Goal: Information Seeking & Learning: Understand process/instructions

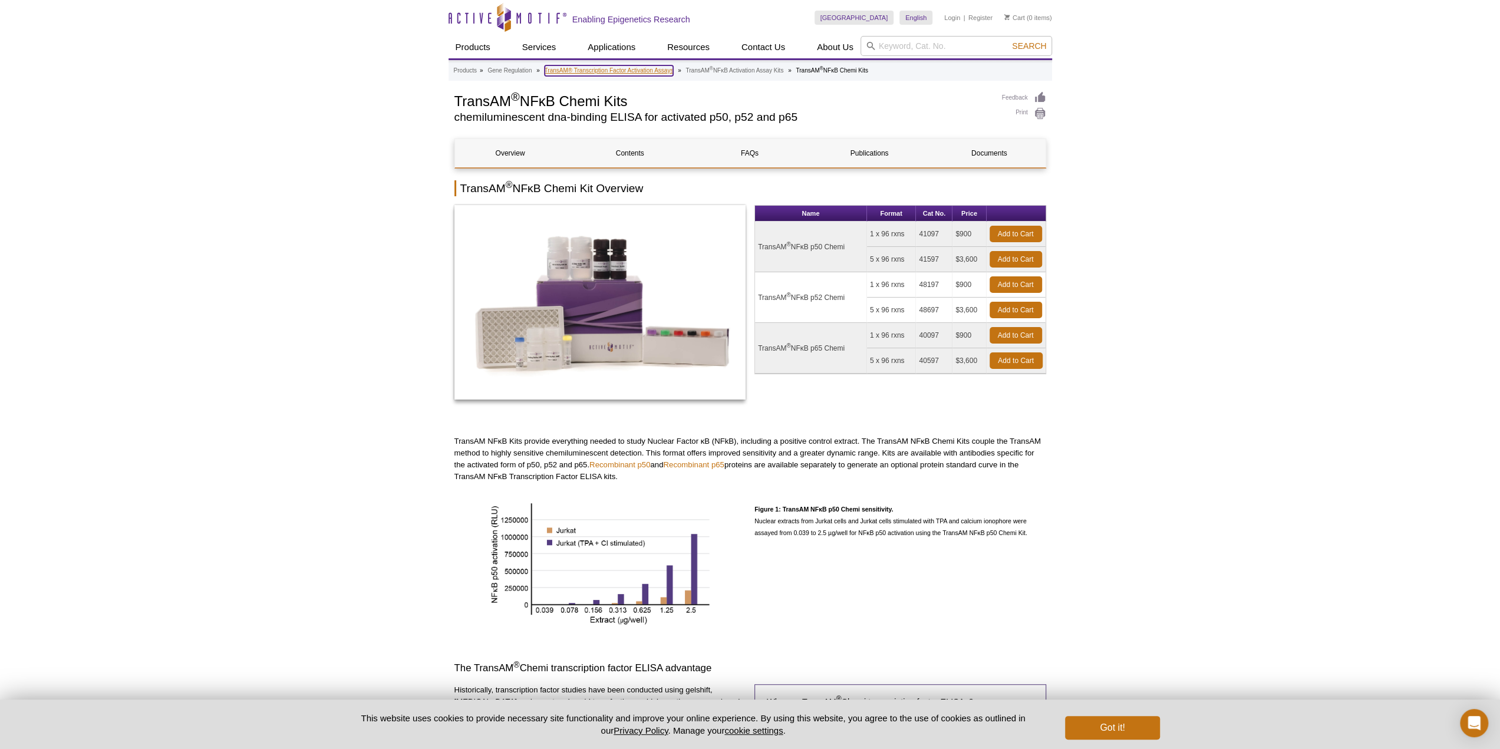
click at [660, 72] on link "TransAM® Transcription Factor Activation Assays" at bounding box center [609, 70] width 129 height 11
click at [635, 67] on link "TransAM® Transcription Factor Activation Assays" at bounding box center [609, 70] width 129 height 11
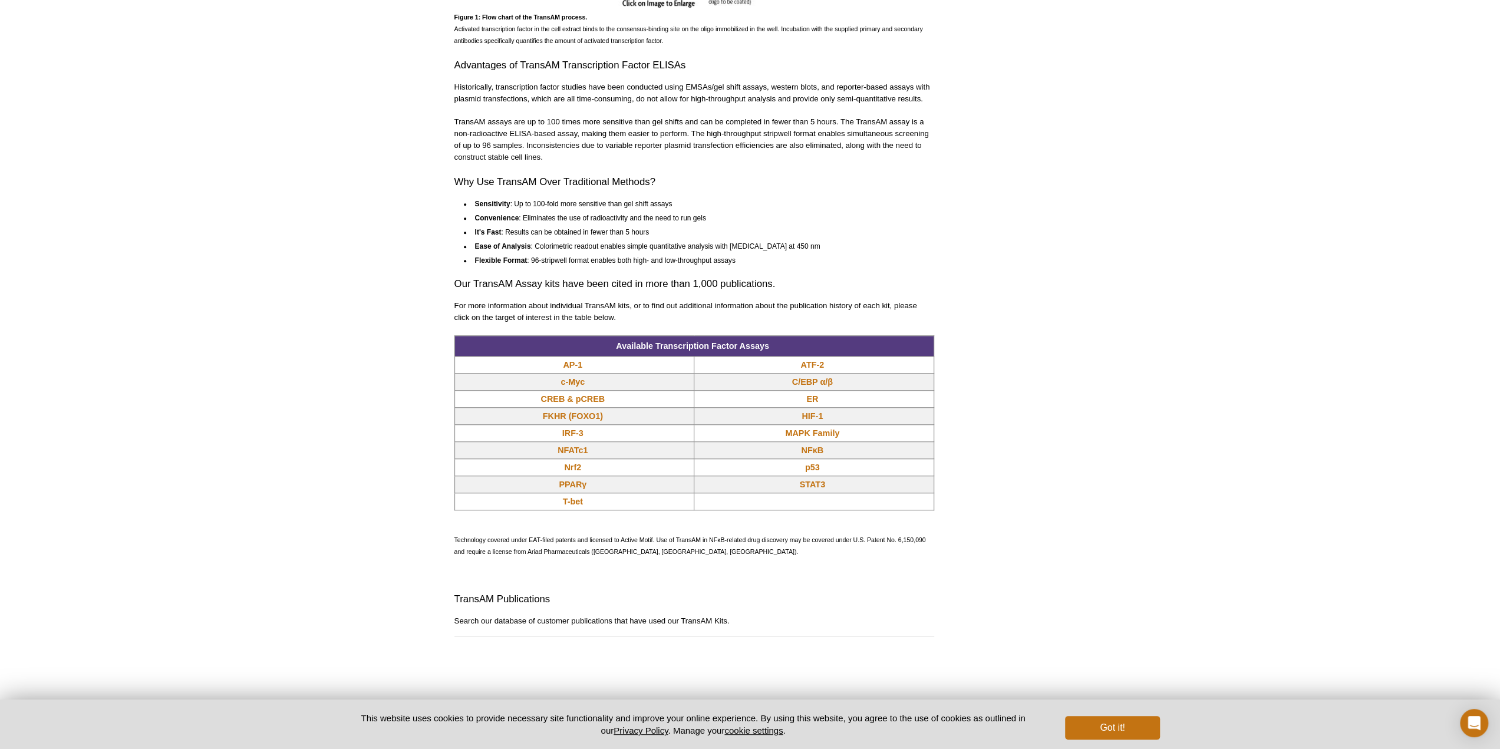
scroll to position [744, 0]
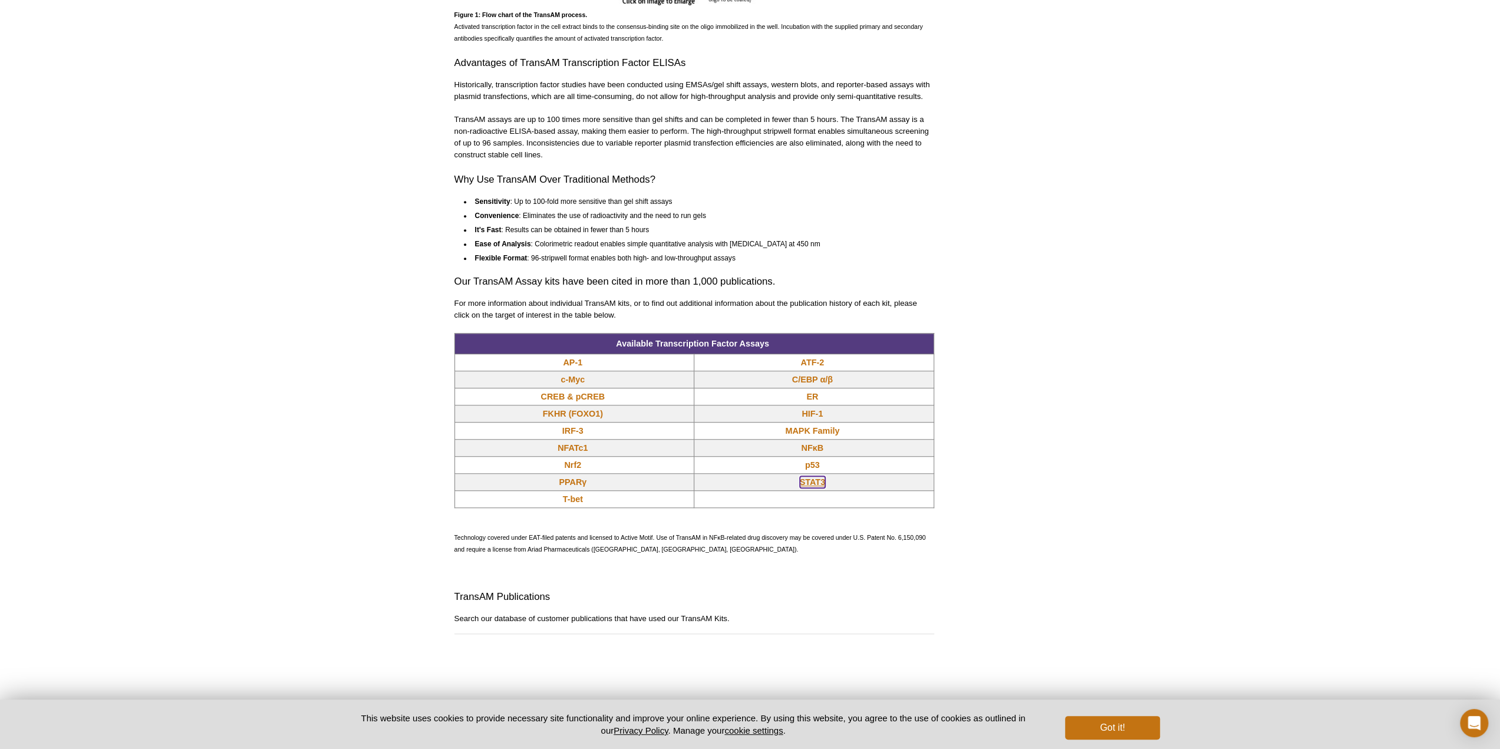
click at [810, 481] on link "STAT3" at bounding box center [812, 482] width 25 height 12
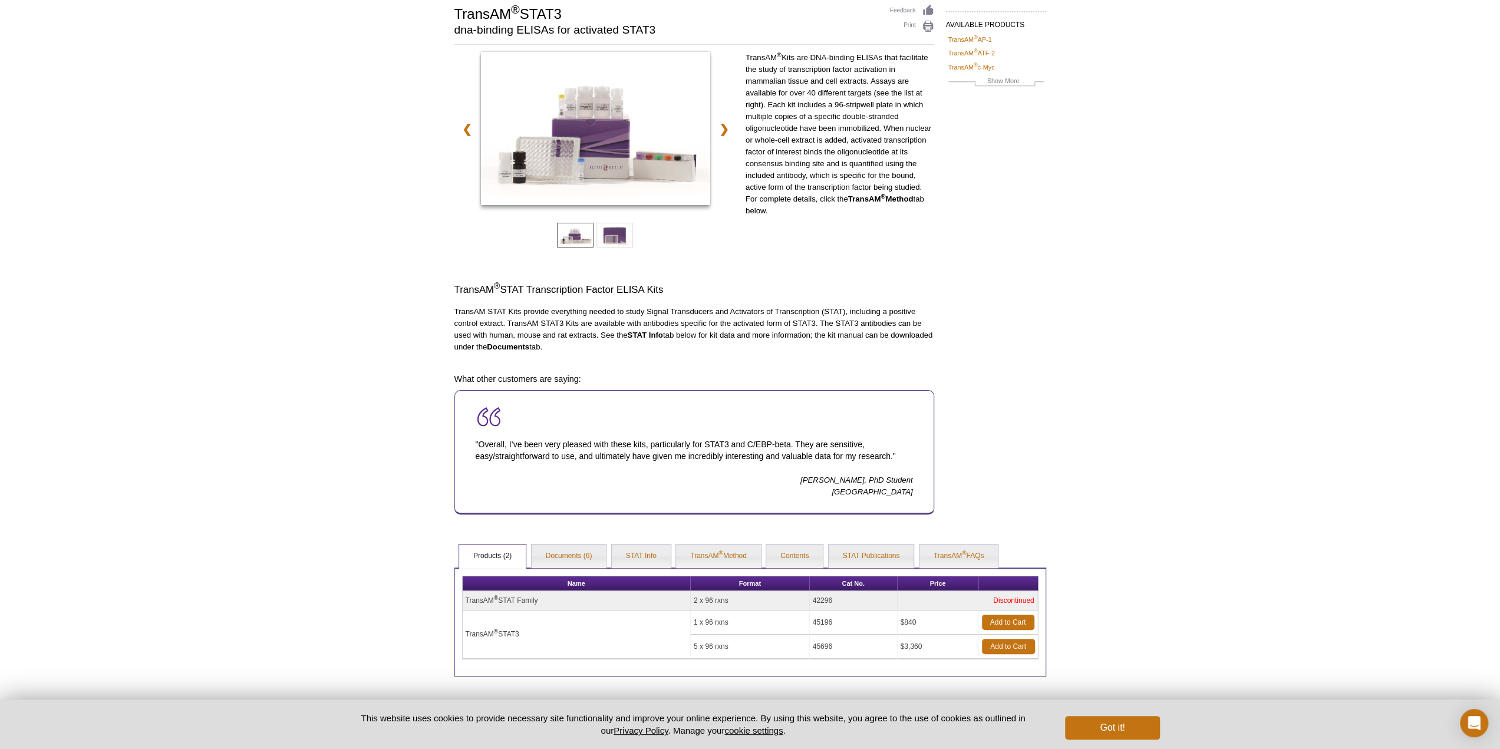
scroll to position [159, 0]
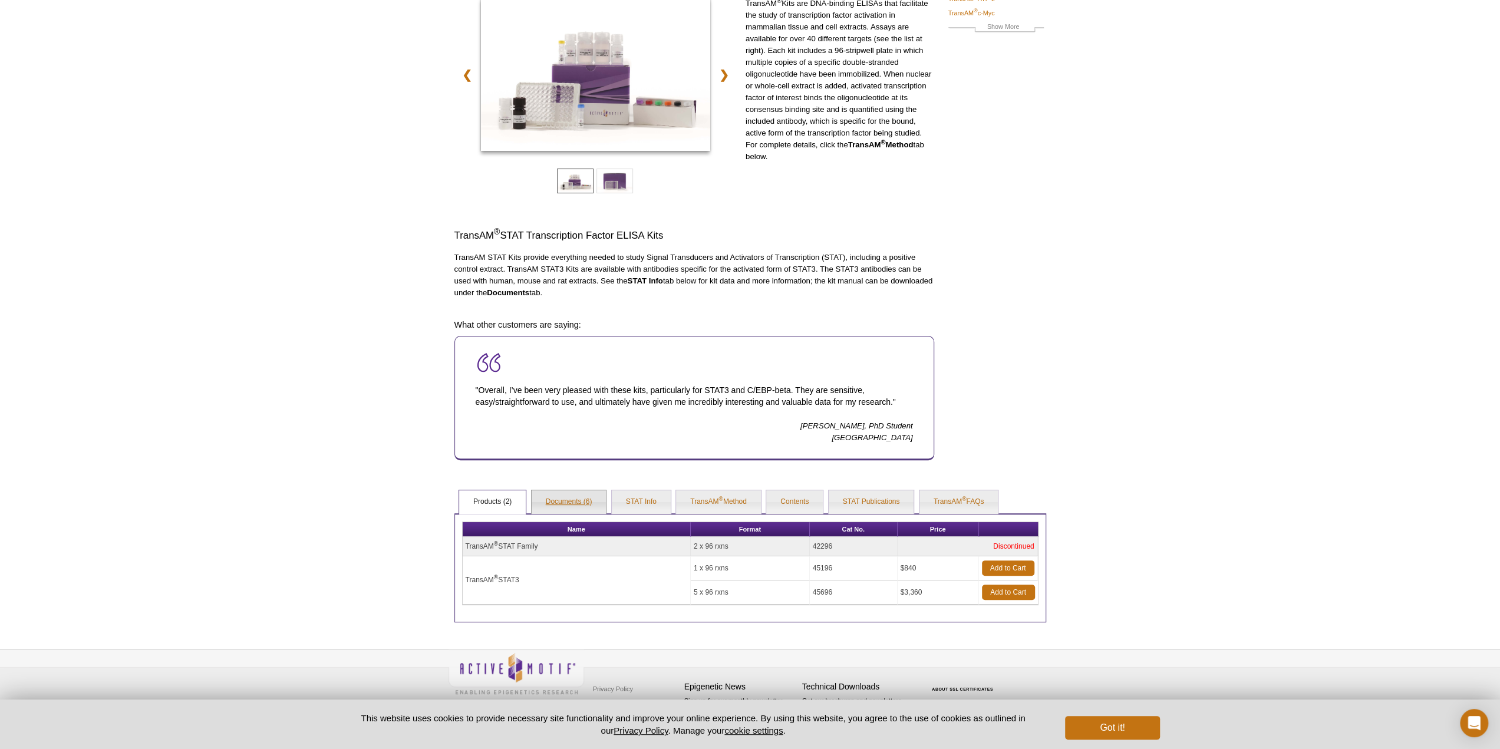
click at [574, 497] on link "Documents (6)" at bounding box center [569, 502] width 75 height 24
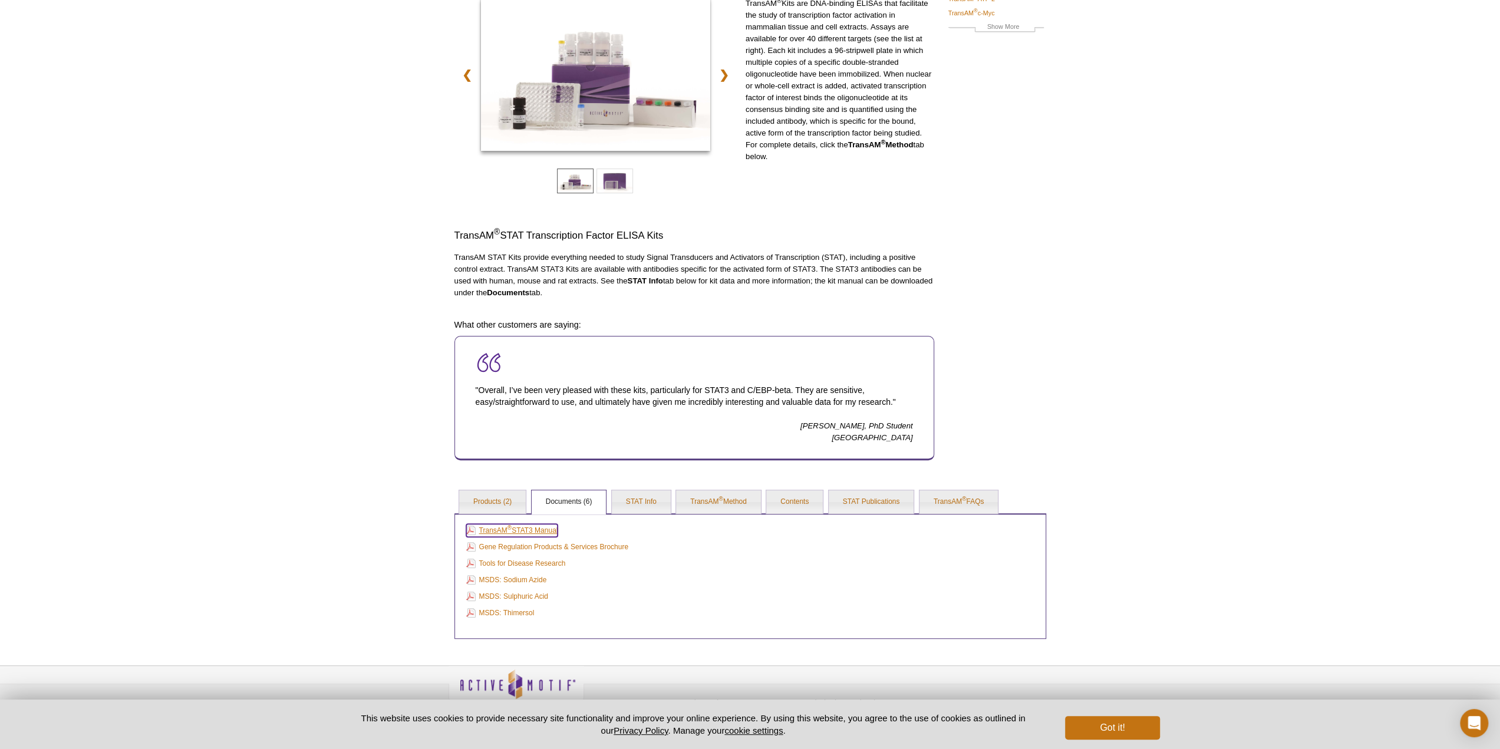
click at [536, 525] on link "TransAM ® STAT3 Manual" at bounding box center [512, 530] width 92 height 13
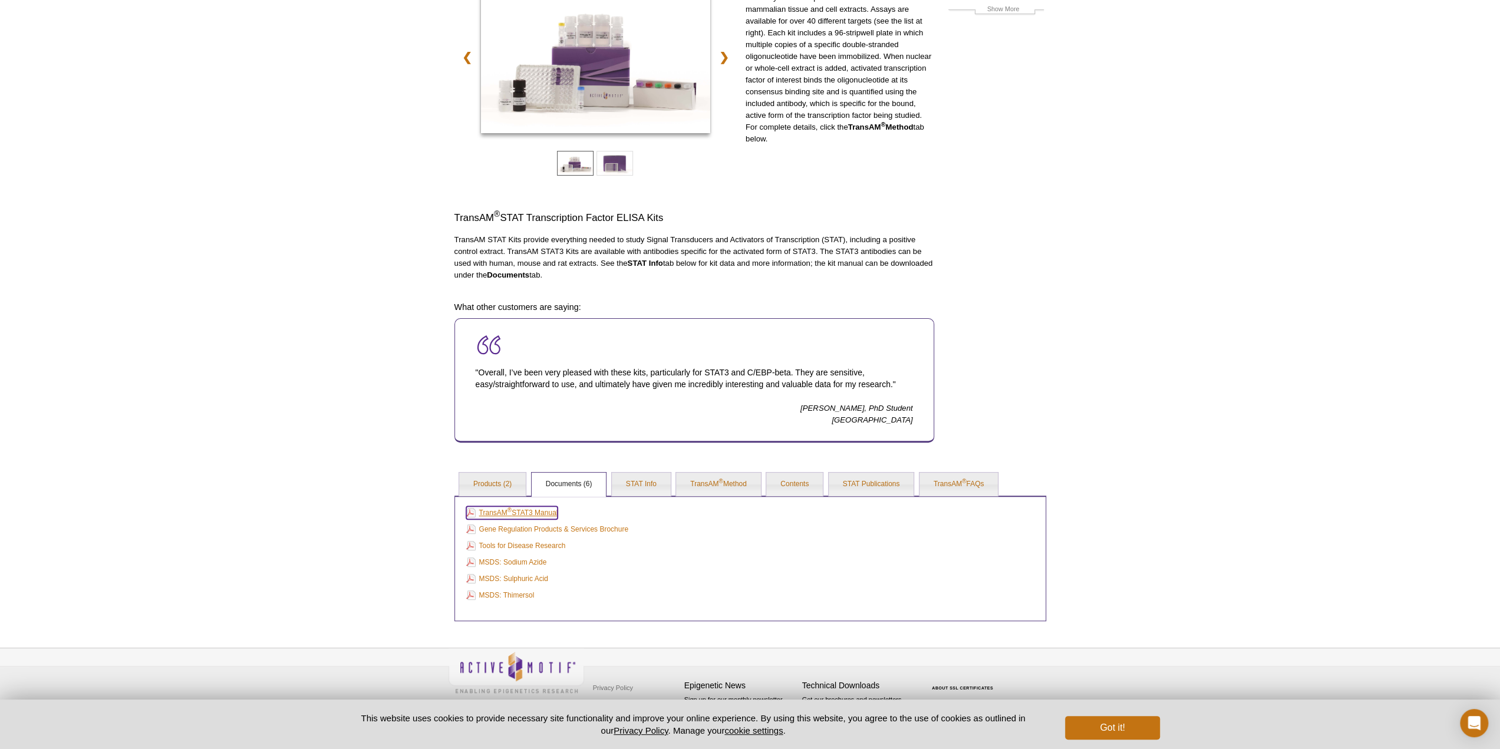
scroll to position [141, 0]
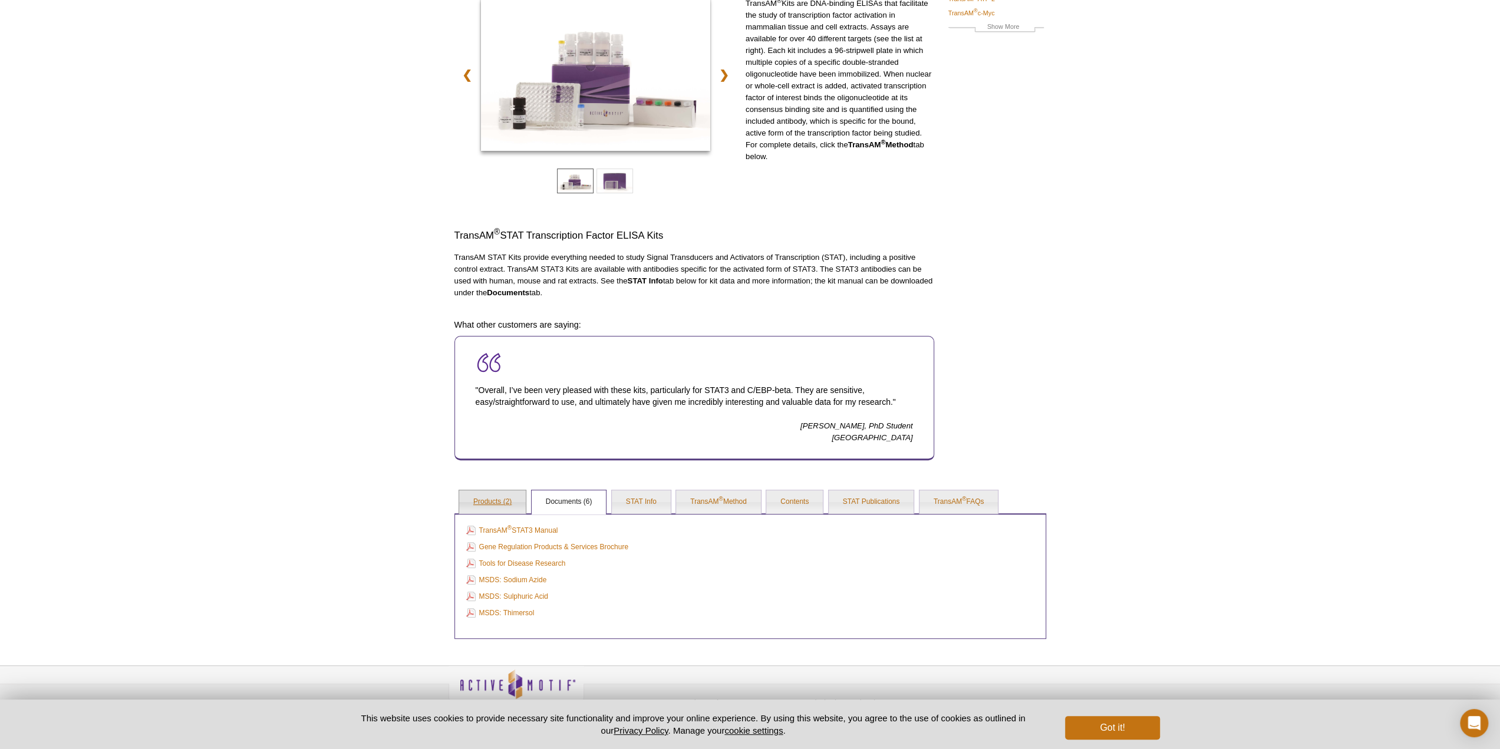
click at [499, 506] on link "Products (2)" at bounding box center [492, 502] width 67 height 24
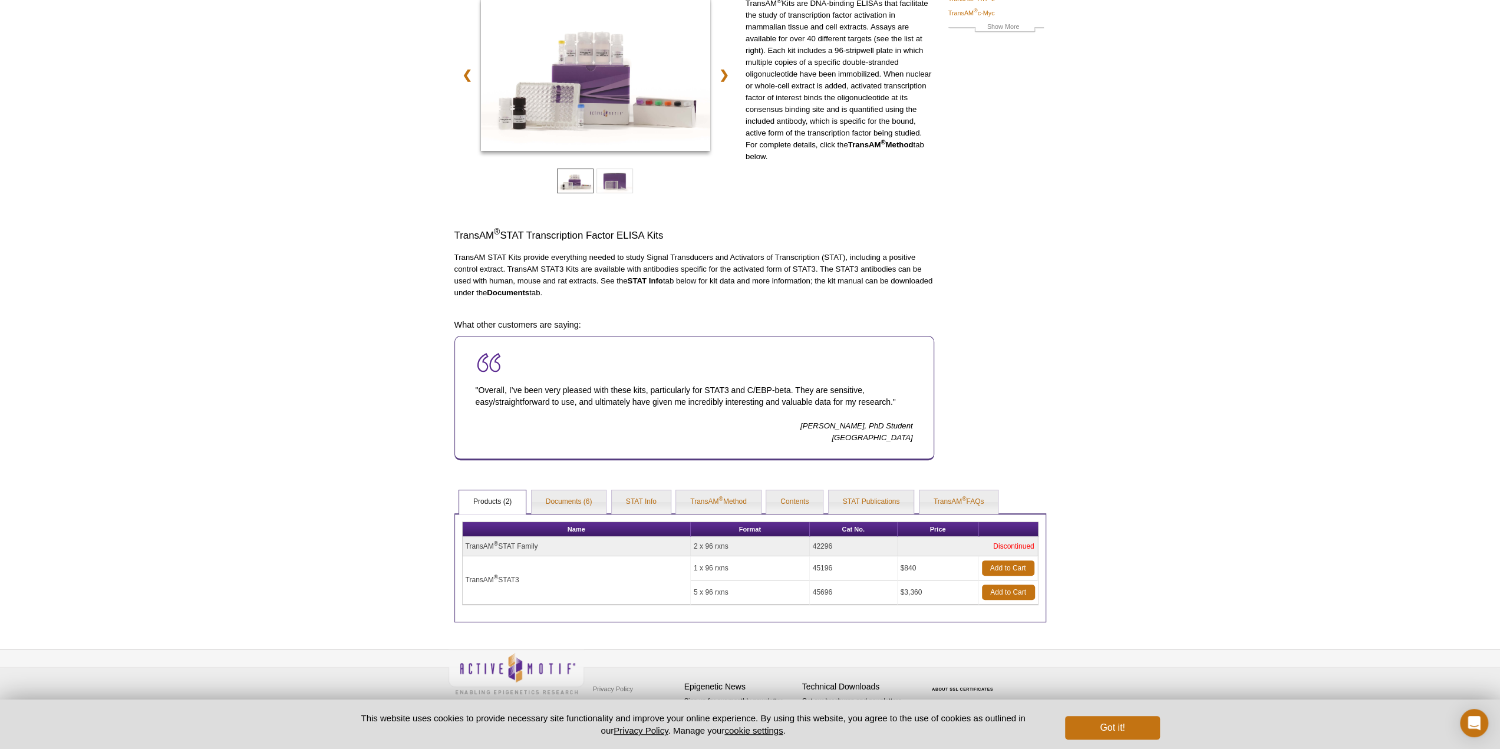
drag, startPoint x: 512, startPoint y: 581, endPoint x: 744, endPoint y: 533, distance: 237.7
click at [534, 579] on td "TransAM ® STAT3" at bounding box center [577, 580] width 228 height 48
click at [783, 498] on link "Contents" at bounding box center [794, 502] width 57 height 24
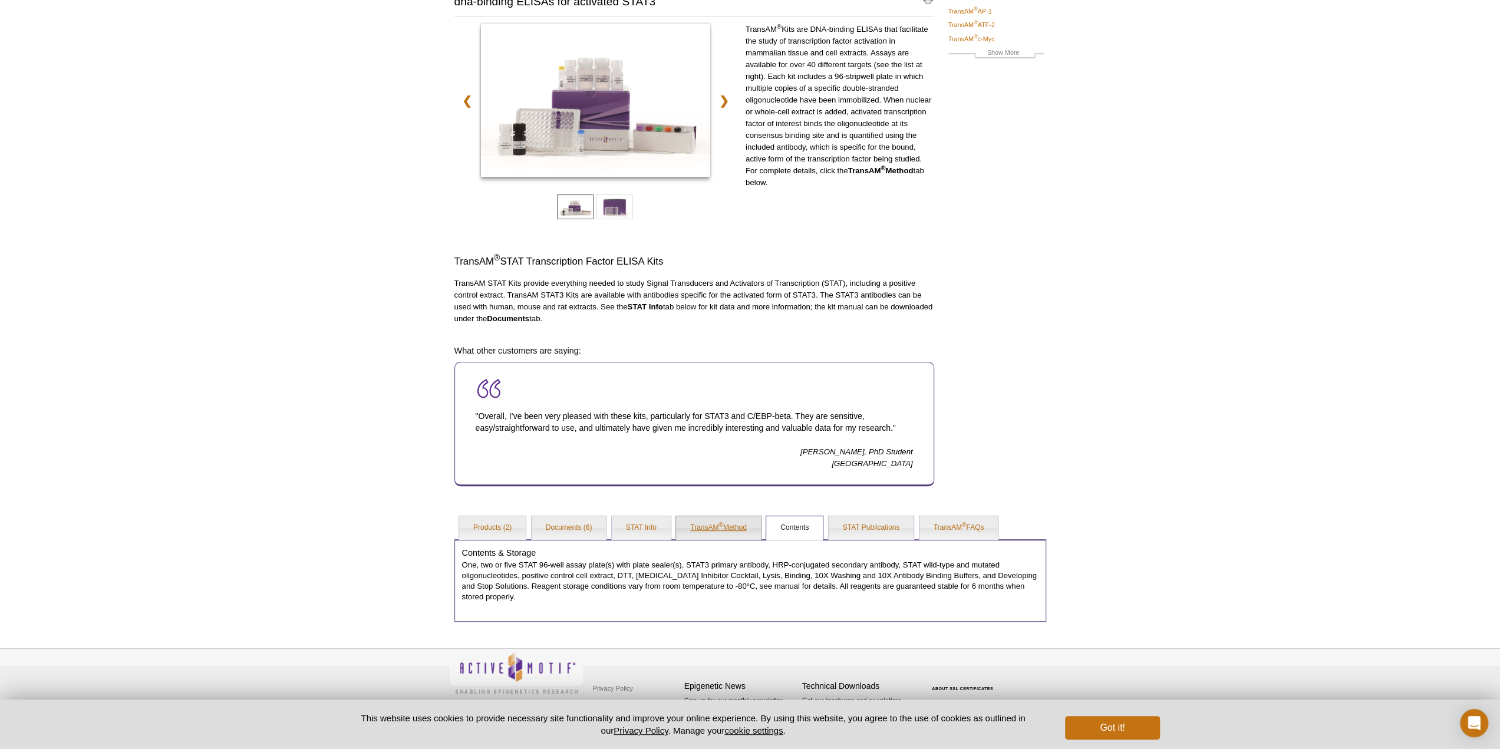
click at [725, 525] on link "TransAM ® Method" at bounding box center [718, 528] width 85 height 24
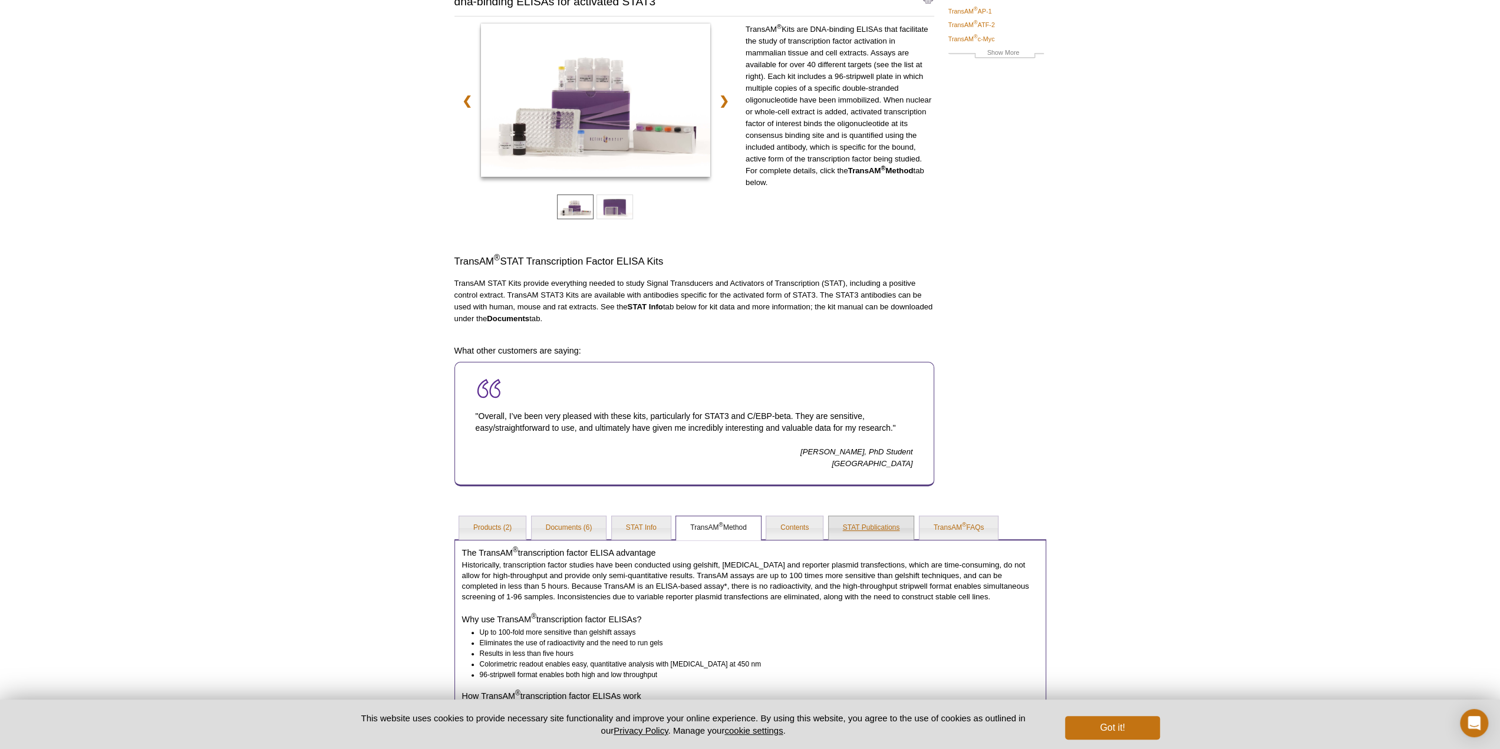
click at [863, 525] on link "STAT Publications" at bounding box center [871, 528] width 85 height 24
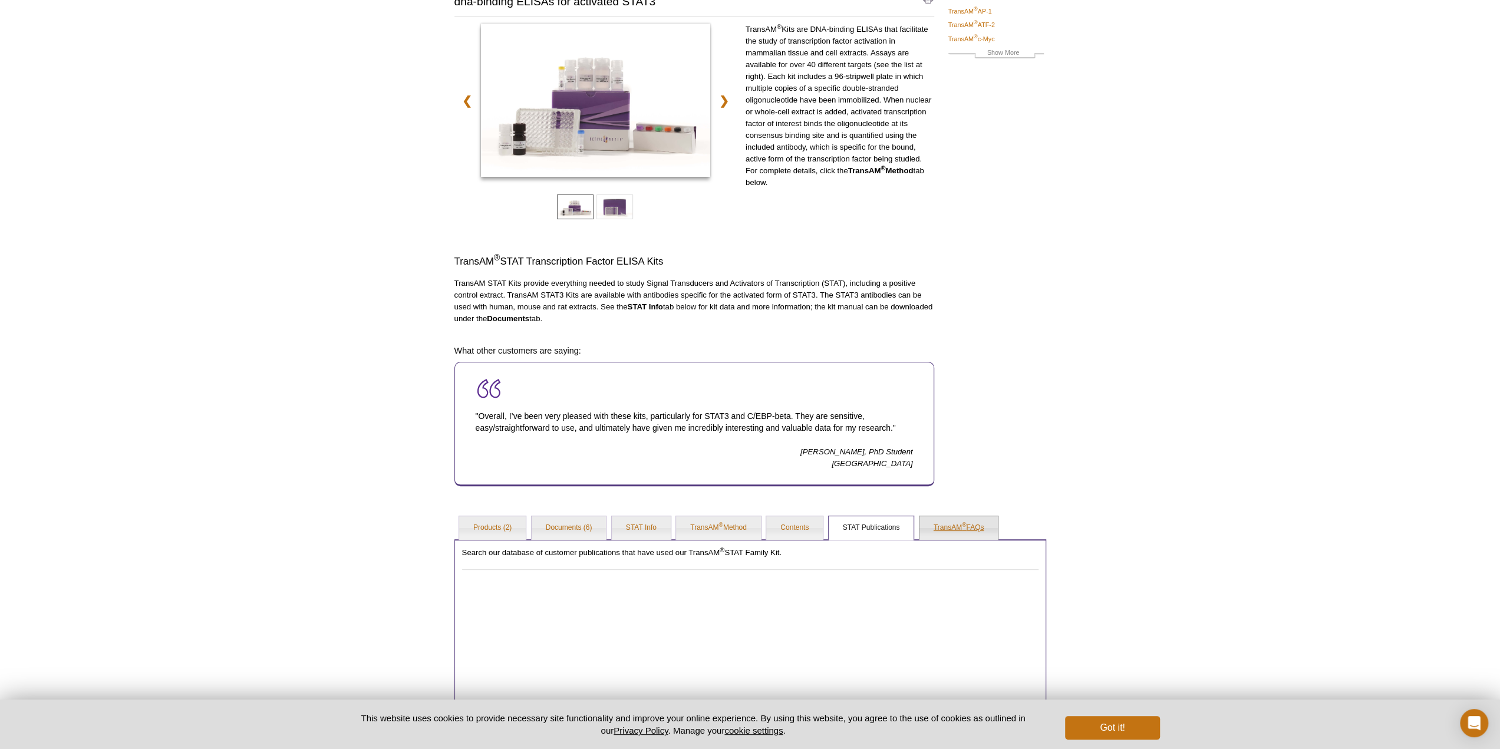
click at [951, 535] on link "TransAM ® FAQs" at bounding box center [959, 528] width 79 height 24
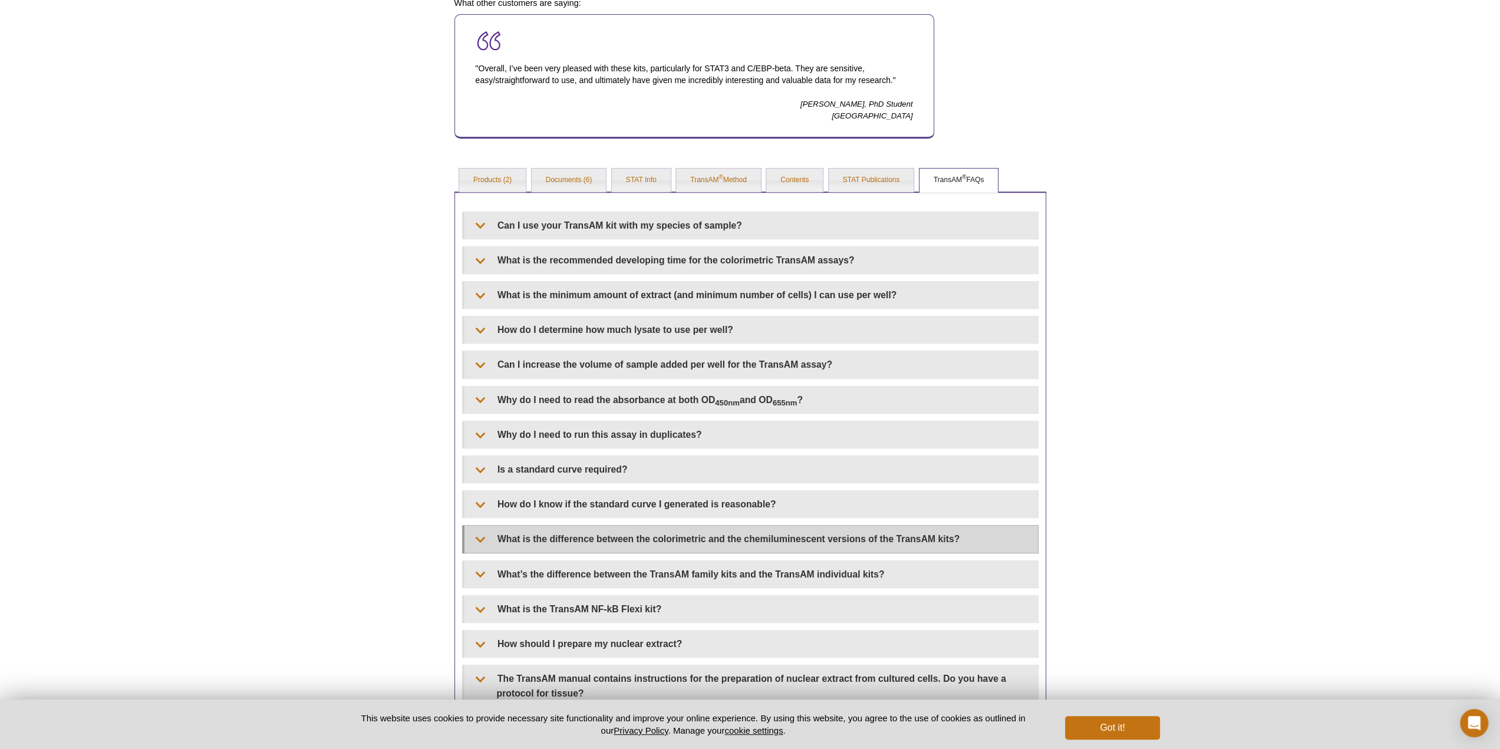
scroll to position [469, 0]
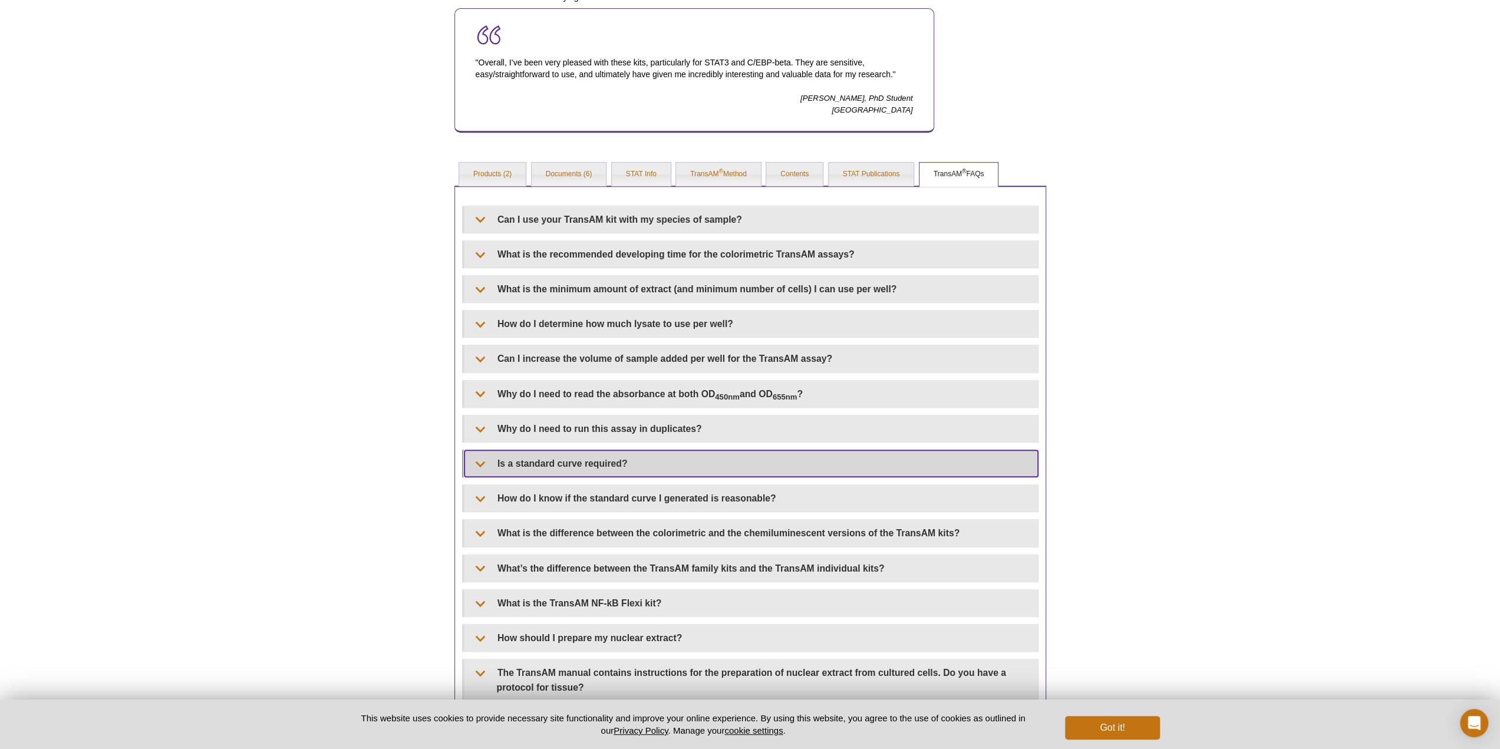
click at [515, 463] on summary "Is a standard curve required?" at bounding box center [751, 463] width 574 height 27
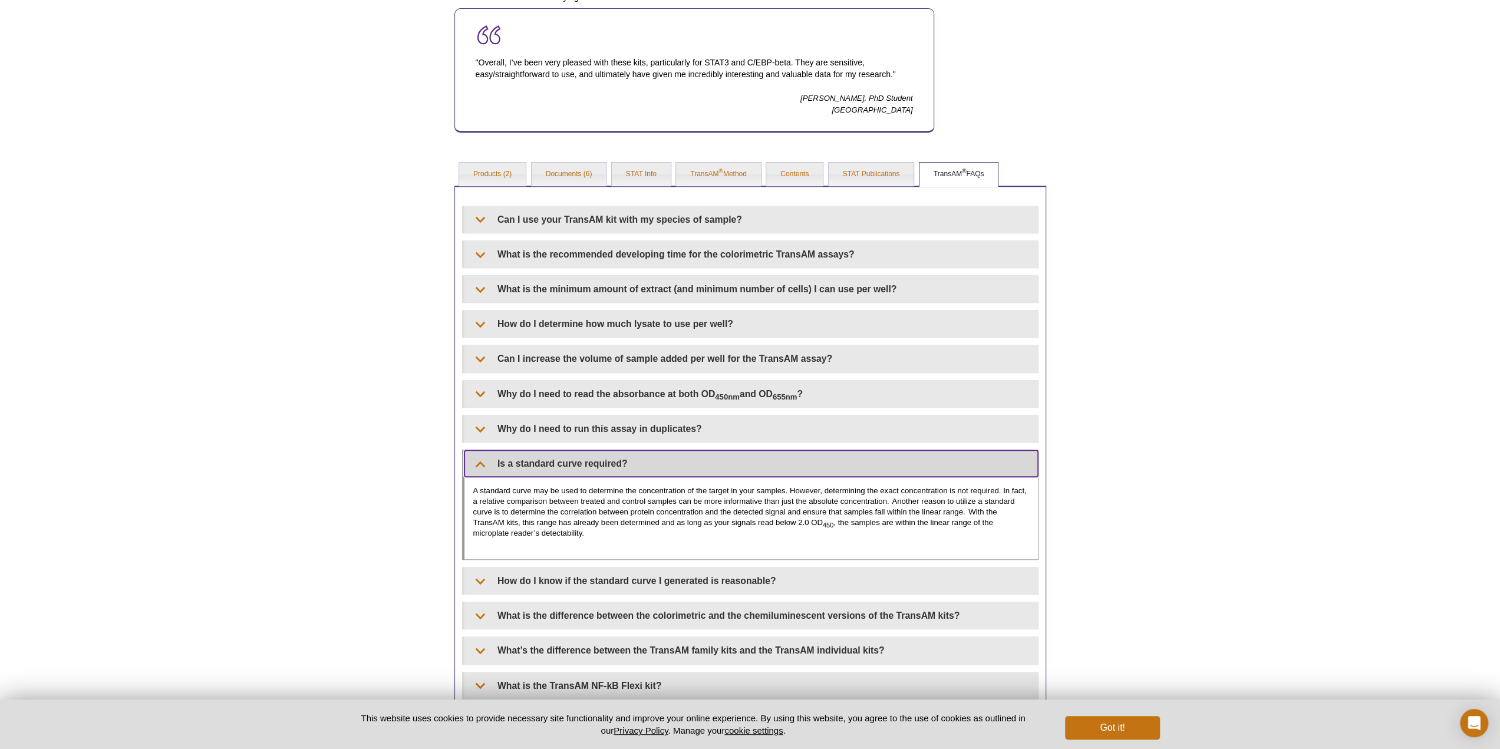
click at [515, 463] on summary "Is a standard curve required?" at bounding box center [751, 463] width 574 height 27
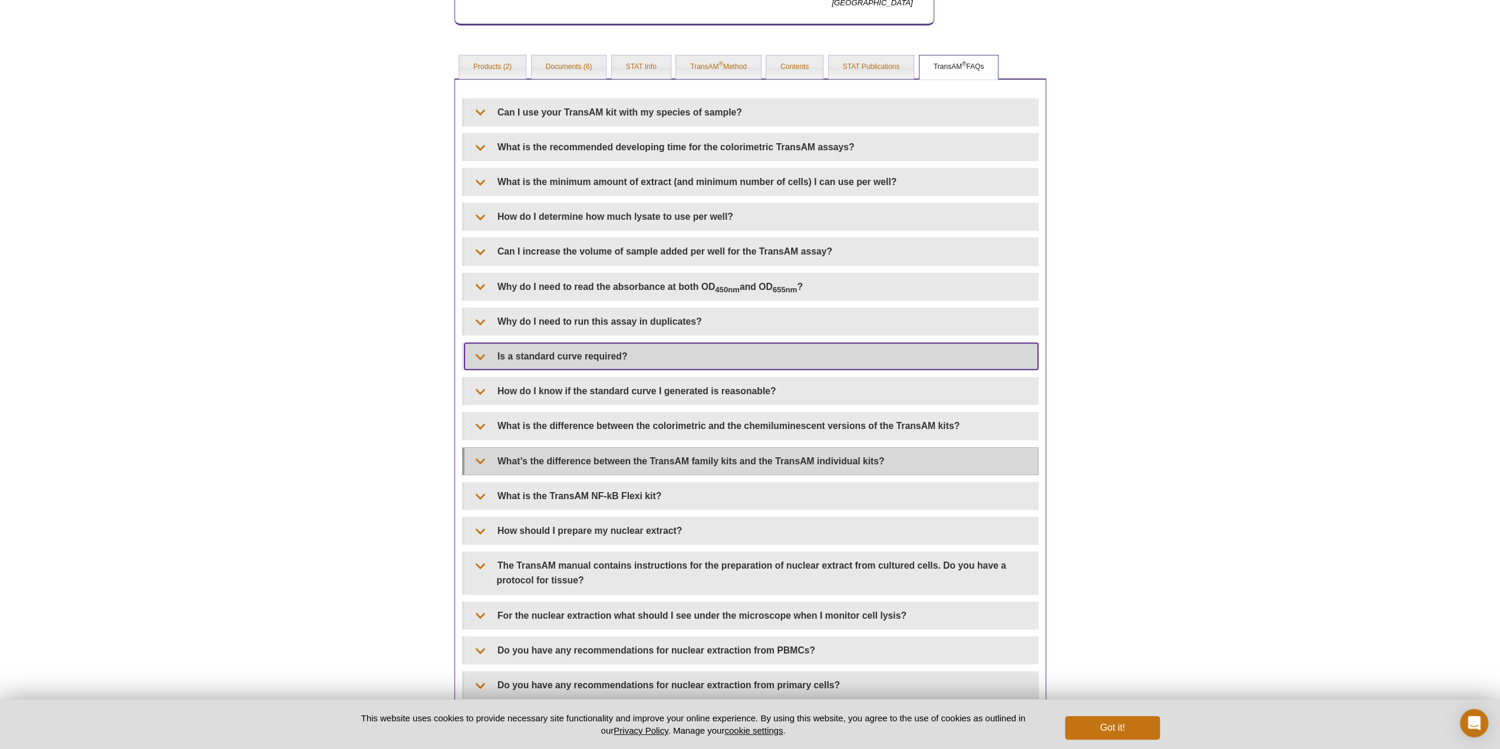
scroll to position [587, 0]
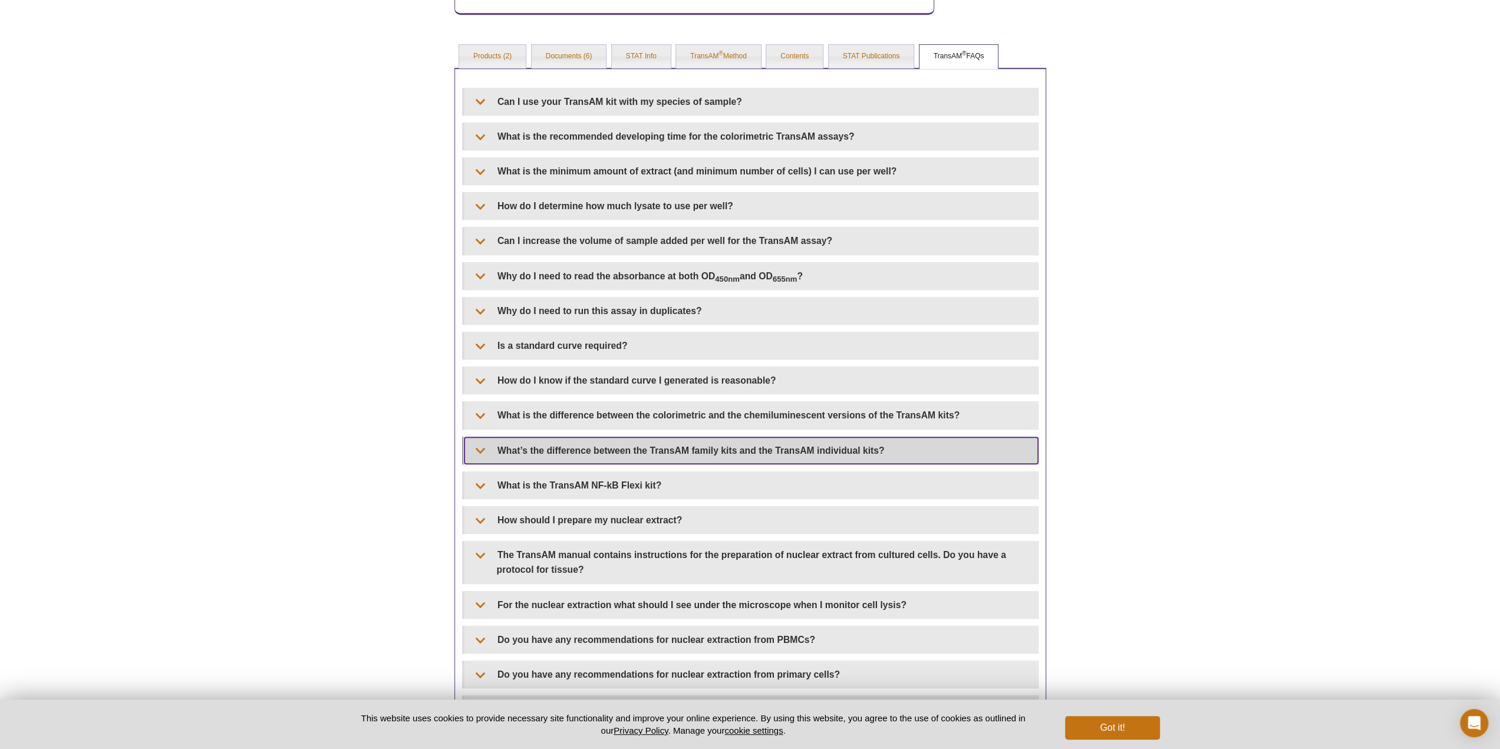
click at [561, 447] on summary "What’s the difference between the TransAM family kits and the TransAM individua…" at bounding box center [751, 450] width 574 height 27
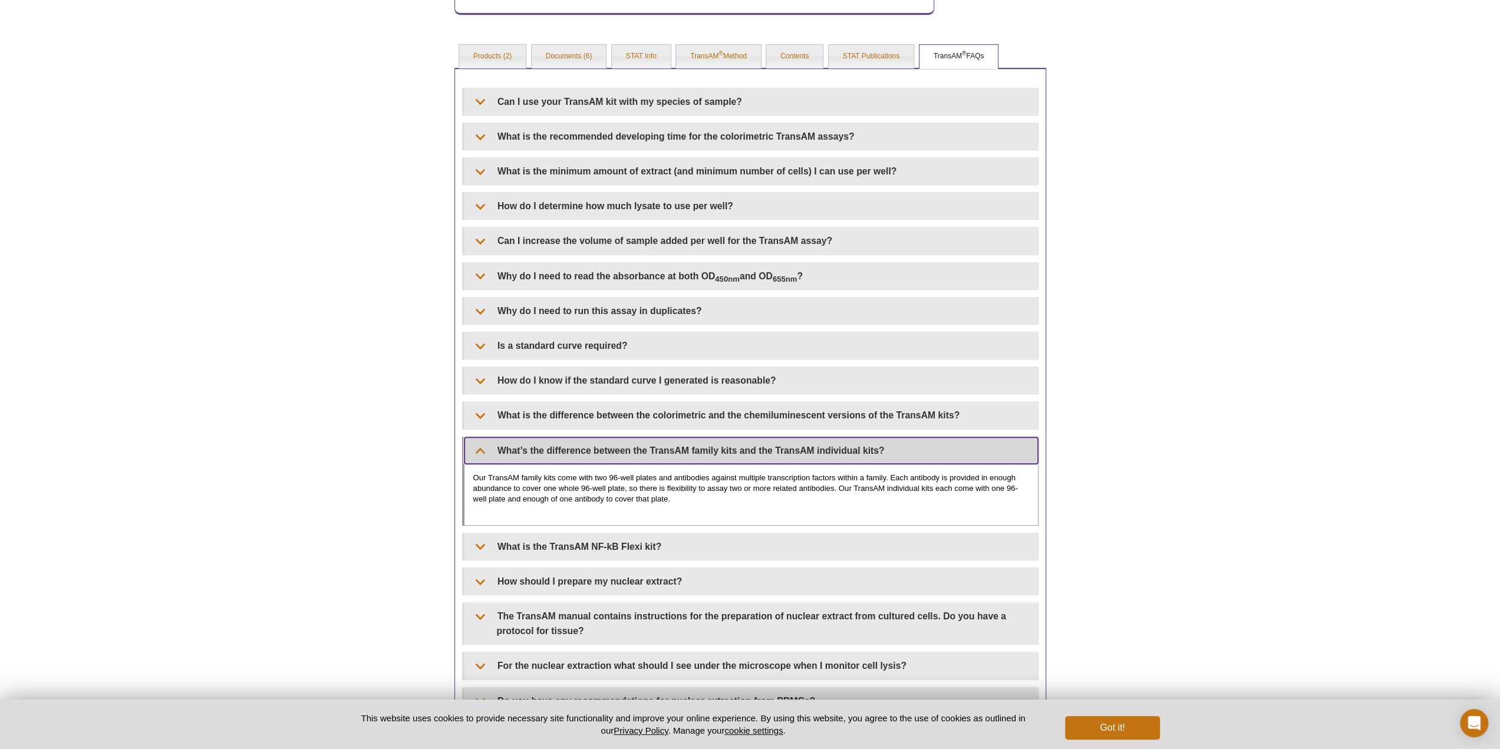
click at [561, 447] on summary "What’s the difference between the TransAM family kits and the TransAM individua…" at bounding box center [751, 450] width 574 height 27
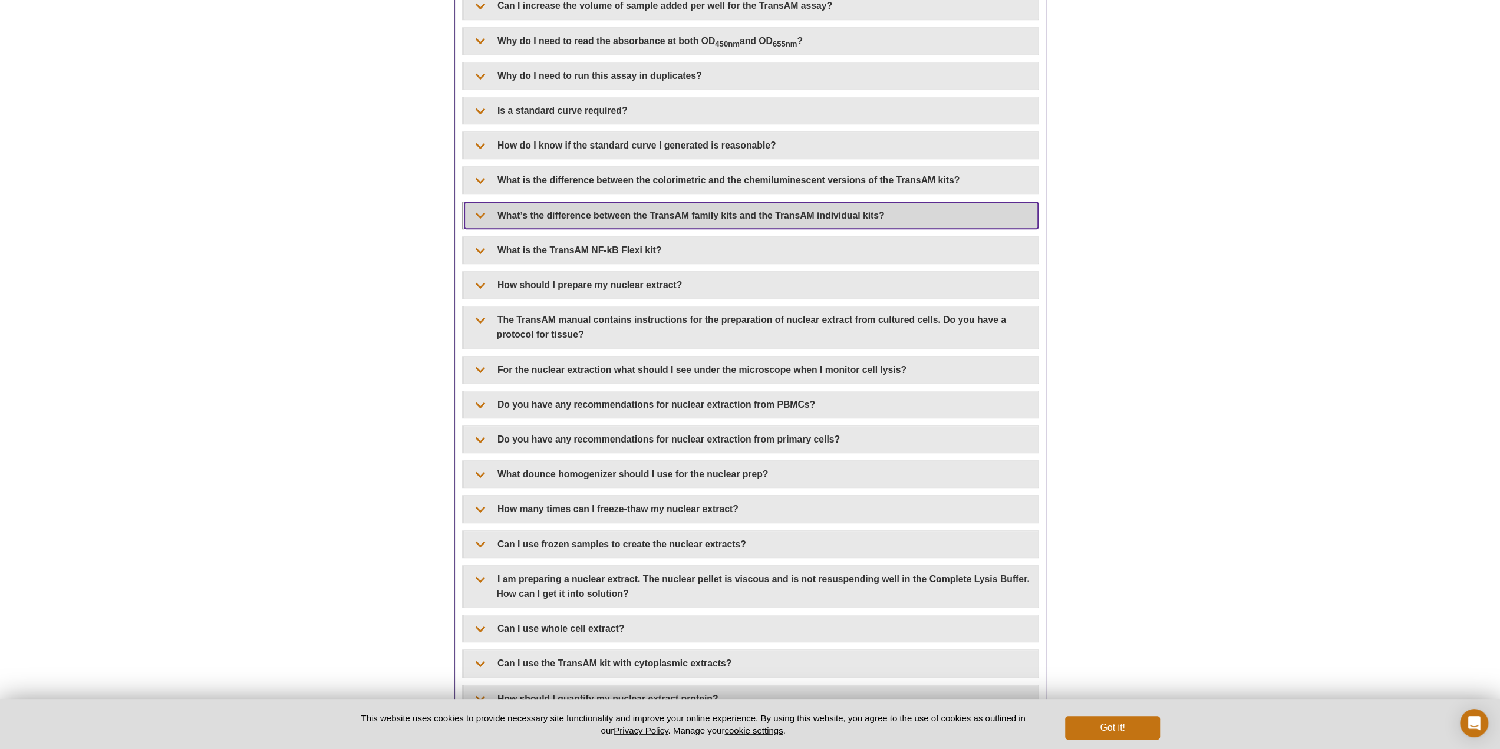
scroll to position [823, 0]
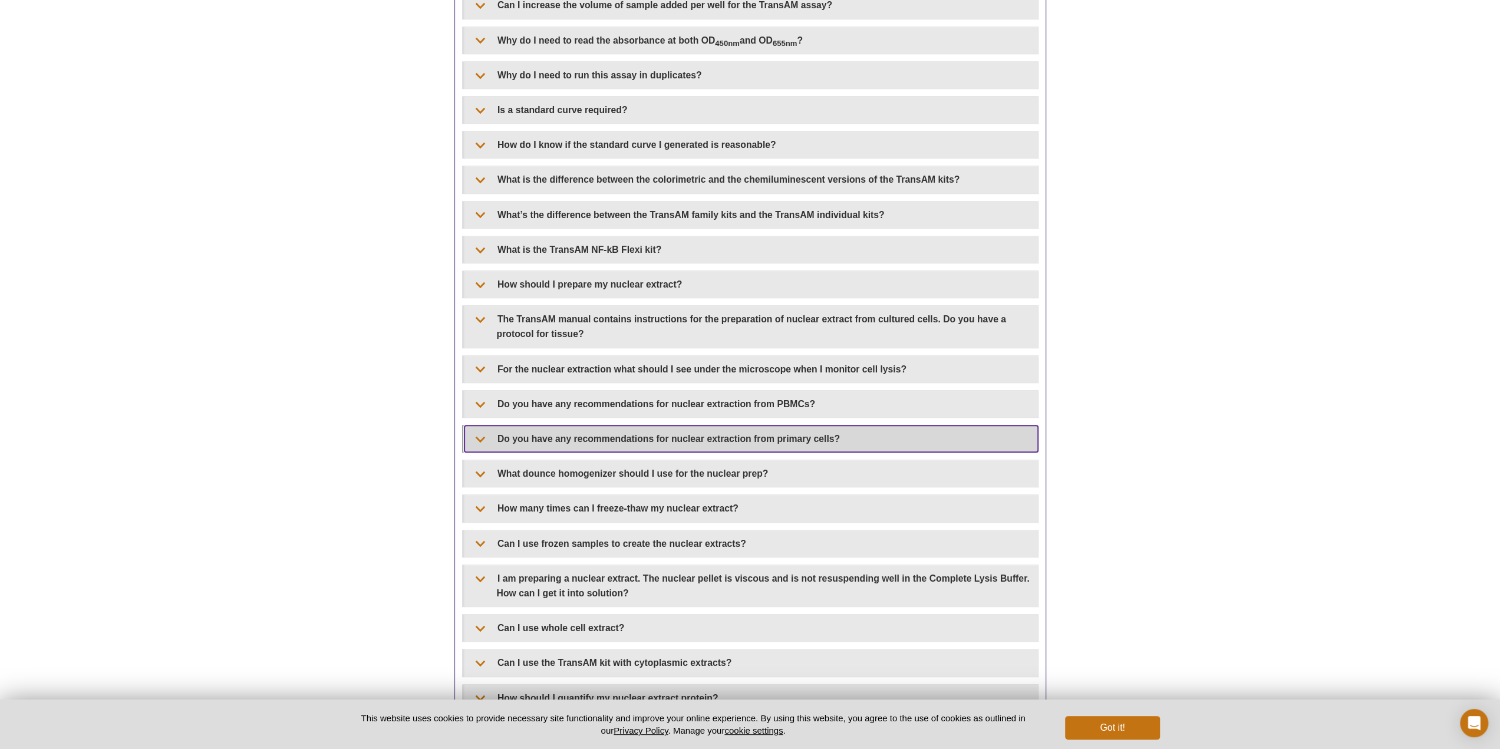
click at [565, 434] on summary "Do you have any recommendations for nuclear extraction from primary cells?" at bounding box center [751, 439] width 574 height 27
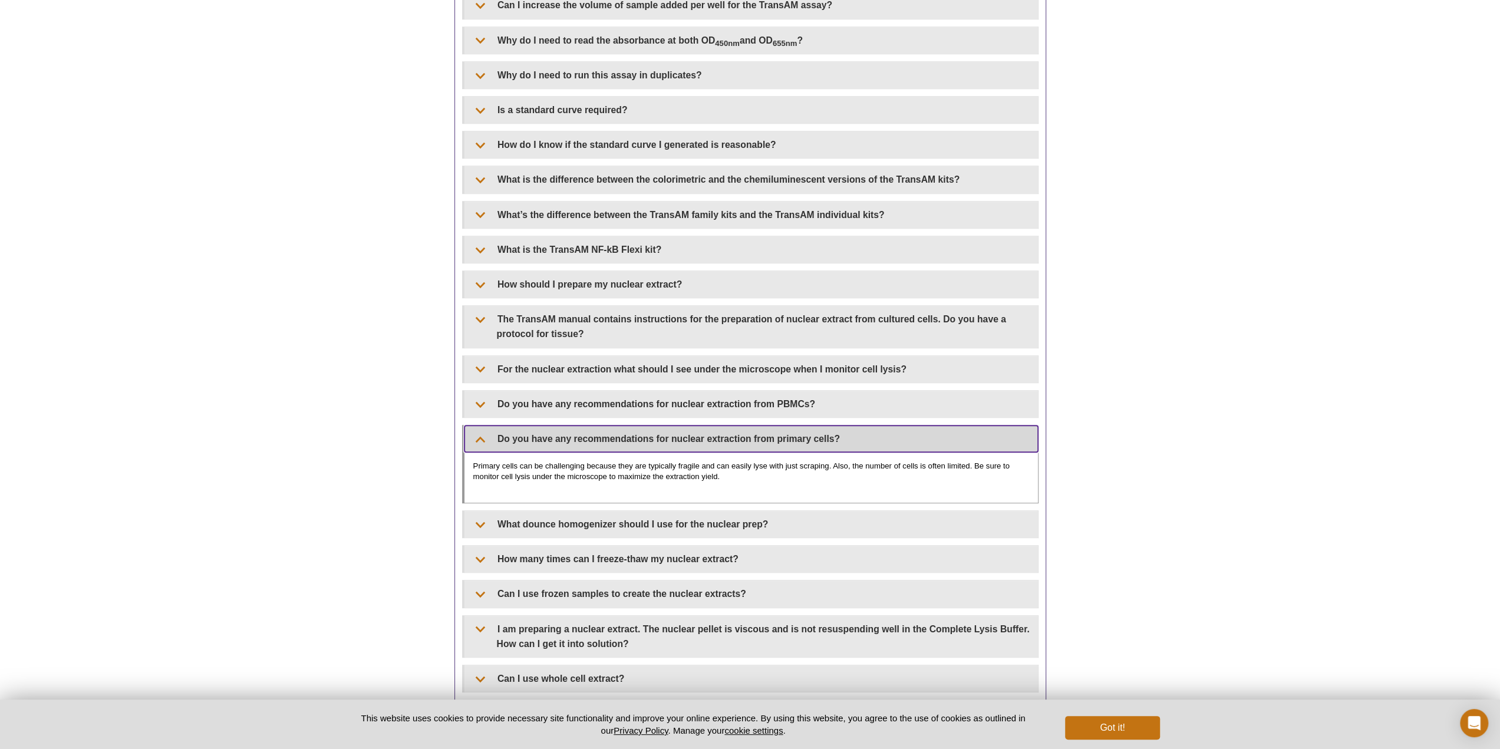
click at [564, 433] on summary "Do you have any recommendations for nuclear extraction from primary cells?" at bounding box center [751, 439] width 574 height 27
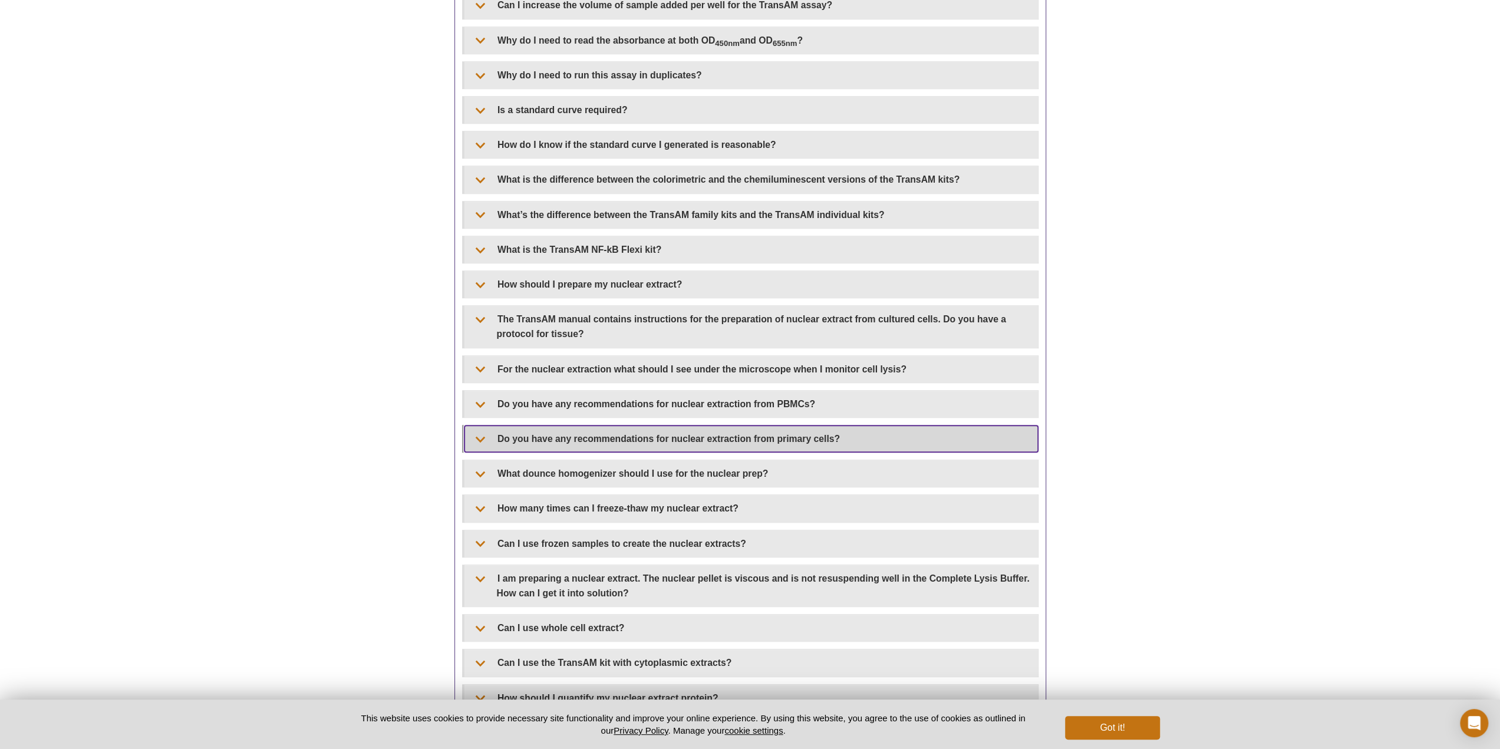
click at [564, 433] on summary "Do you have any recommendations for nuclear extraction from primary cells?" at bounding box center [751, 439] width 574 height 27
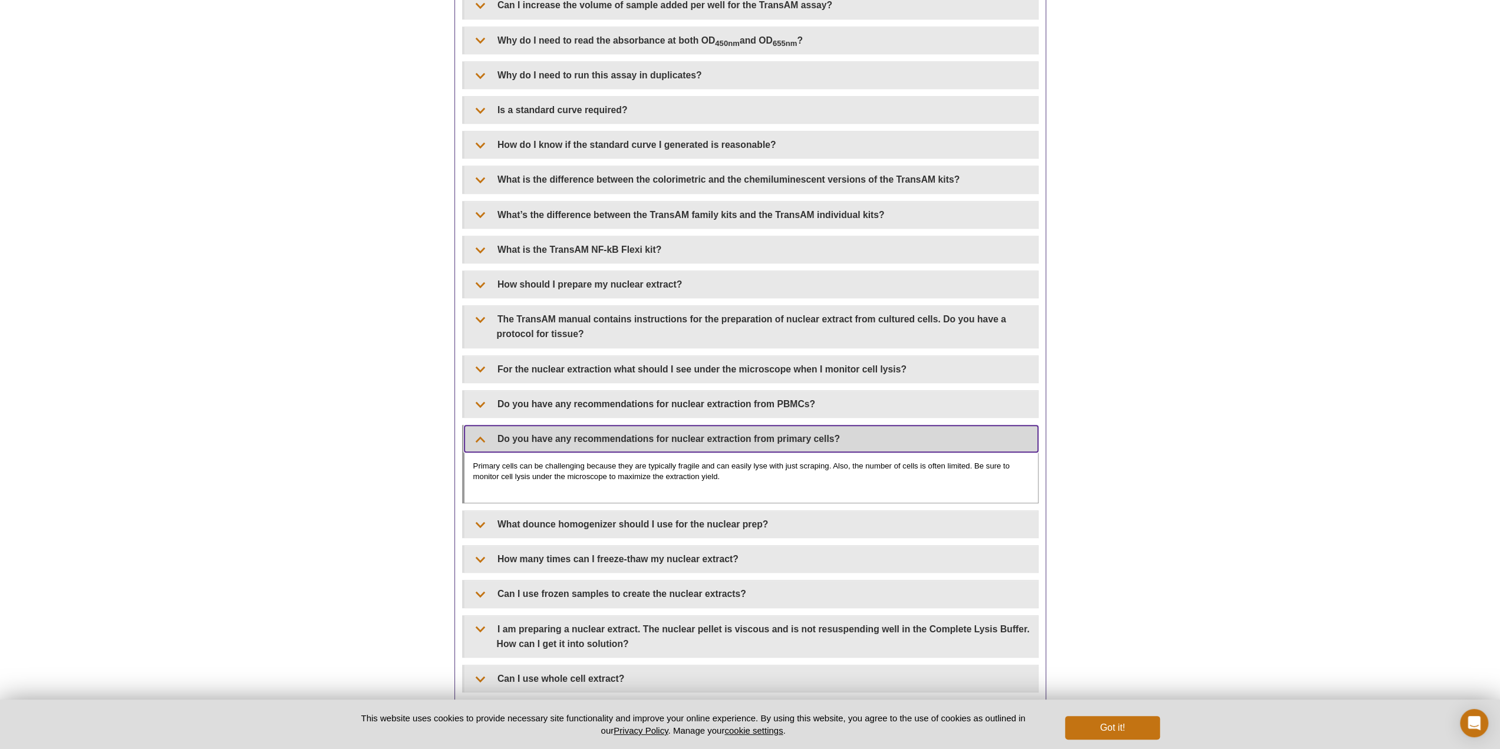
click at [564, 433] on summary "Do you have any recommendations for nuclear extraction from primary cells?" at bounding box center [751, 439] width 574 height 27
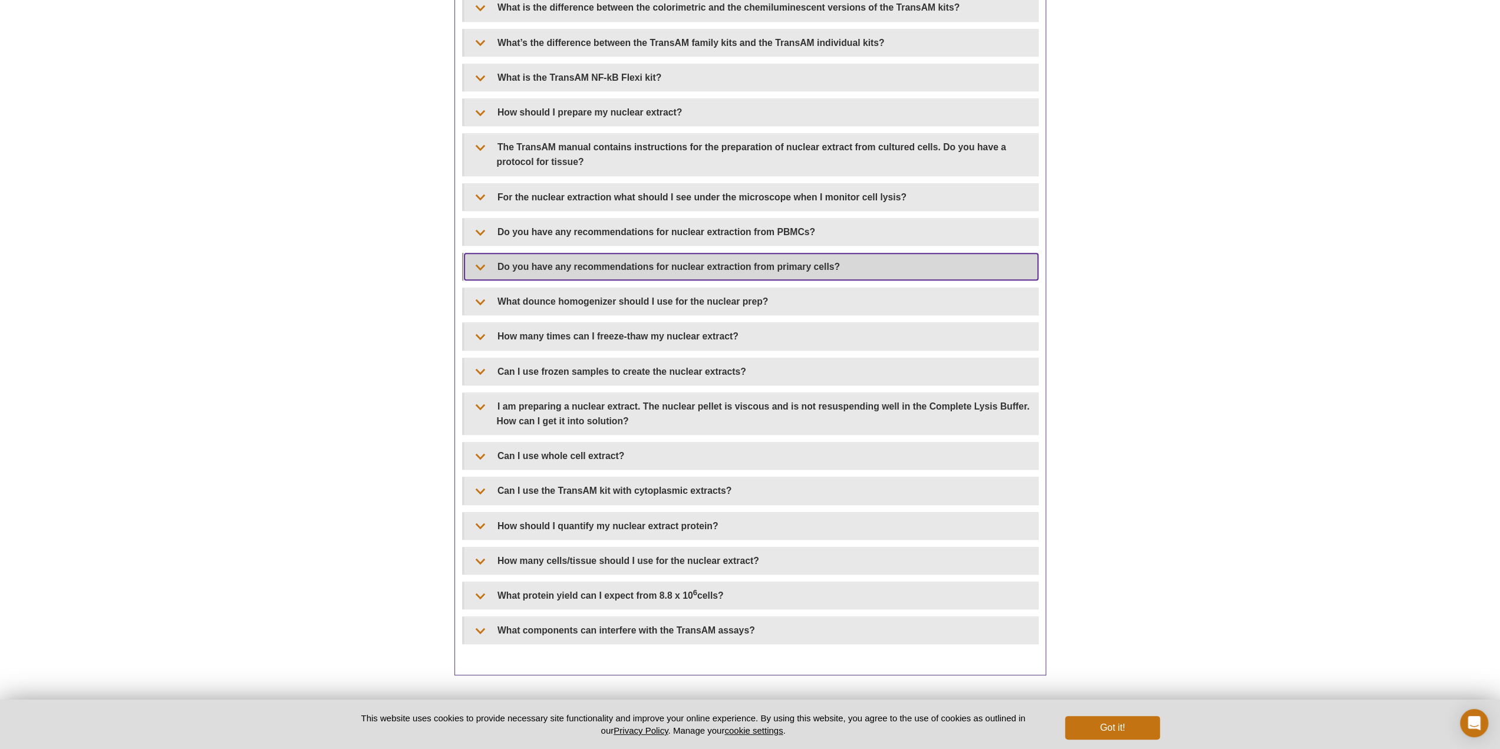
scroll to position [1000, 0]
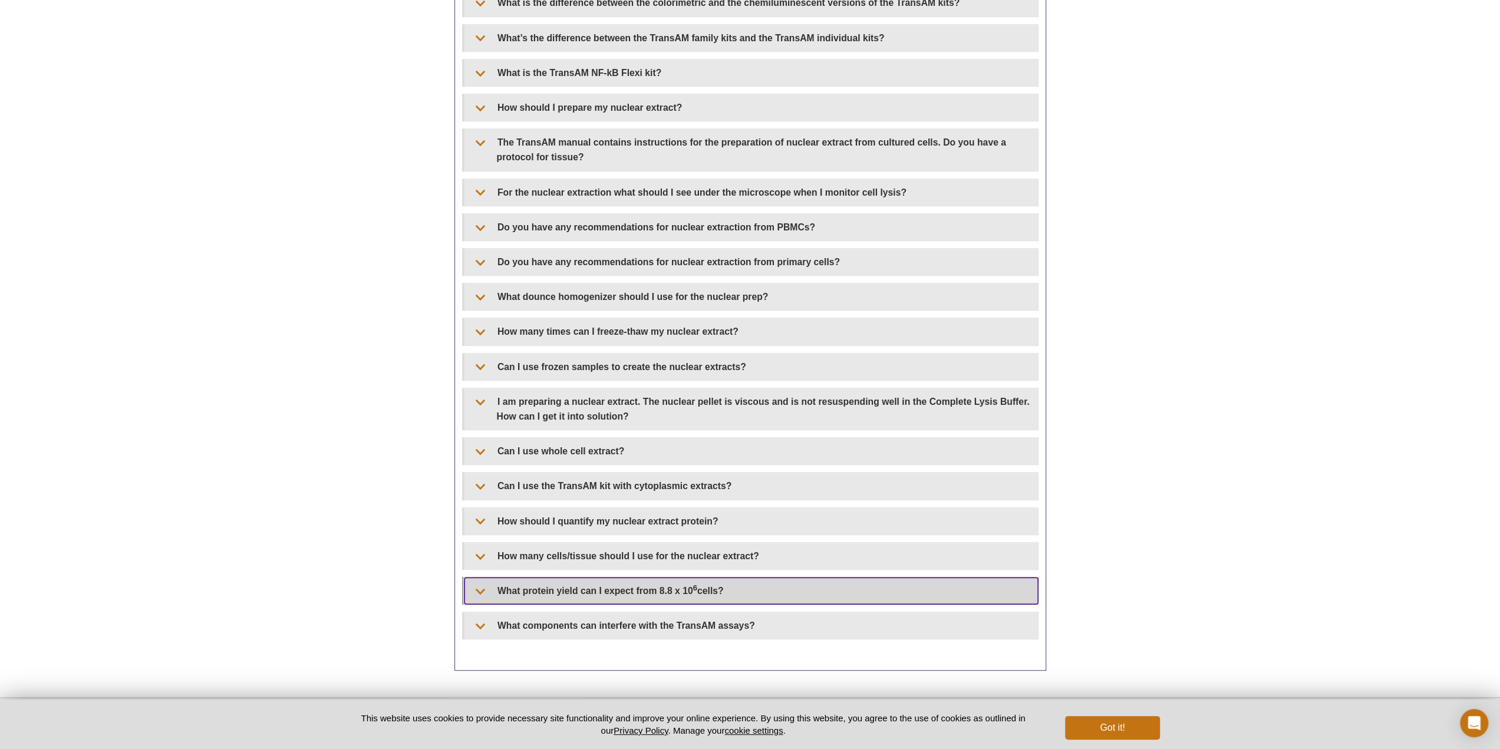
click at [593, 581] on summary "What protein yield can I expect from 8.8 x 10 6 cells?" at bounding box center [751, 591] width 574 height 27
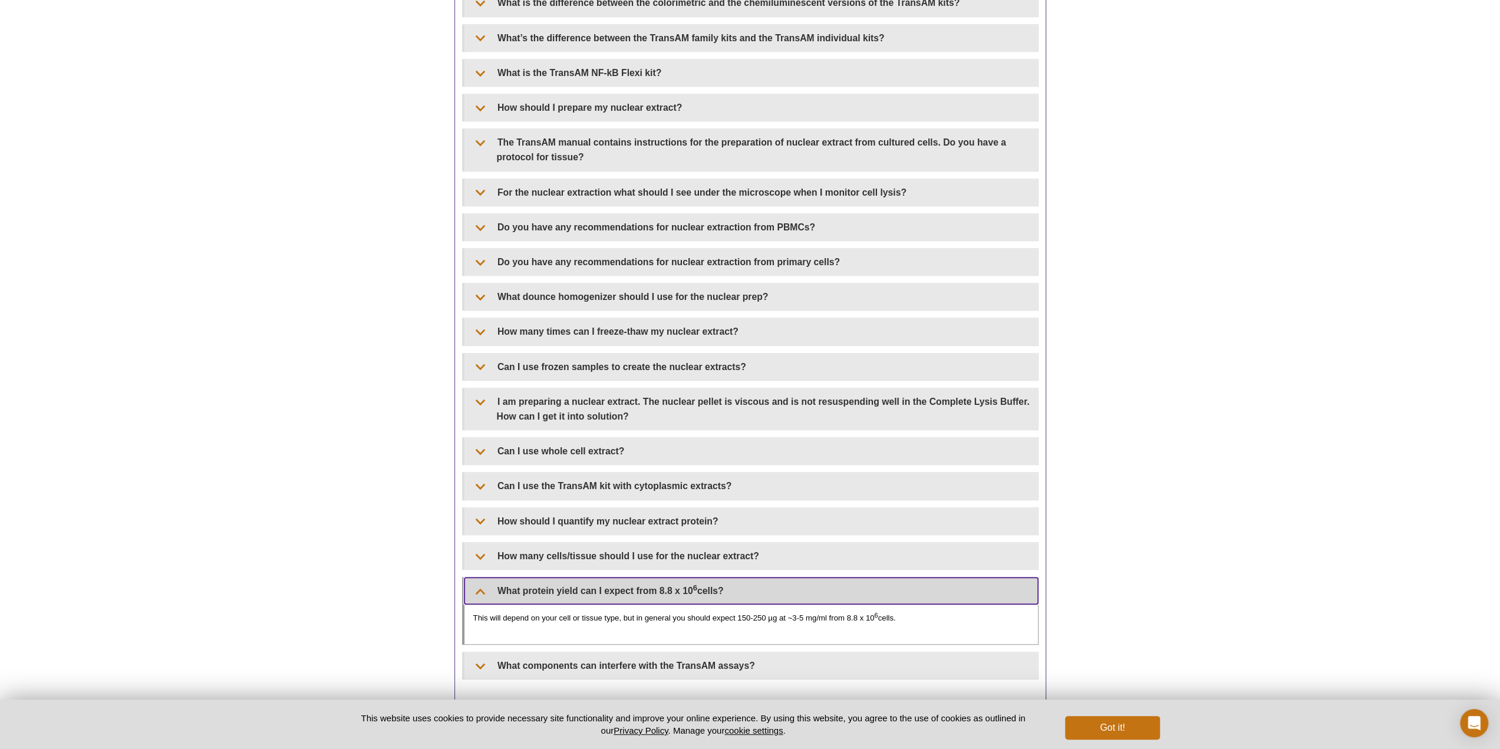
click at [529, 578] on summary "What protein yield can I expect from 8.8 x 10 6 cells?" at bounding box center [751, 591] width 574 height 27
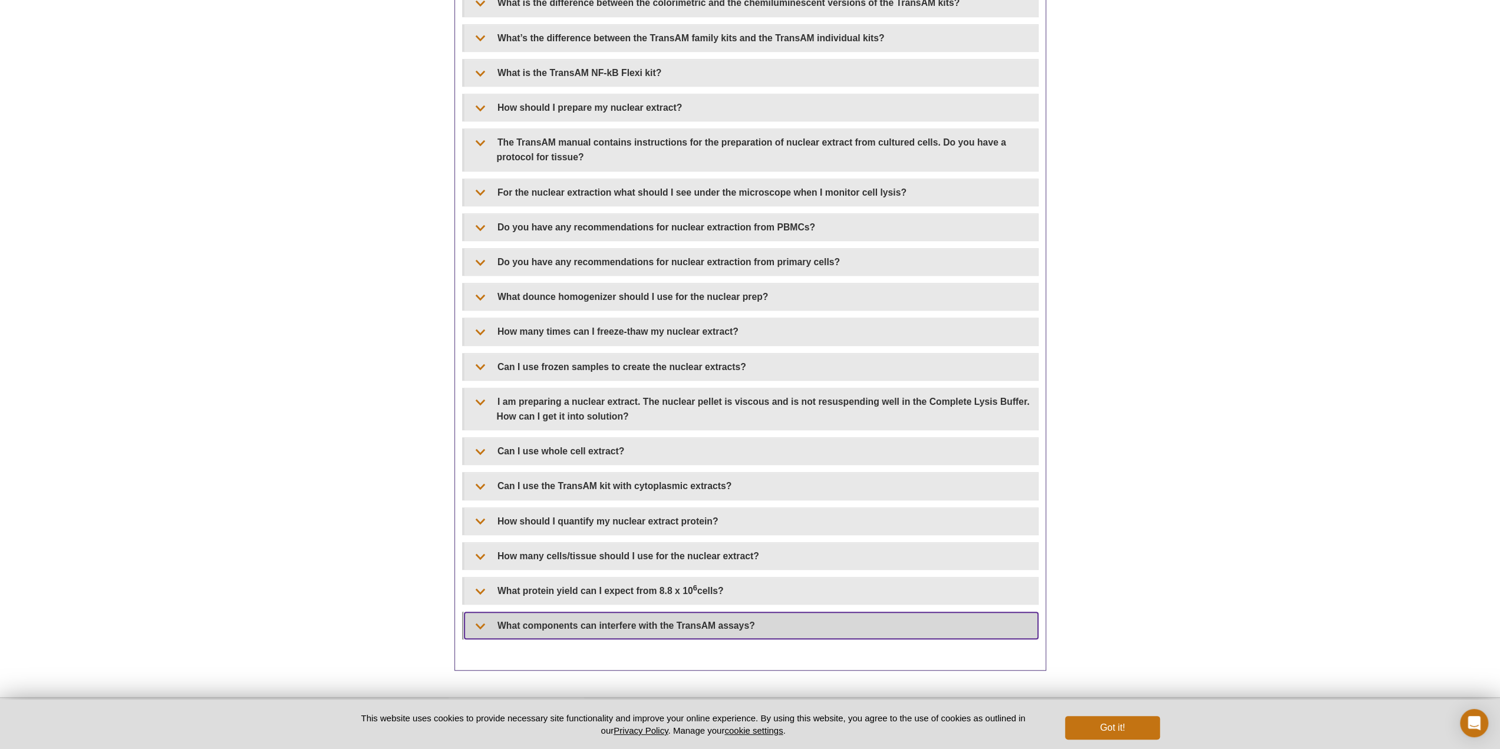
click at [501, 612] on summary "What components can interfere with the TransAM assays?" at bounding box center [751, 625] width 574 height 27
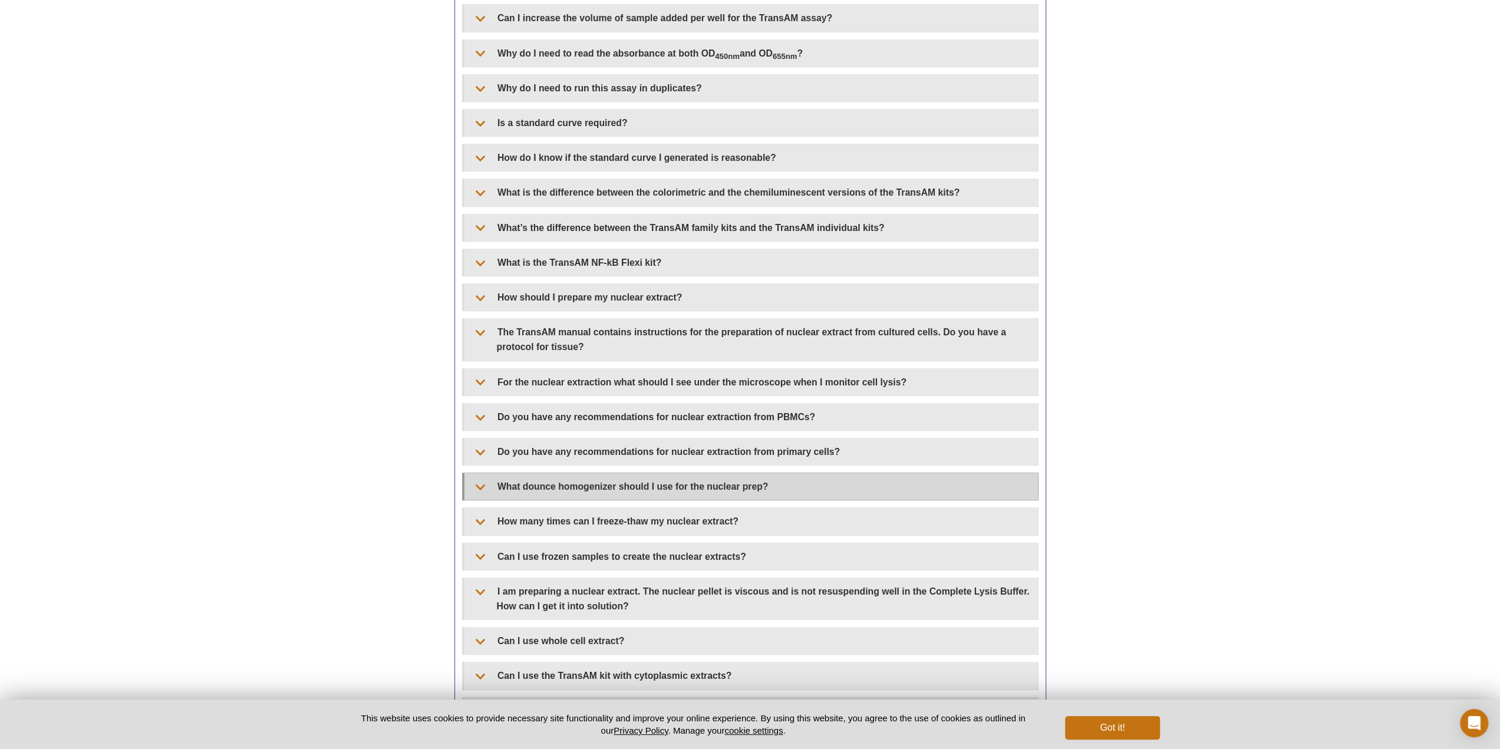
scroll to position [764, 0]
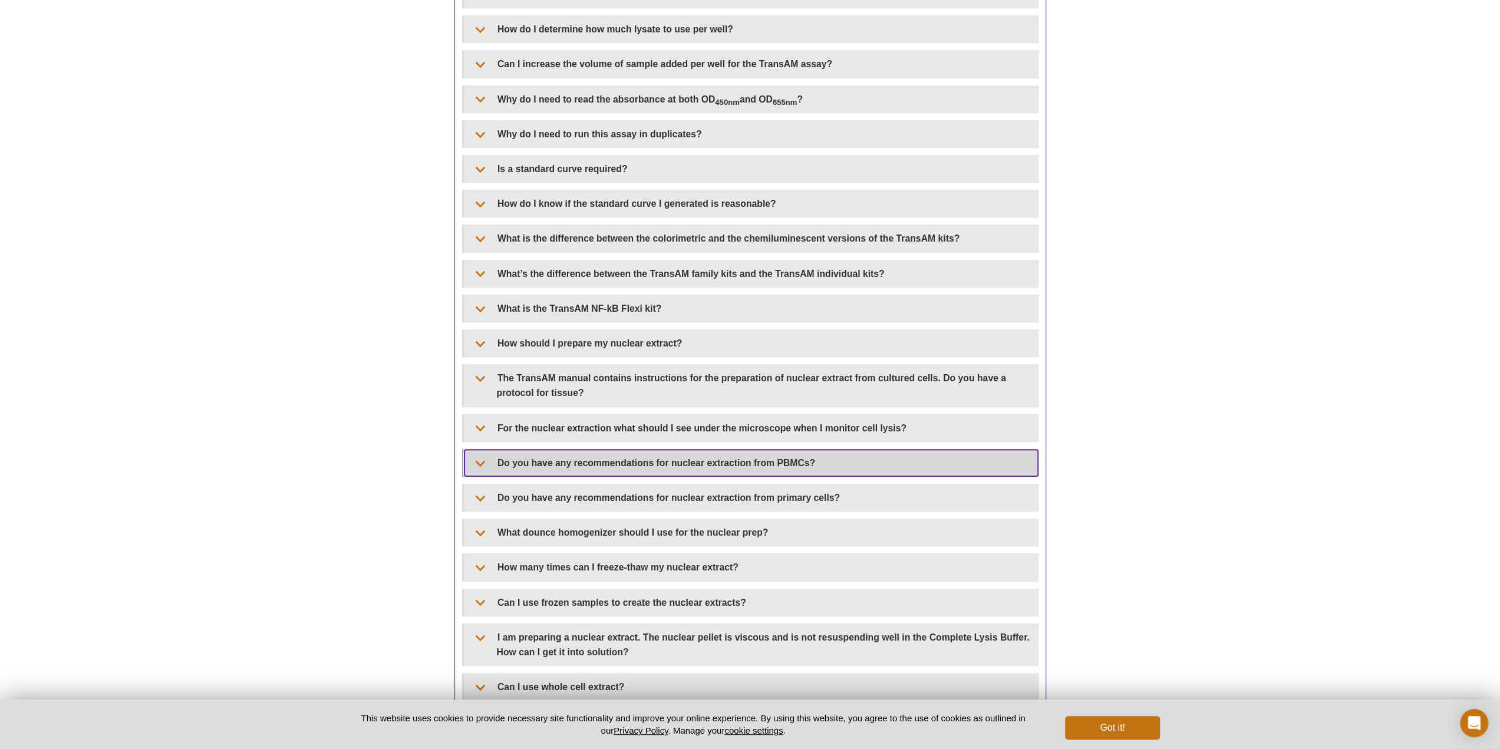
click at [564, 454] on summary "Do you have any recommendations for nuclear extraction from PBMCs?" at bounding box center [751, 463] width 574 height 27
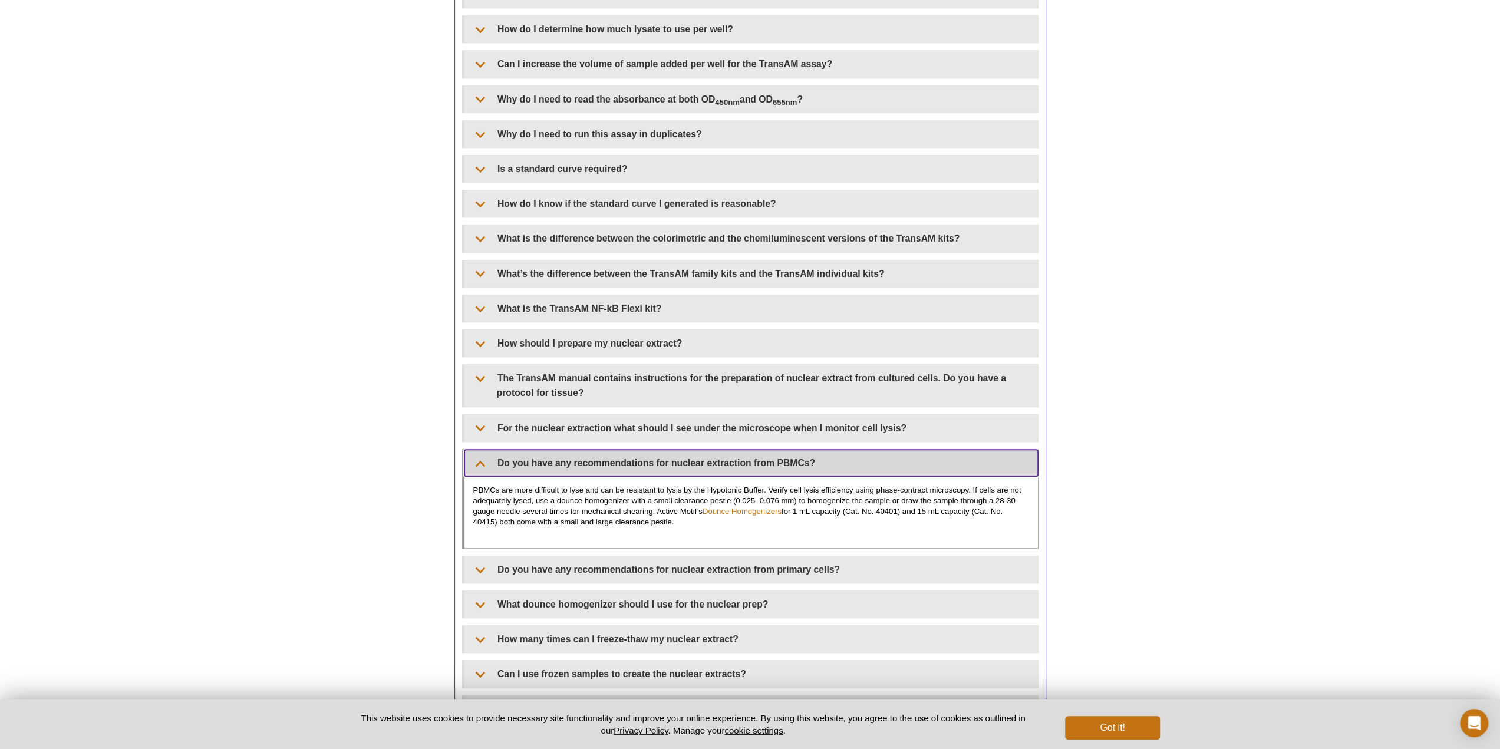
click at [554, 460] on summary "Do you have any recommendations for nuclear extraction from PBMCs?" at bounding box center [751, 463] width 574 height 27
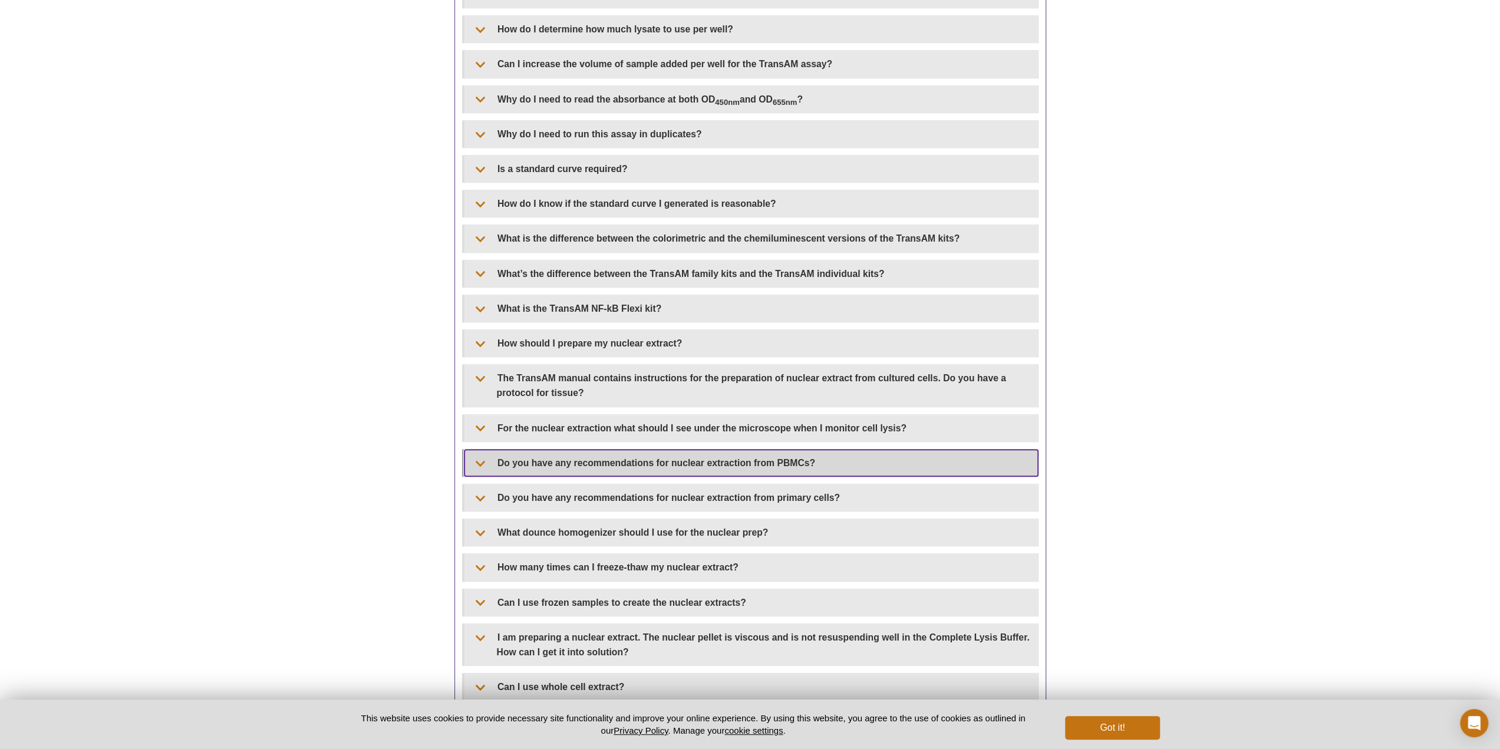
scroll to position [705, 0]
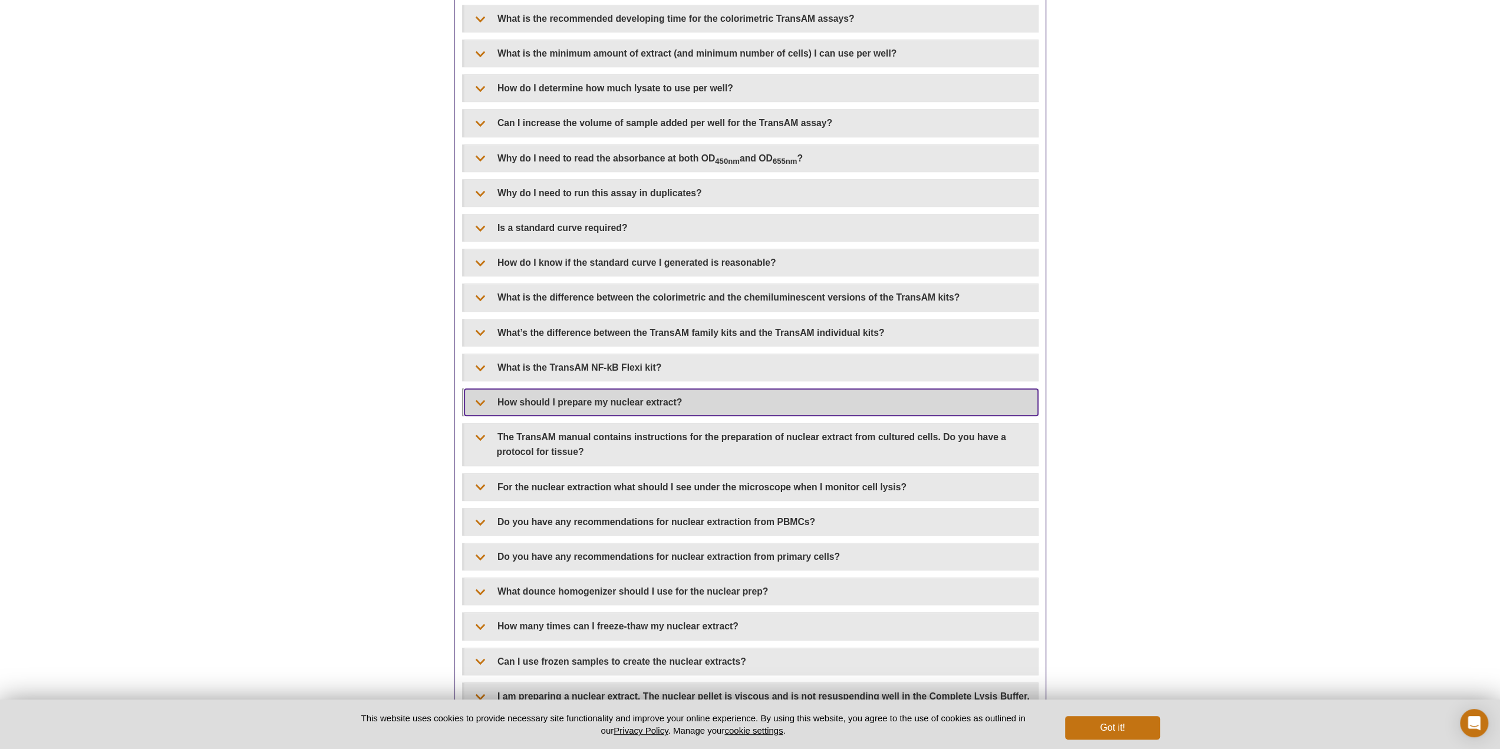
click at [578, 389] on summary "How should I prepare my nuclear extract?" at bounding box center [751, 402] width 574 height 27
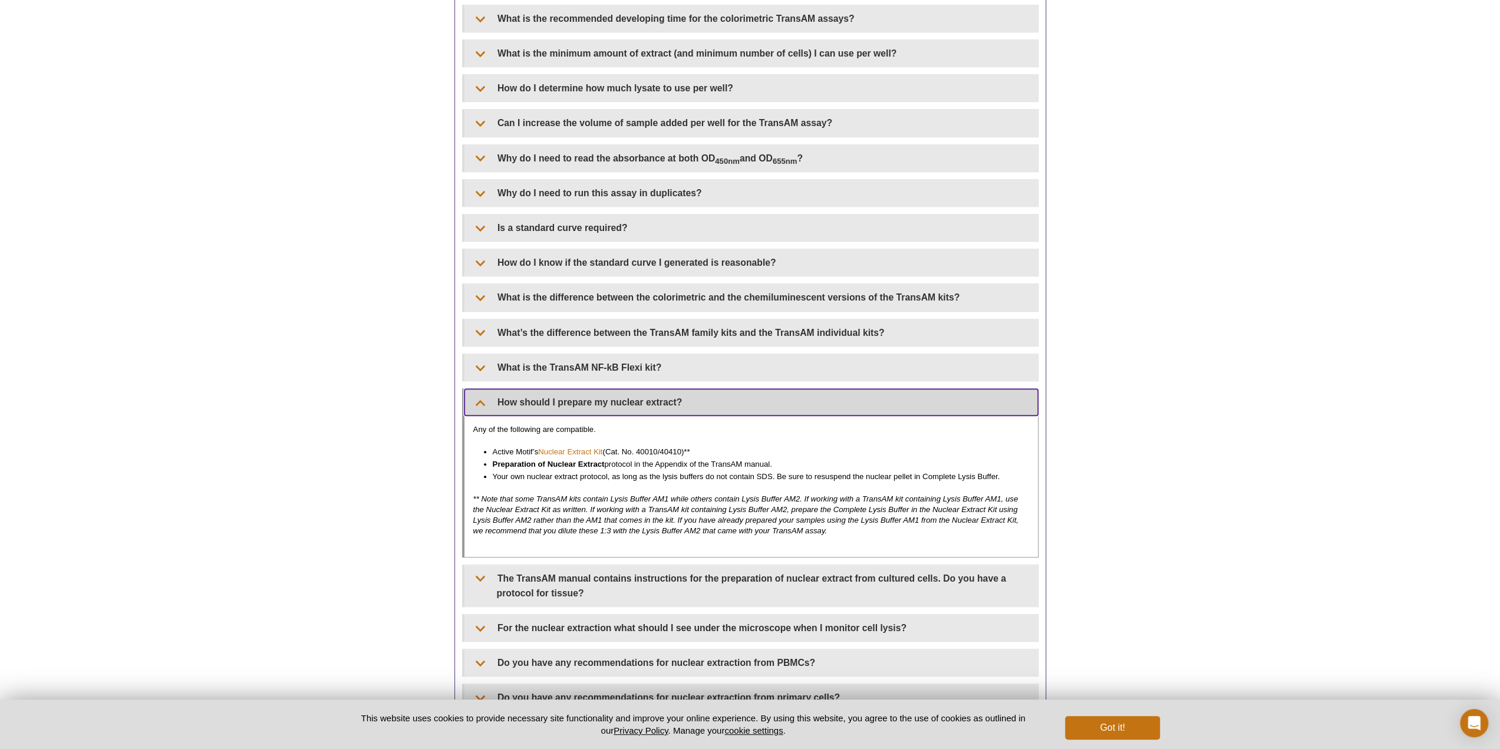
click at [578, 389] on summary "How should I prepare my nuclear extract?" at bounding box center [751, 402] width 574 height 27
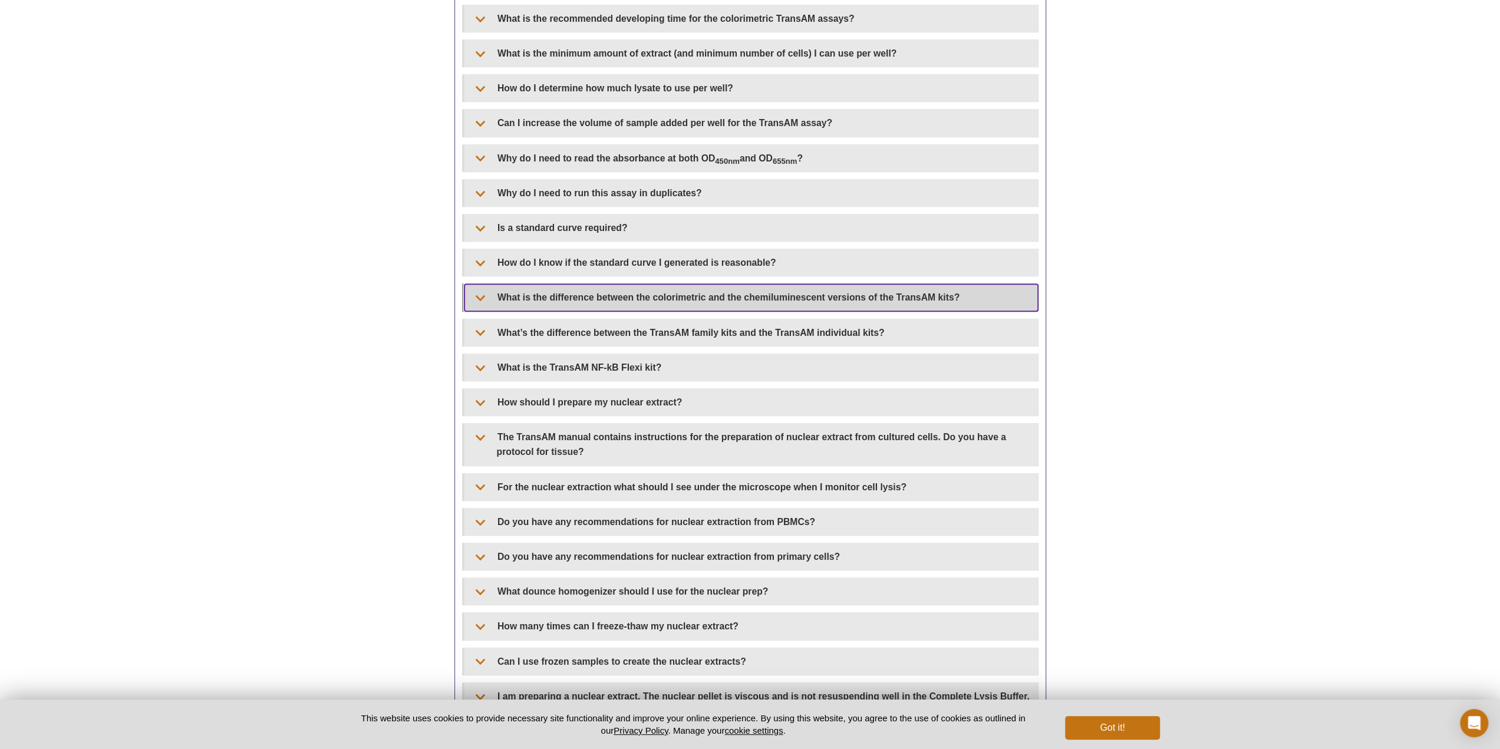
click at [617, 304] on summary "What is the difference between the colorimetric and the chemiluminescent versio…" at bounding box center [751, 297] width 574 height 27
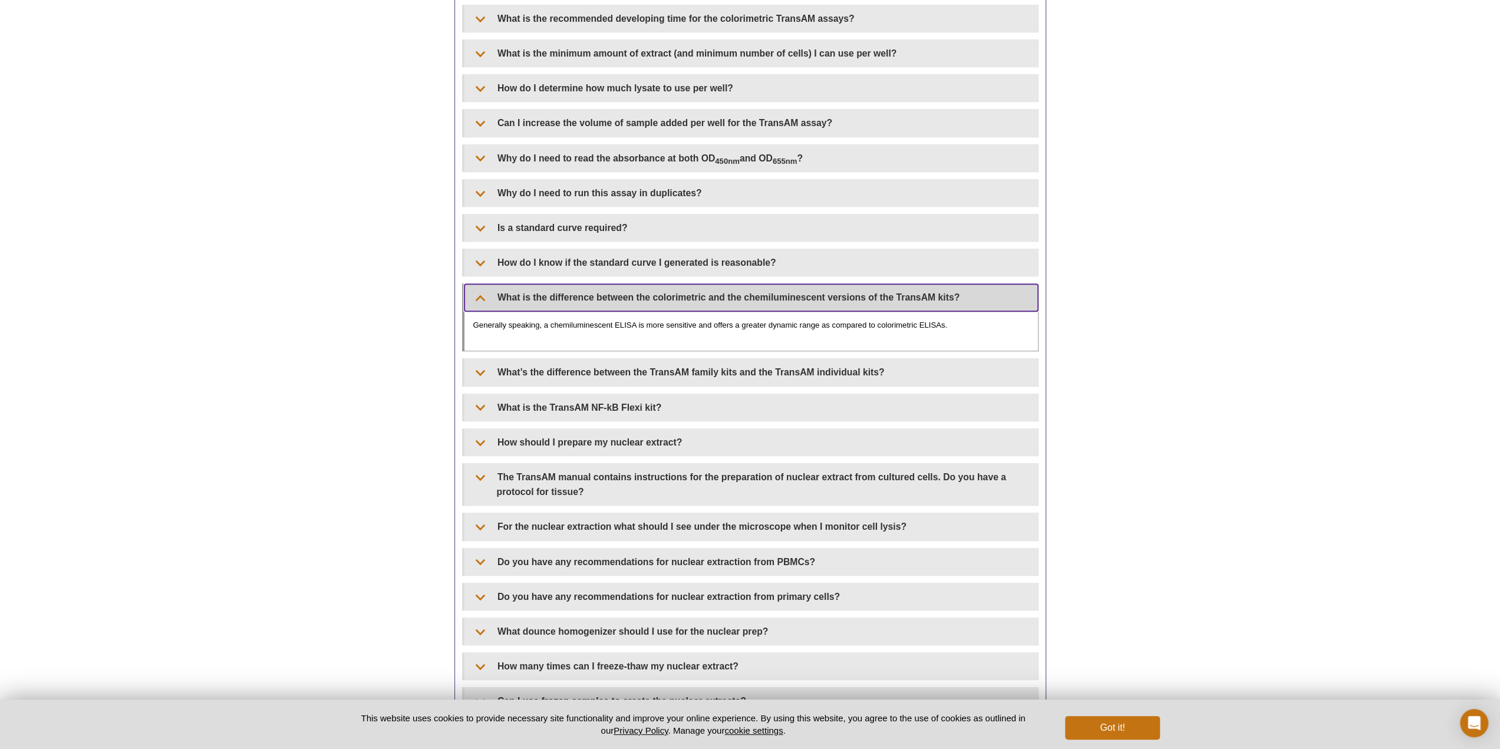
click at [618, 299] on summary "What is the difference between the colorimetric and the chemiluminescent versio…" at bounding box center [751, 297] width 574 height 27
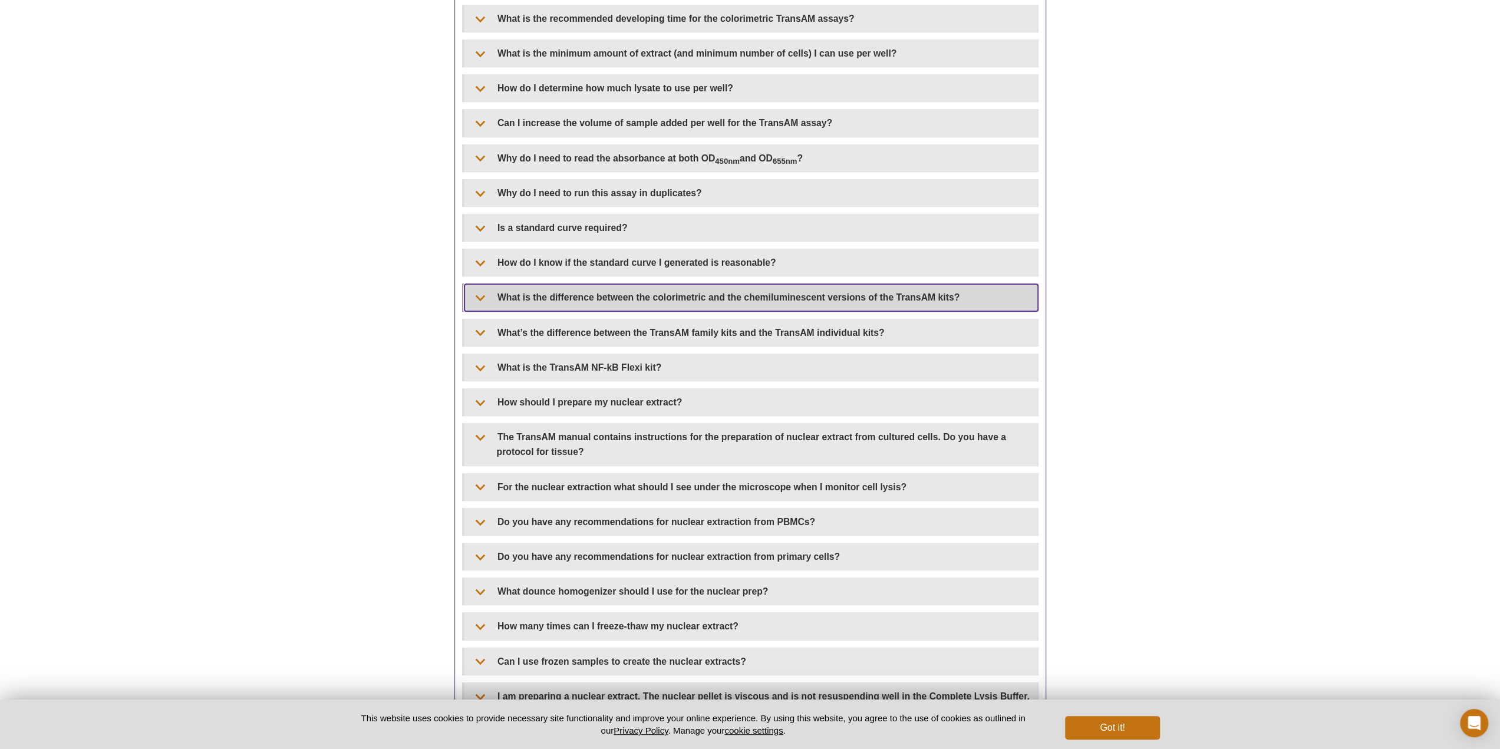
click at [617, 299] on summary "What is the difference between the colorimetric and the chemiluminescent versio…" at bounding box center [751, 297] width 574 height 27
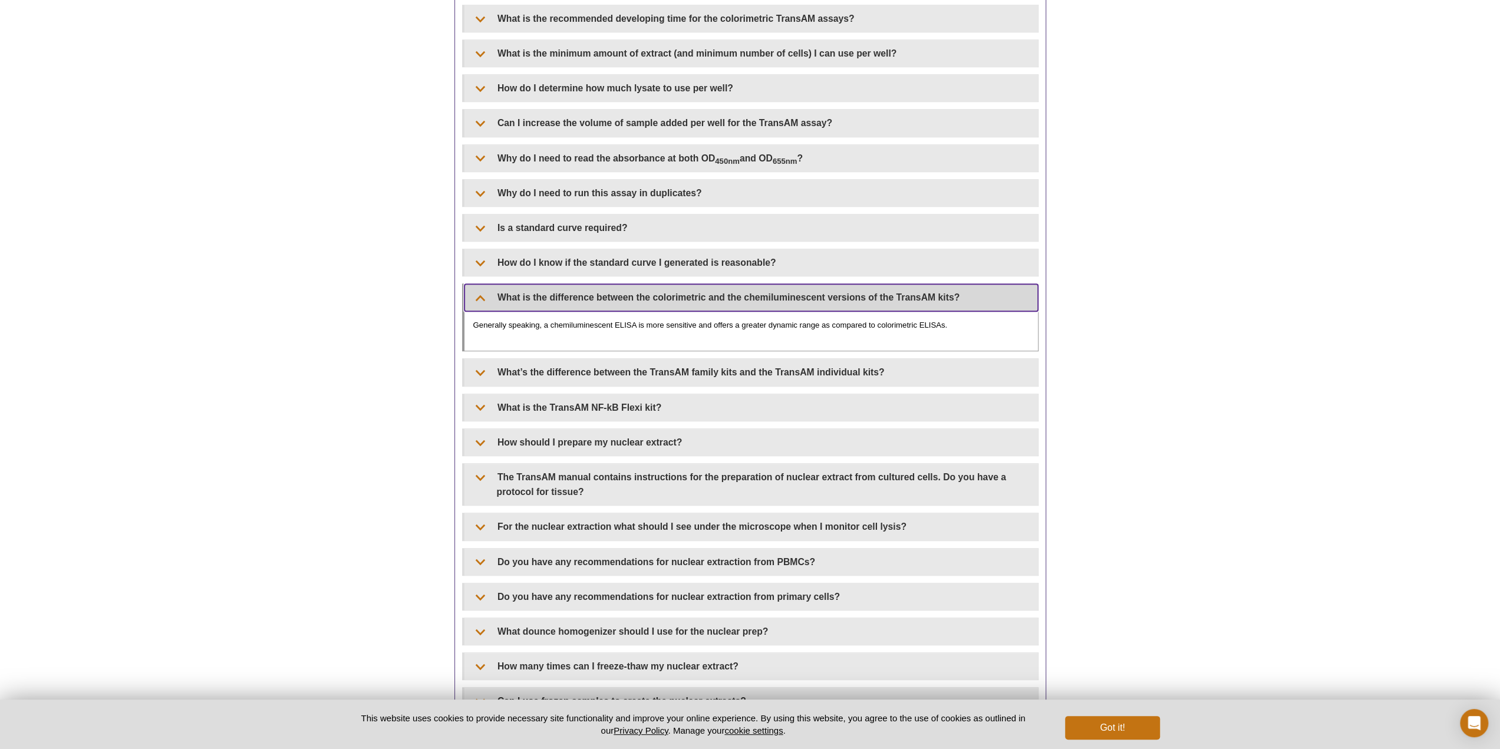
click at [619, 296] on summary "What is the difference between the colorimetric and the chemiluminescent versio…" at bounding box center [751, 297] width 574 height 27
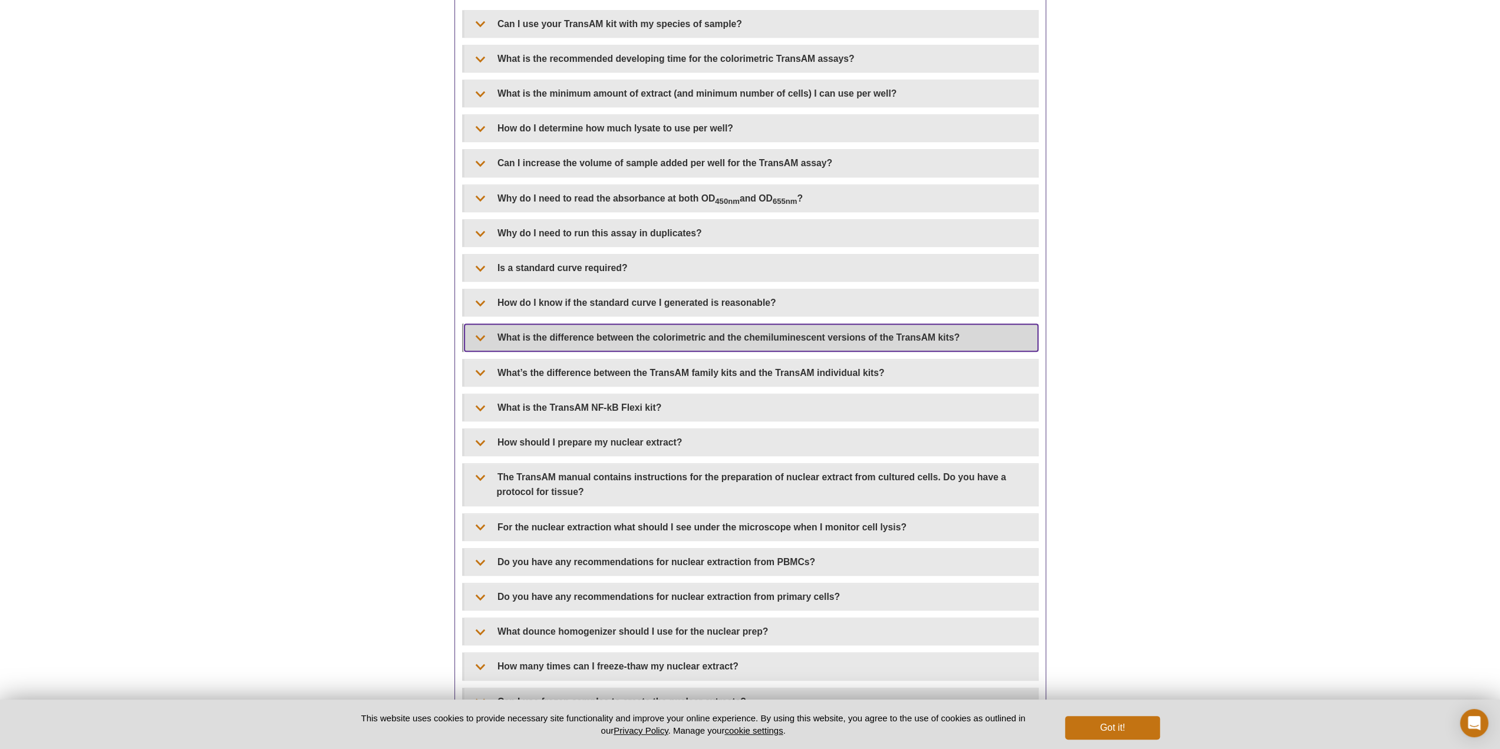
scroll to position [646, 0]
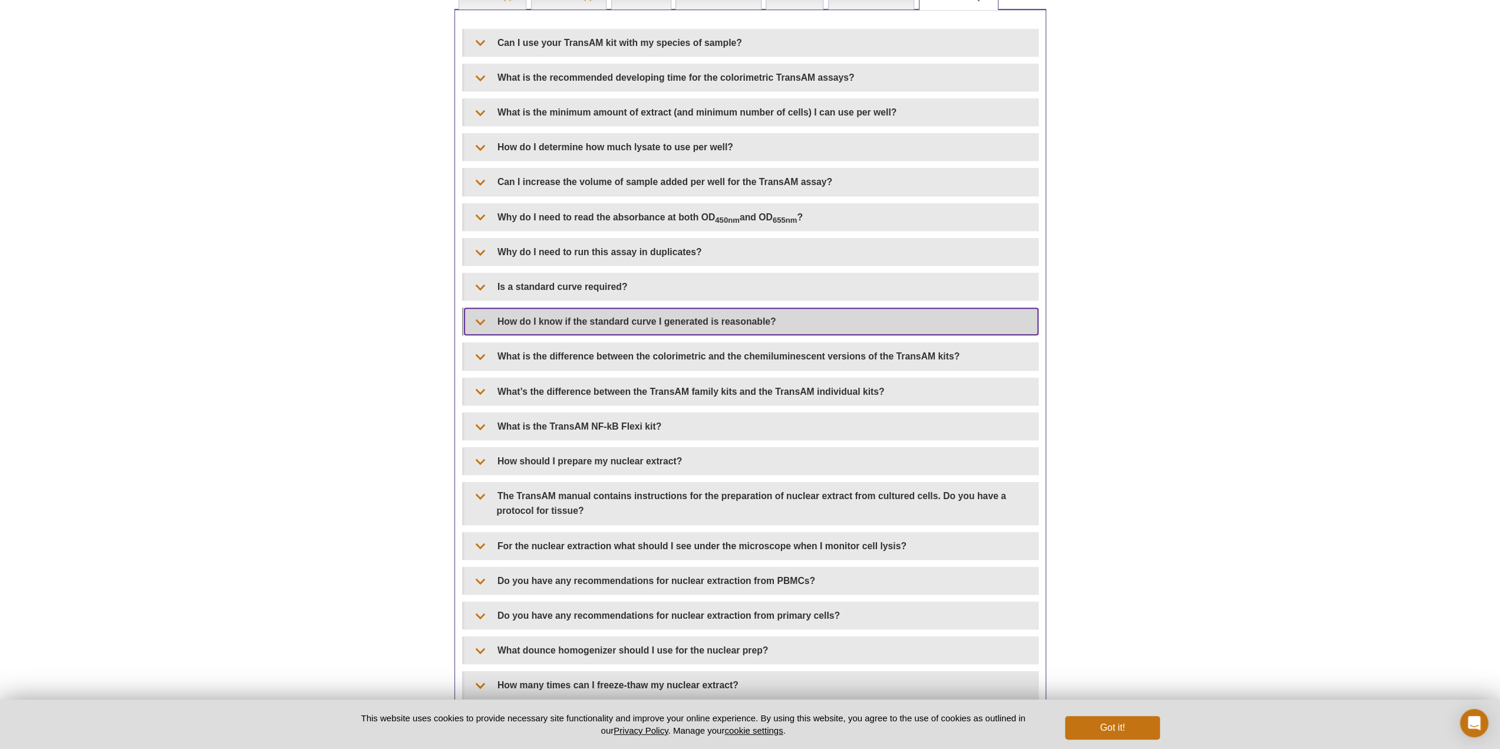
click at [605, 315] on summary "How do I know if the standard curve I generated is reasonable?" at bounding box center [751, 321] width 574 height 27
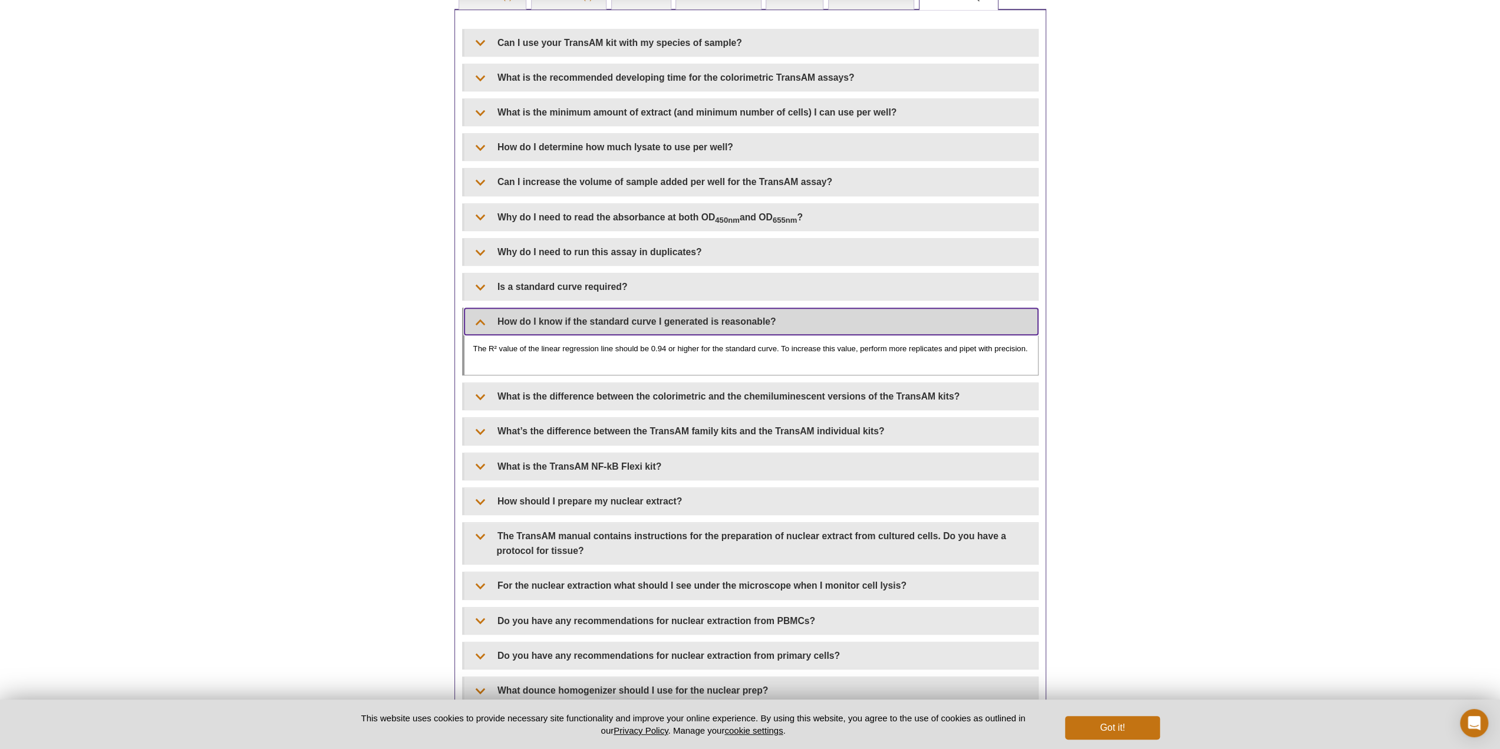
click at [605, 315] on summary "How do I know if the standard curve I generated is reasonable?" at bounding box center [751, 321] width 574 height 27
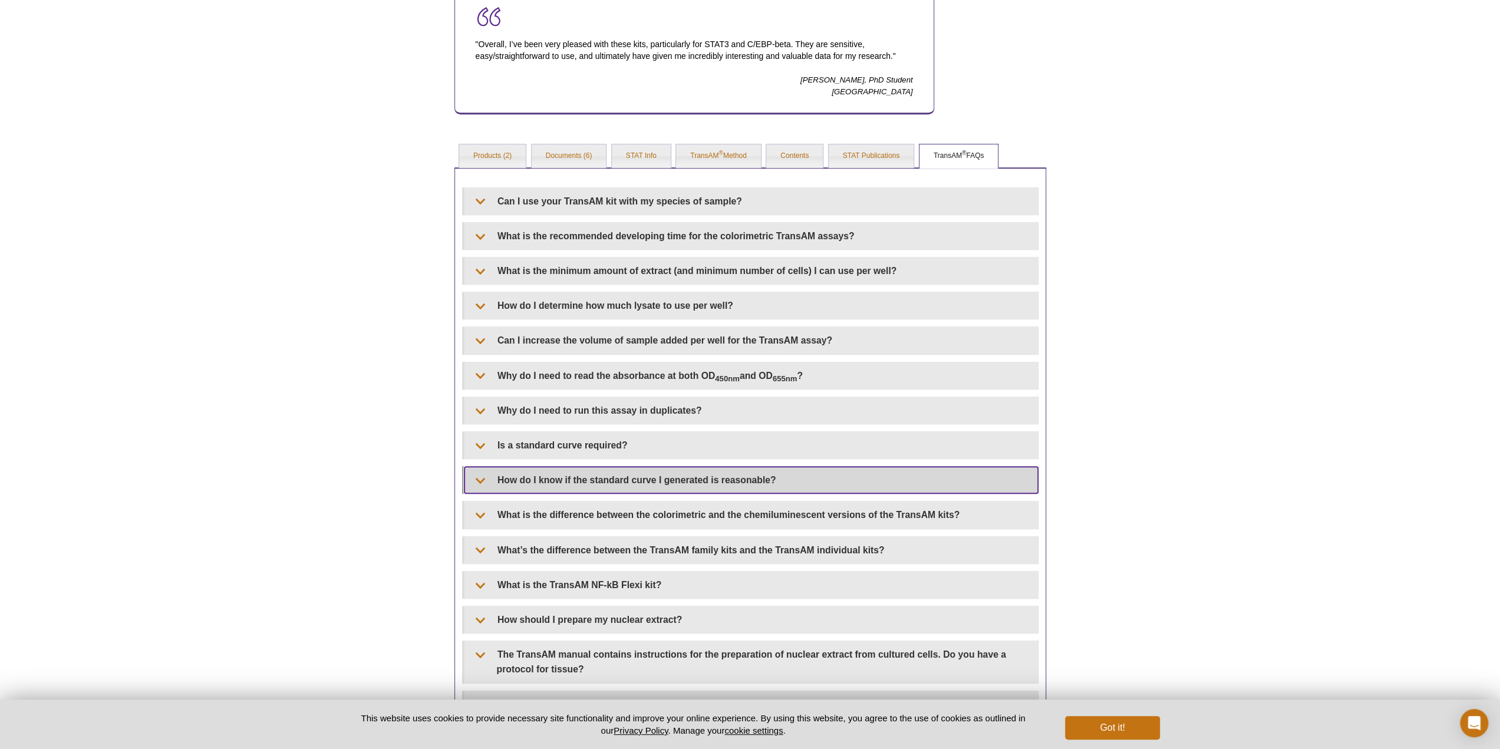
scroll to position [469, 0]
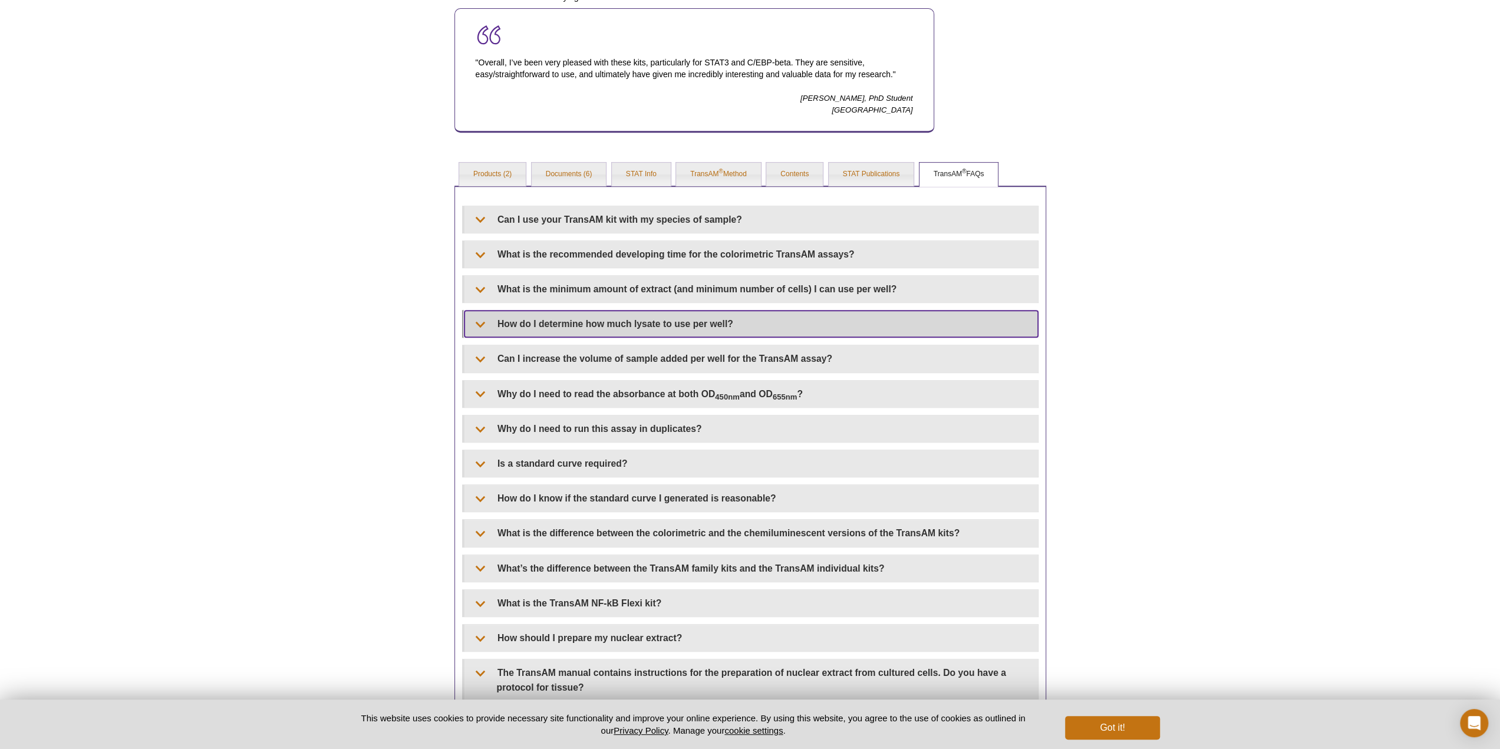
click at [588, 331] on summary "How do I determine how much lysate to use per well?" at bounding box center [751, 324] width 574 height 27
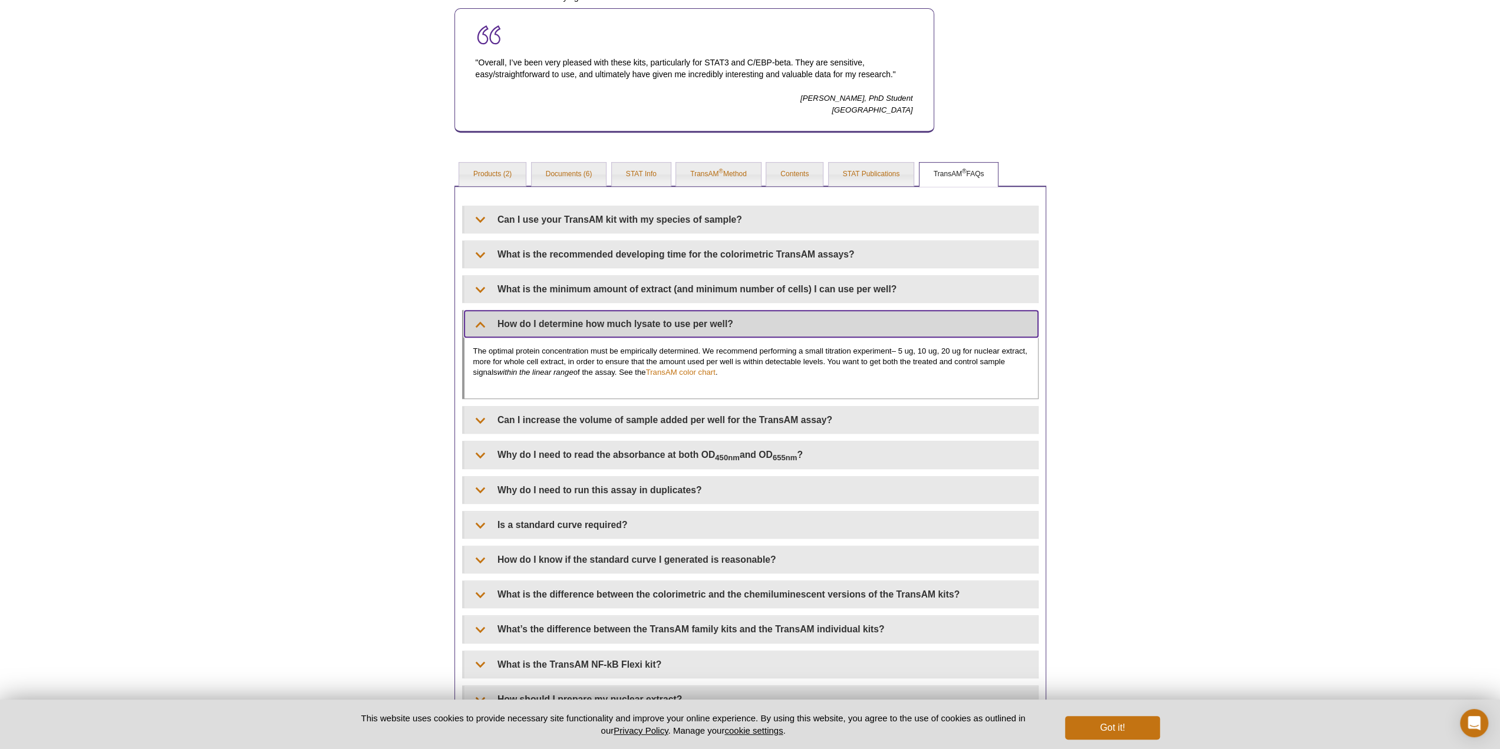
click at [589, 329] on summary "How do I determine how much lysate to use per well?" at bounding box center [751, 324] width 574 height 27
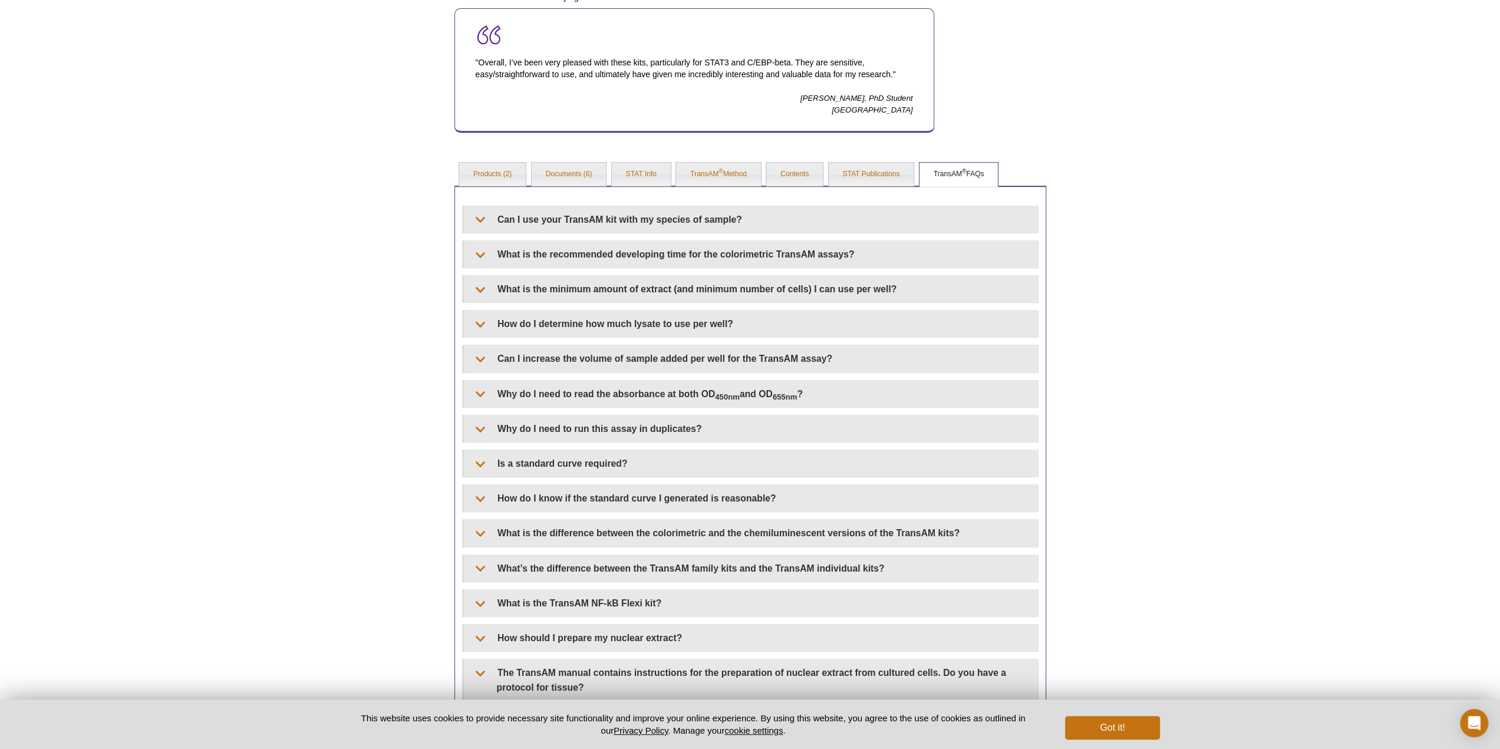
click at [601, 305] on div "Can I use your TransAM kit with my species of sample? All of the TransAM kits w…" at bounding box center [750, 708] width 576 height 1005
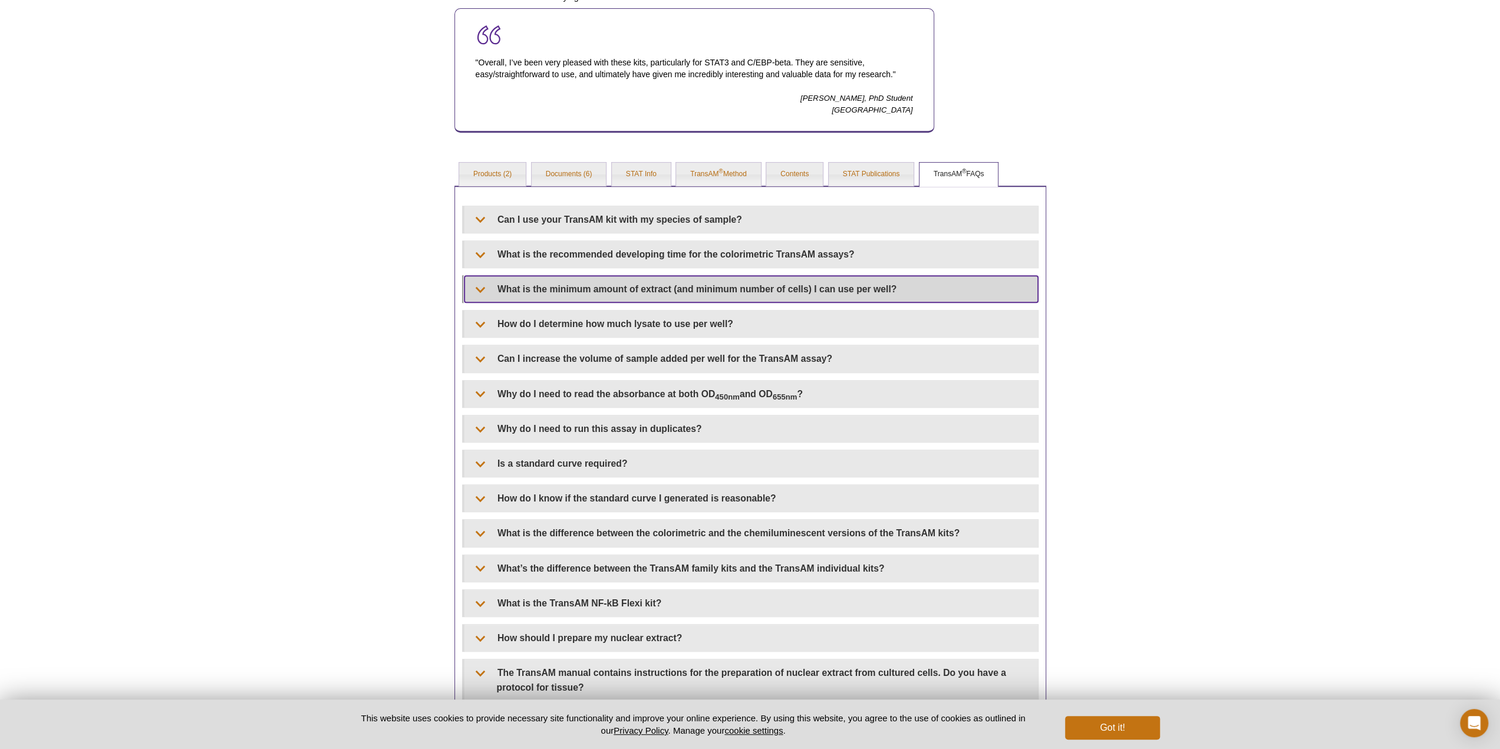
click at [607, 292] on summary "What is the minimum amount of extract (and minimum number of cells) I can use p…" at bounding box center [751, 289] width 574 height 27
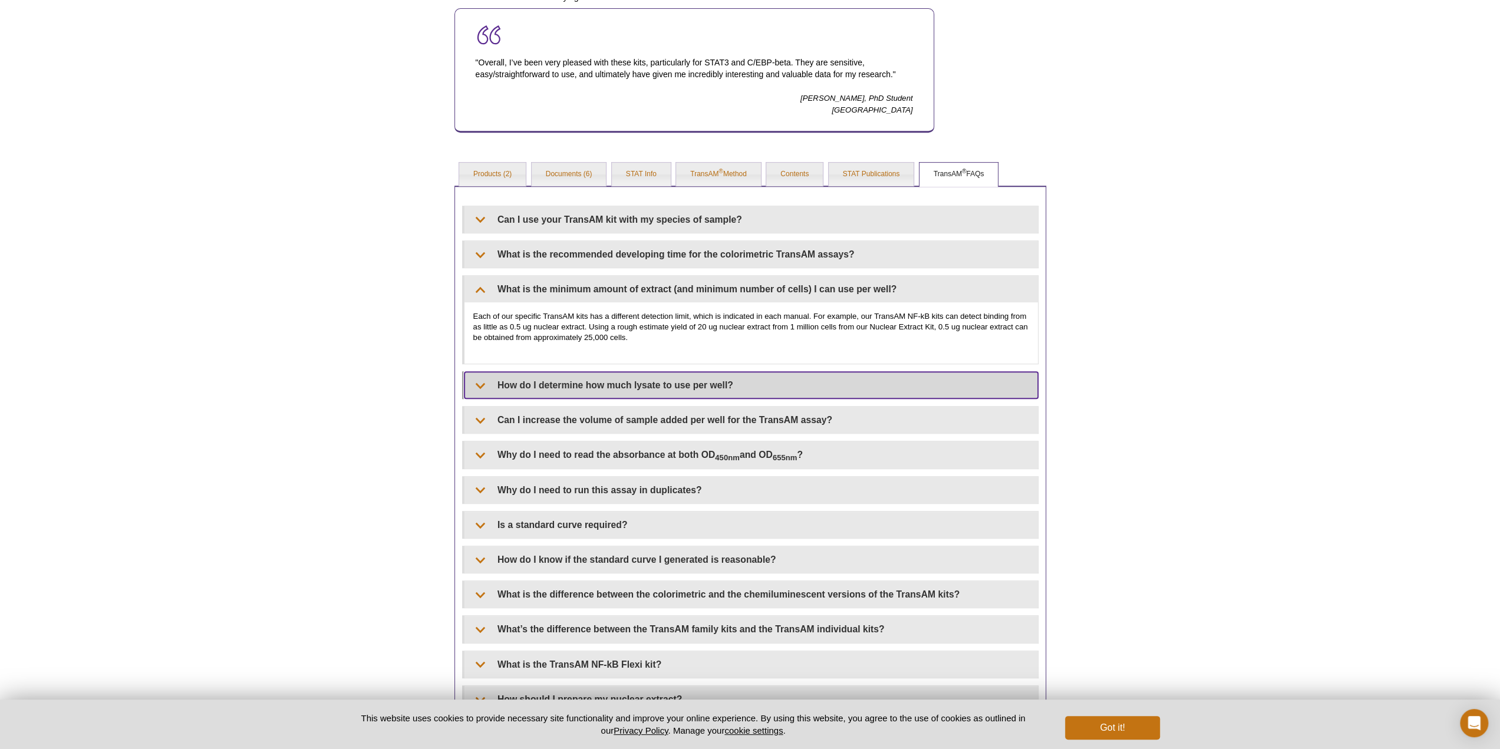
click at [505, 373] on summary "How do I determine how much lysate to use per well?" at bounding box center [751, 385] width 574 height 27
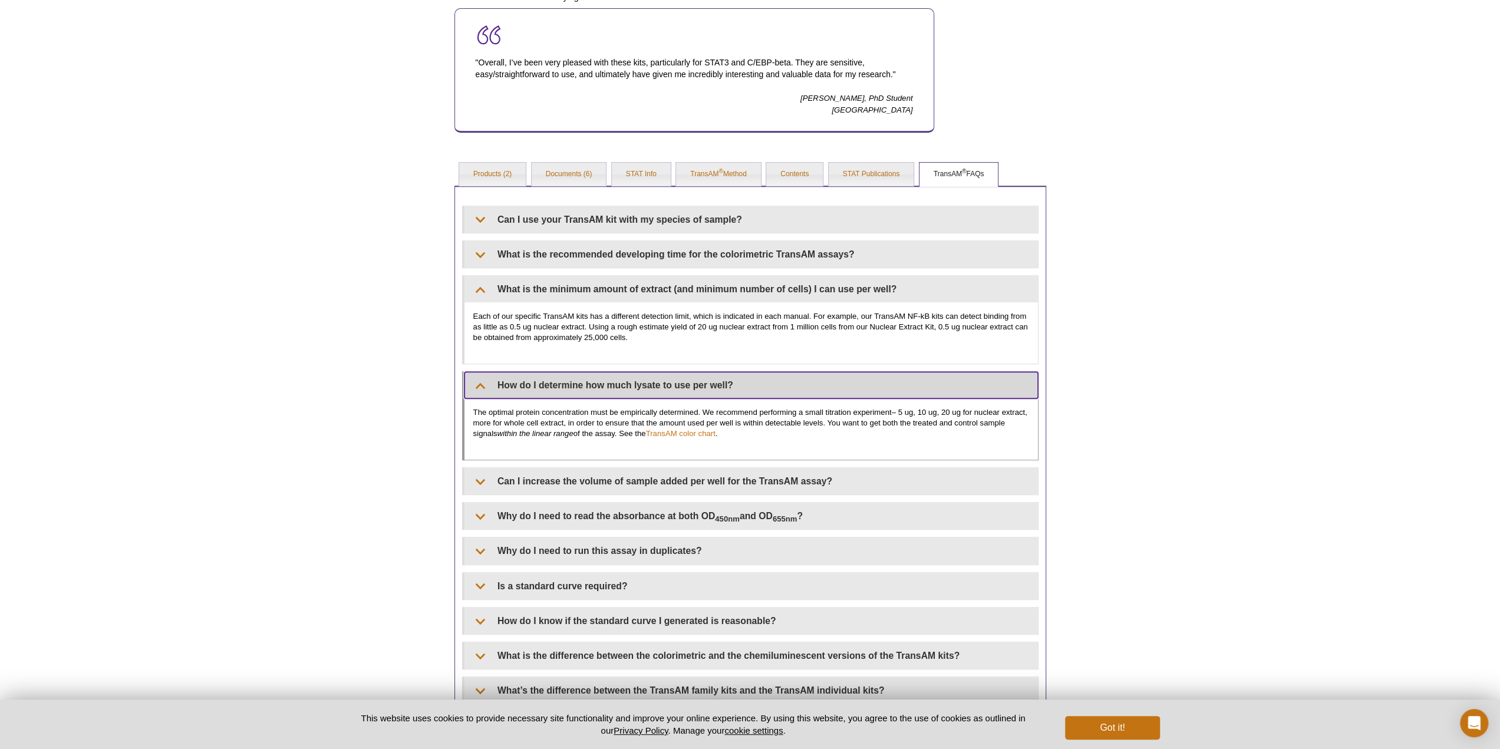
click at [506, 374] on summary "How do I determine how much lysate to use per well?" at bounding box center [751, 385] width 574 height 27
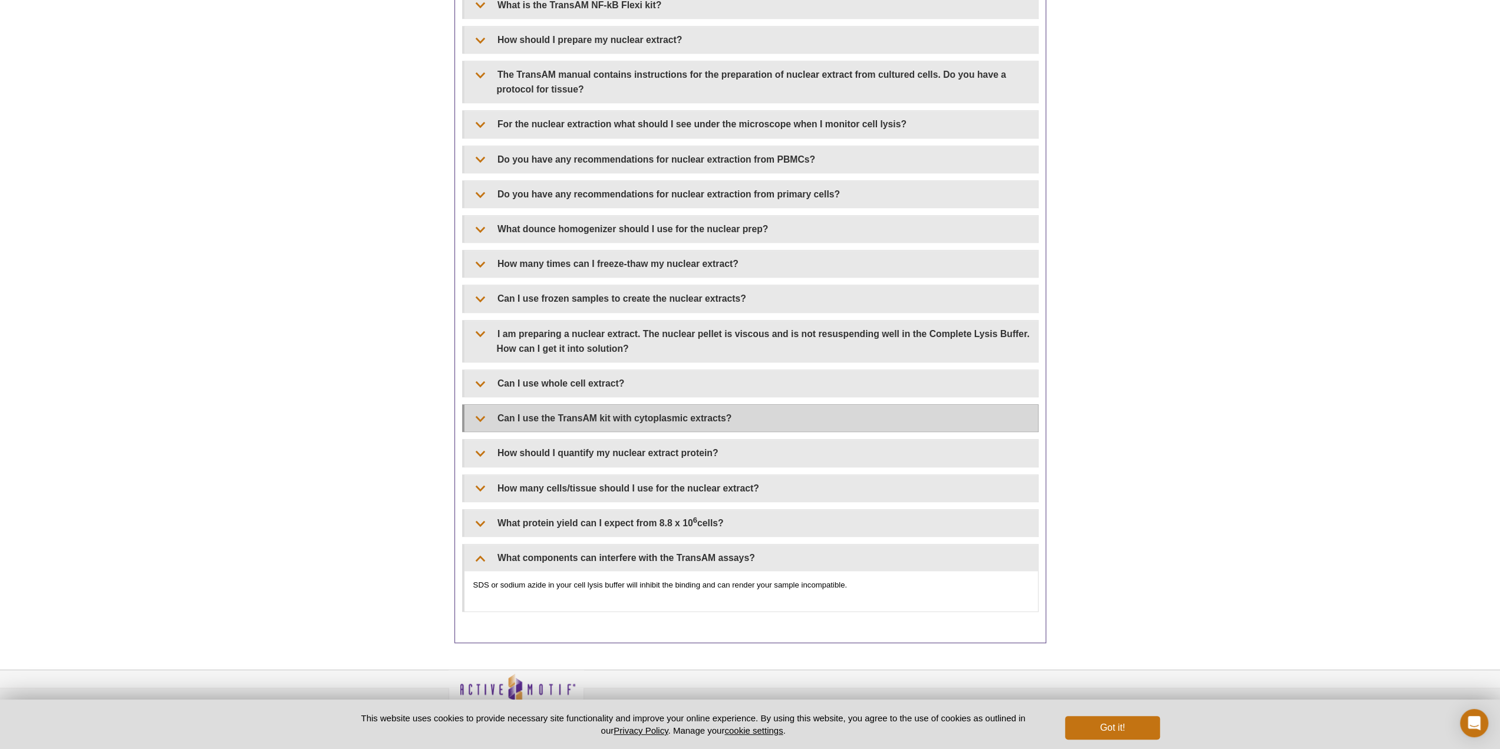
scroll to position [1140, 0]
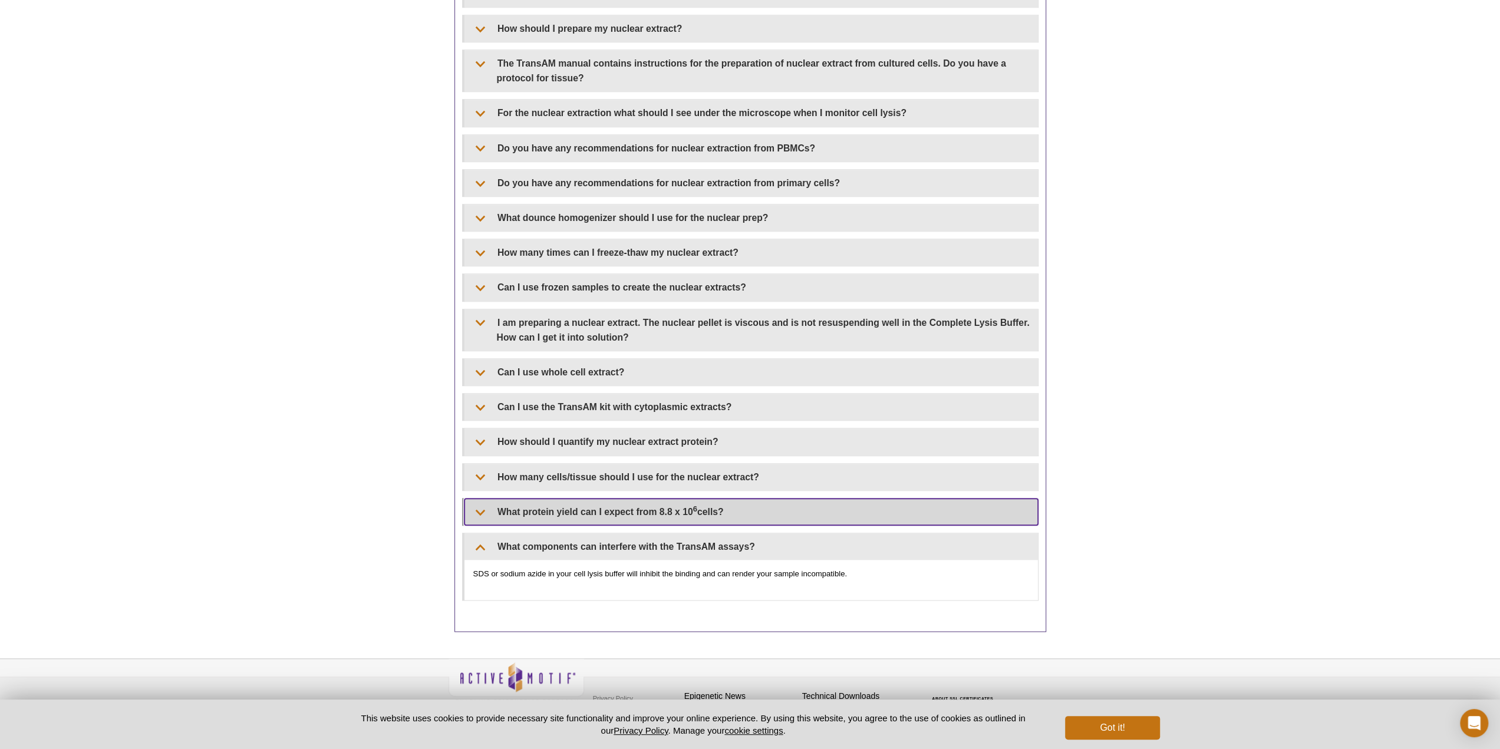
click at [519, 501] on summary "What protein yield can I expect from 8.8 x 10 6 cells?" at bounding box center [751, 512] width 574 height 27
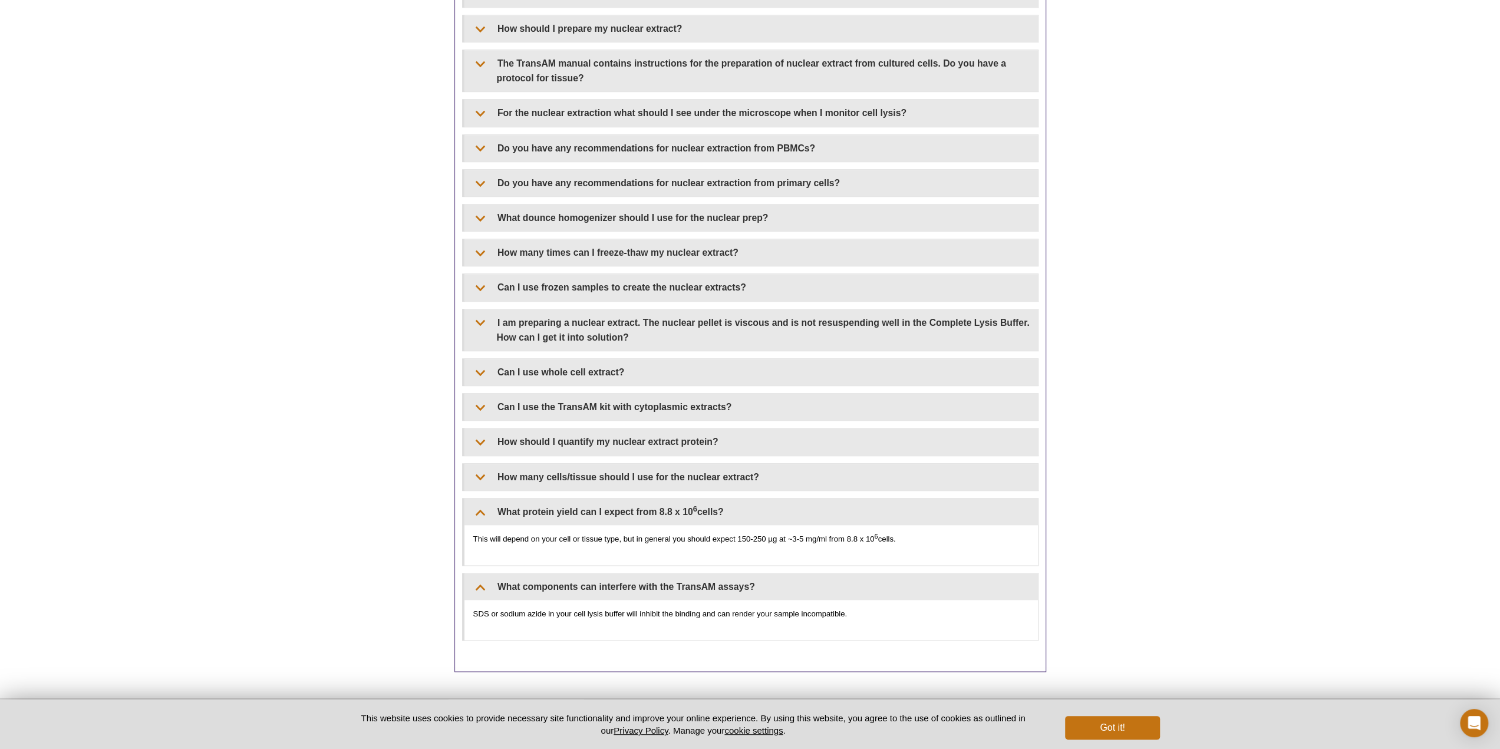
drag, startPoint x: 1500, startPoint y: 472, endPoint x: 1507, endPoint y: 468, distance: 8.2
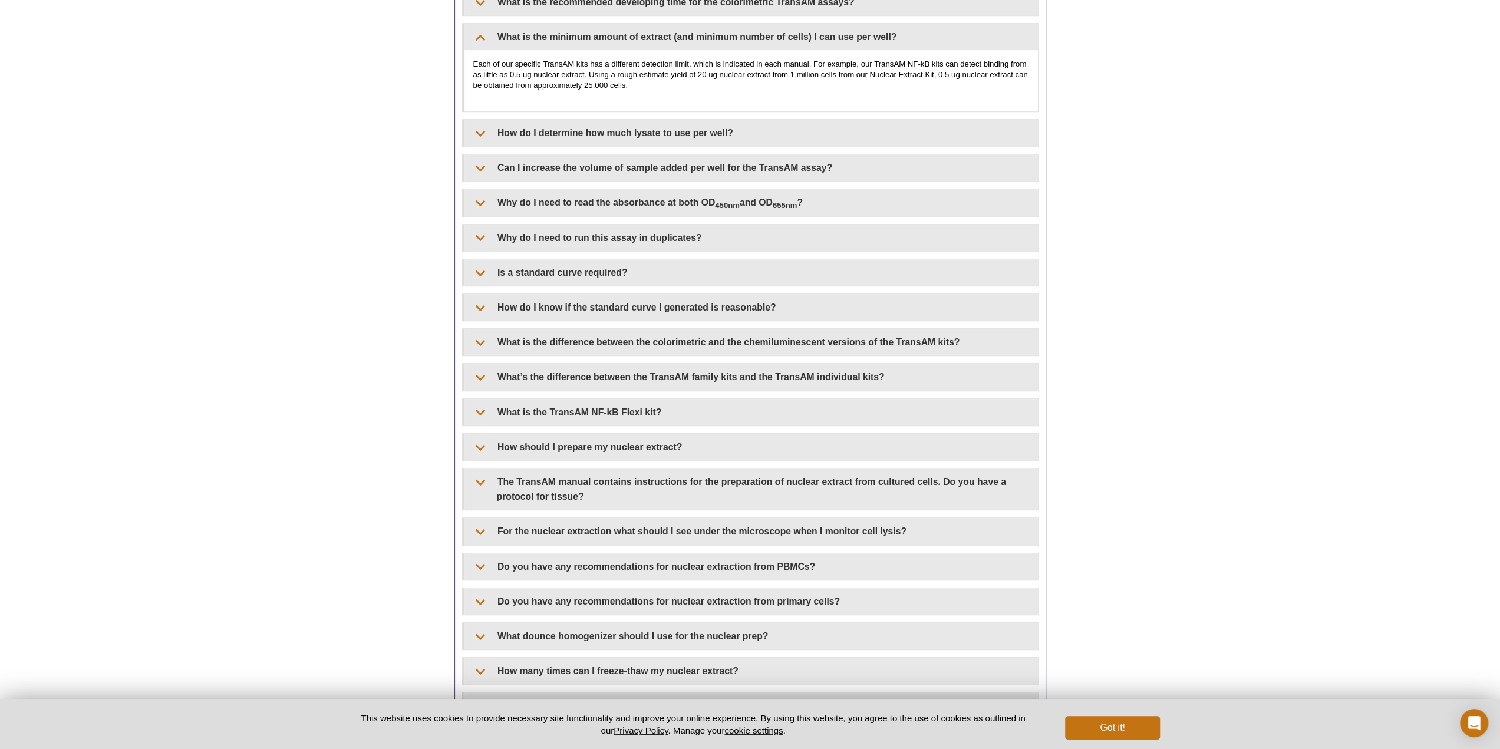
scroll to position [0, 0]
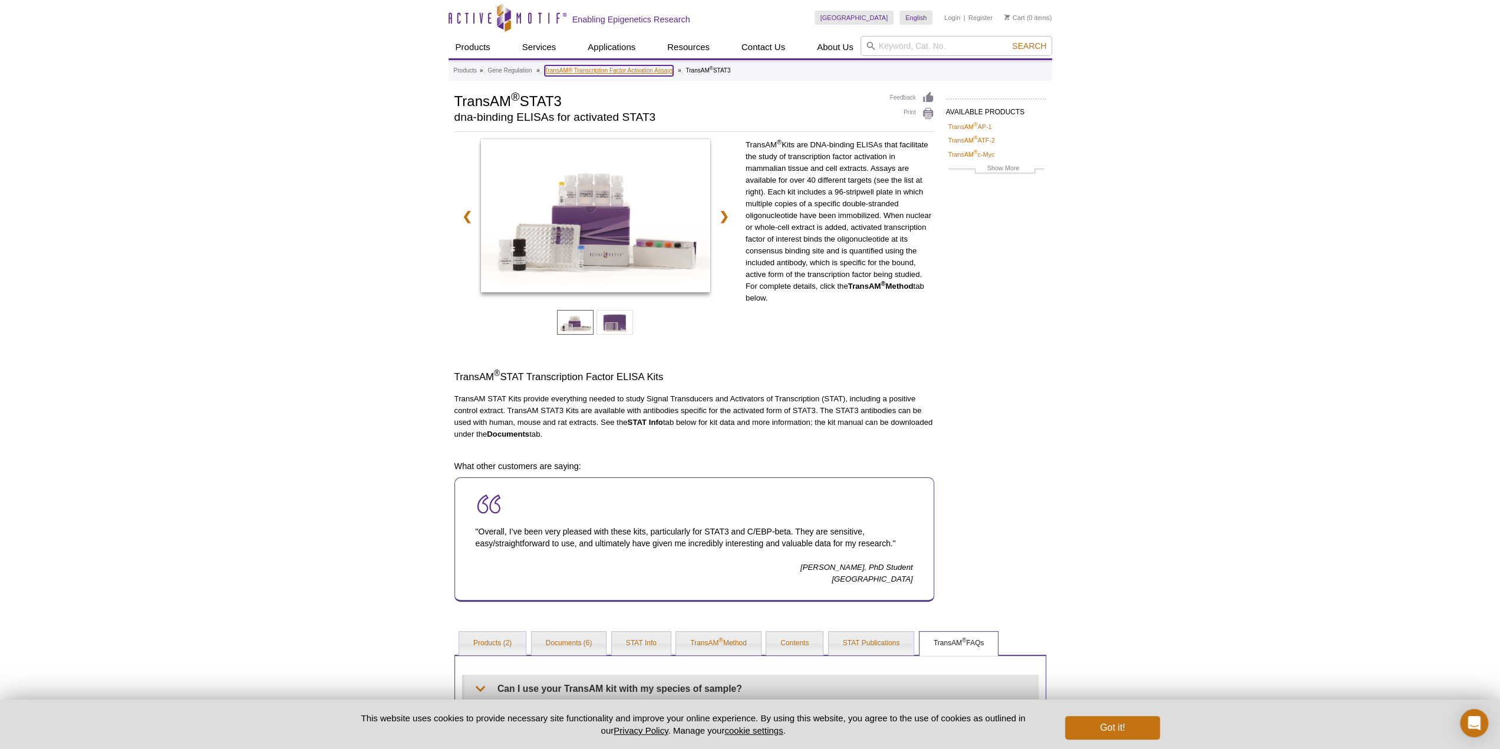
click at [637, 68] on link "TransAM® Transcription Factor Activation Assays" at bounding box center [609, 70] width 129 height 11
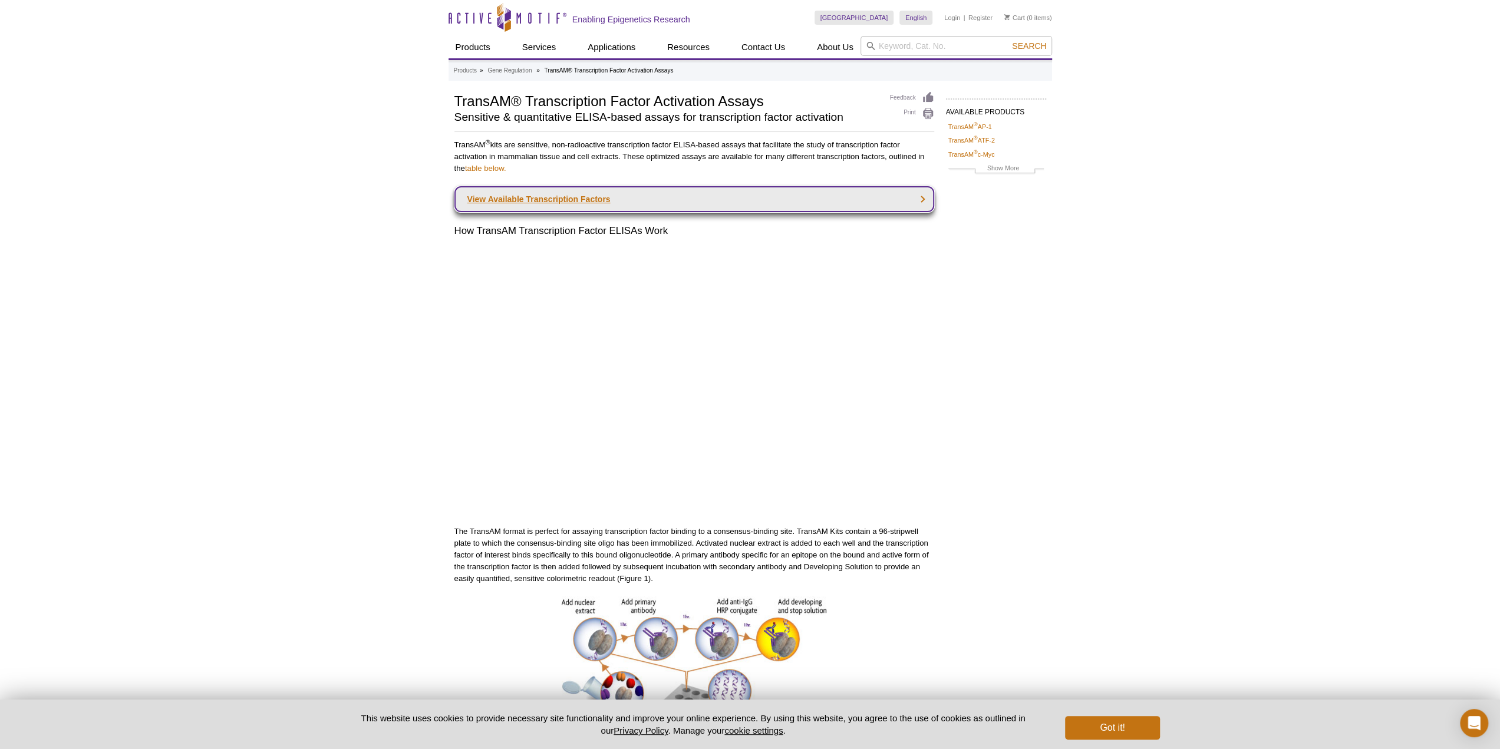
click at [702, 194] on link "View Available Transcription Factors" at bounding box center [694, 199] width 480 height 26
click at [904, 43] on input "search" at bounding box center [957, 46] width 192 height 20
type input "flexi"
click at [1009, 41] on button "Search" at bounding box center [1029, 46] width 41 height 11
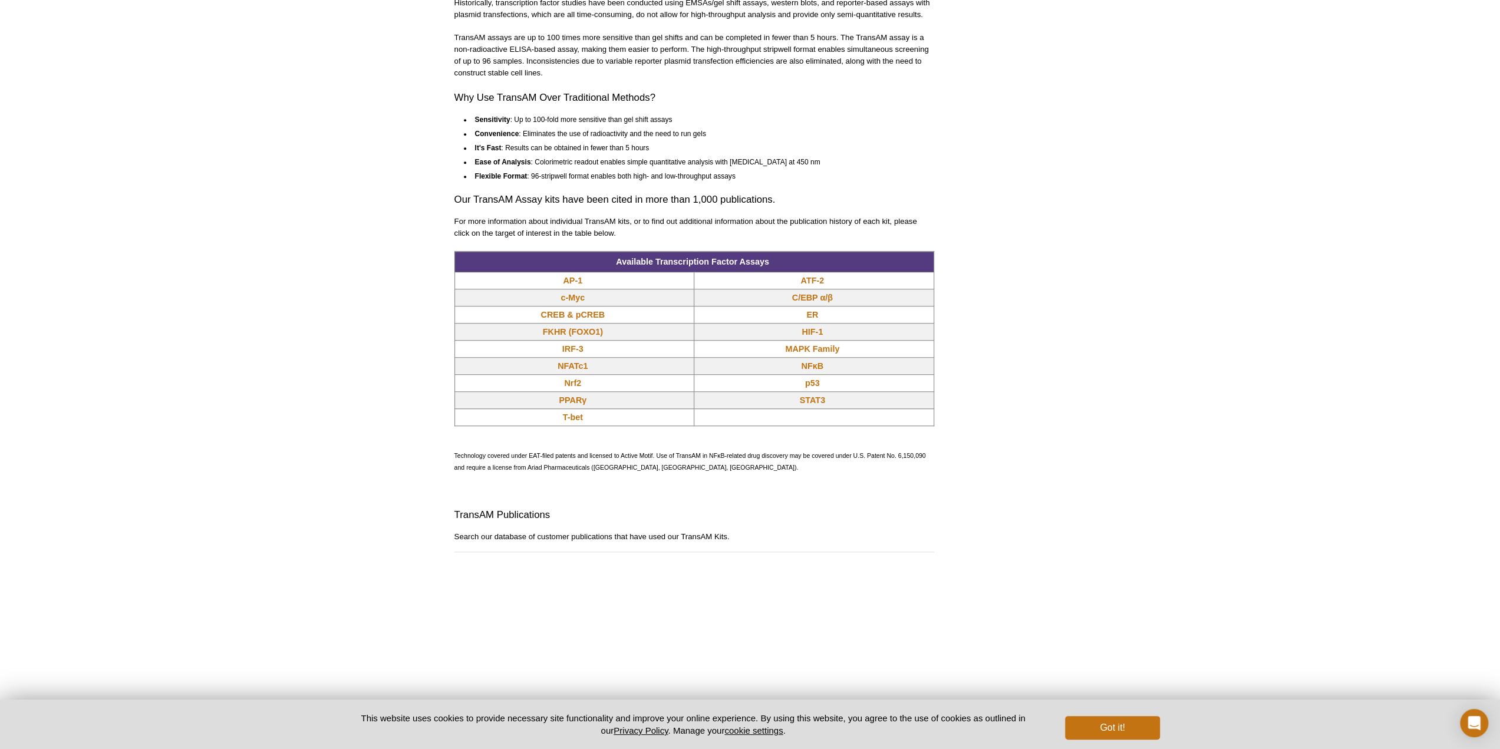
scroll to position [825, 0]
click at [815, 401] on link "STAT3" at bounding box center [812, 401] width 25 height 12
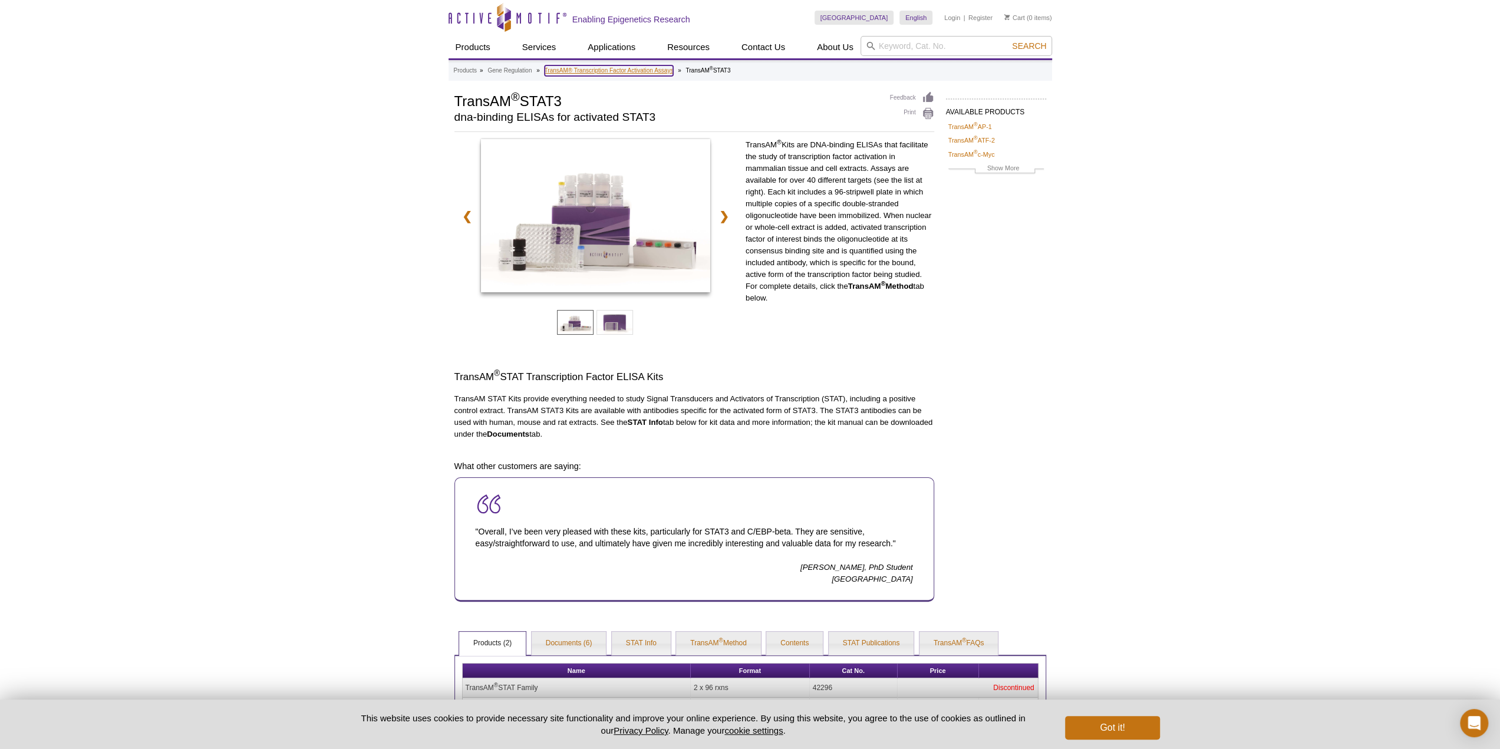
click at [612, 74] on link "TransAM® Transcription Factor Activation Assays" at bounding box center [609, 70] width 129 height 11
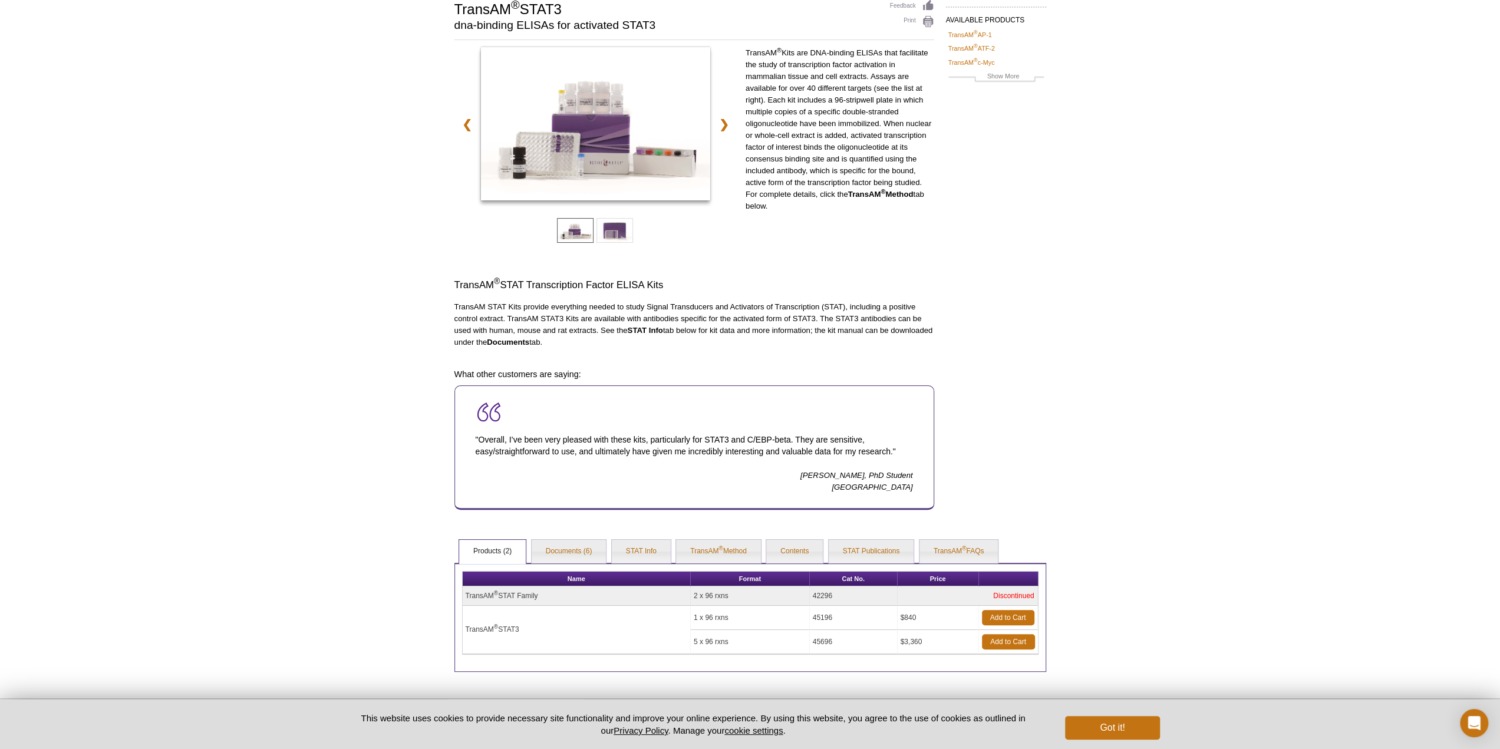
scroll to position [141, 0]
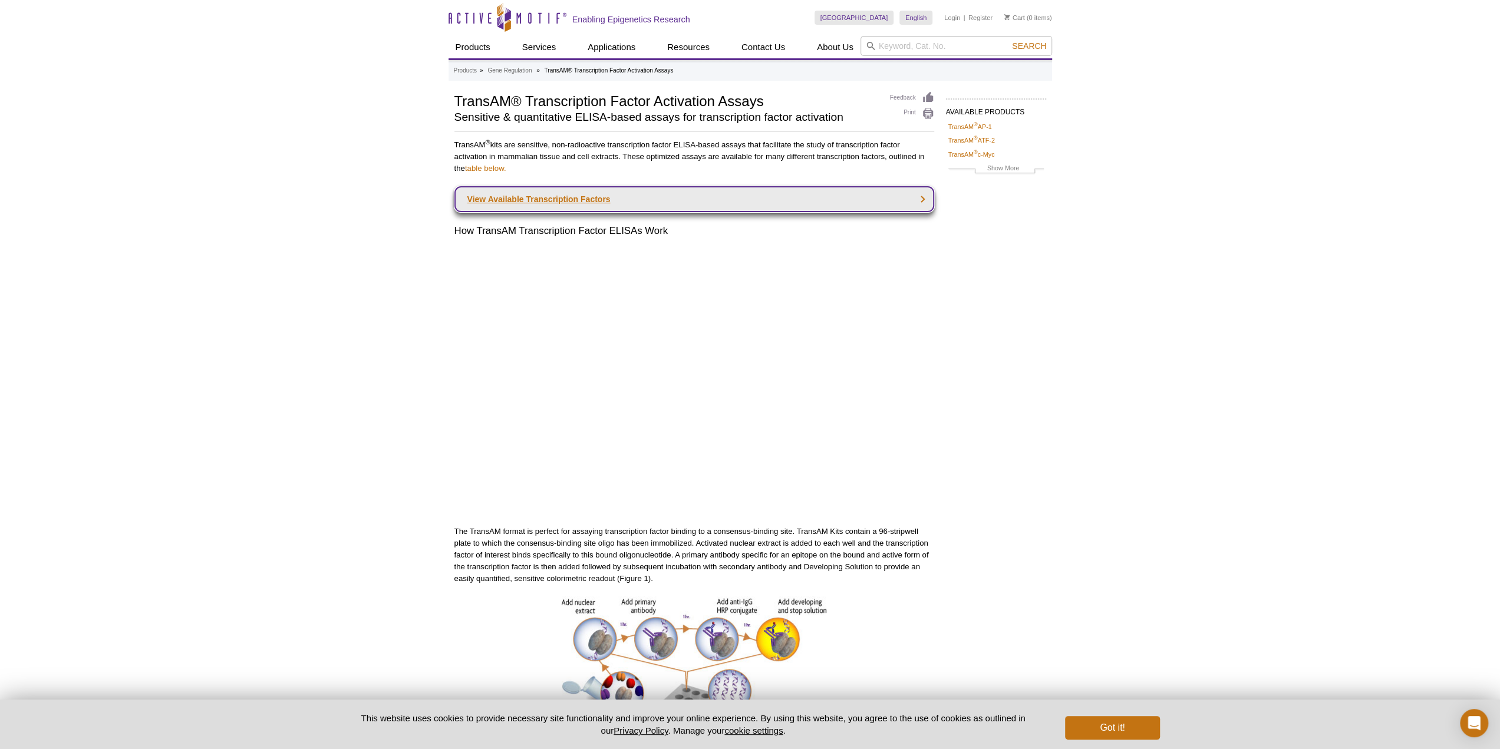
click at [651, 195] on link "View Available Transcription Factors" at bounding box center [694, 199] width 480 height 26
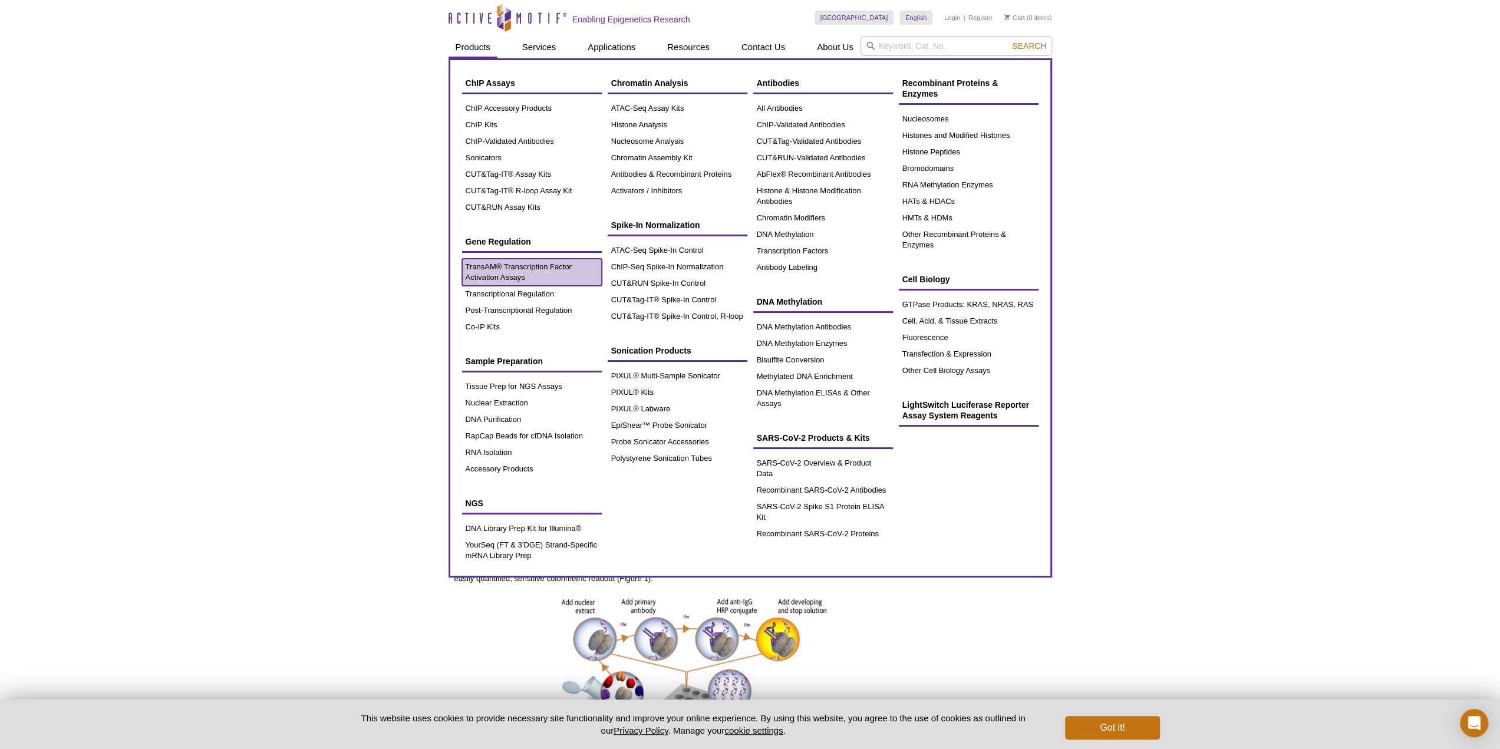
click at [532, 282] on link "TransAM® Transcription Factor Activation Assays" at bounding box center [532, 272] width 140 height 27
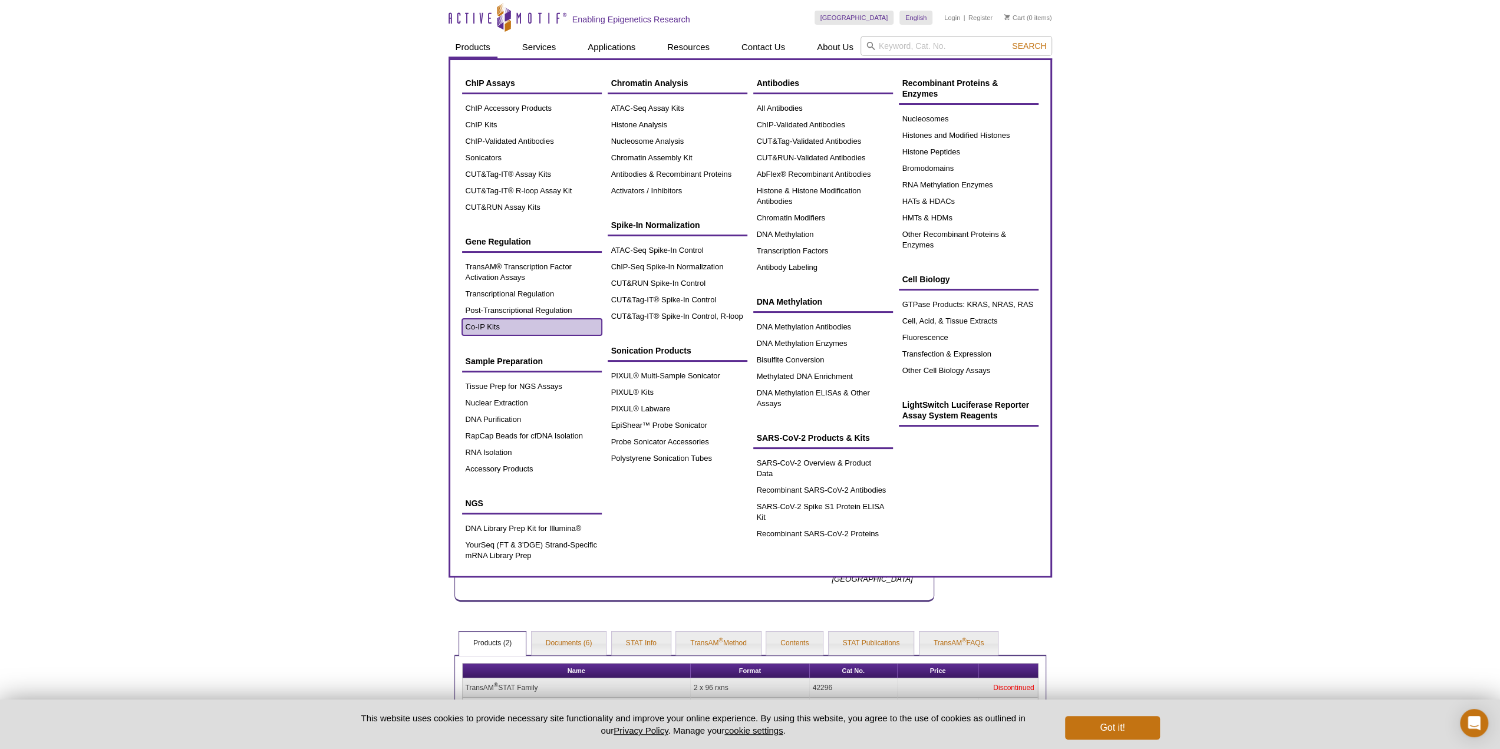
click at [477, 327] on link "Co-IP Kits" at bounding box center [532, 327] width 140 height 17
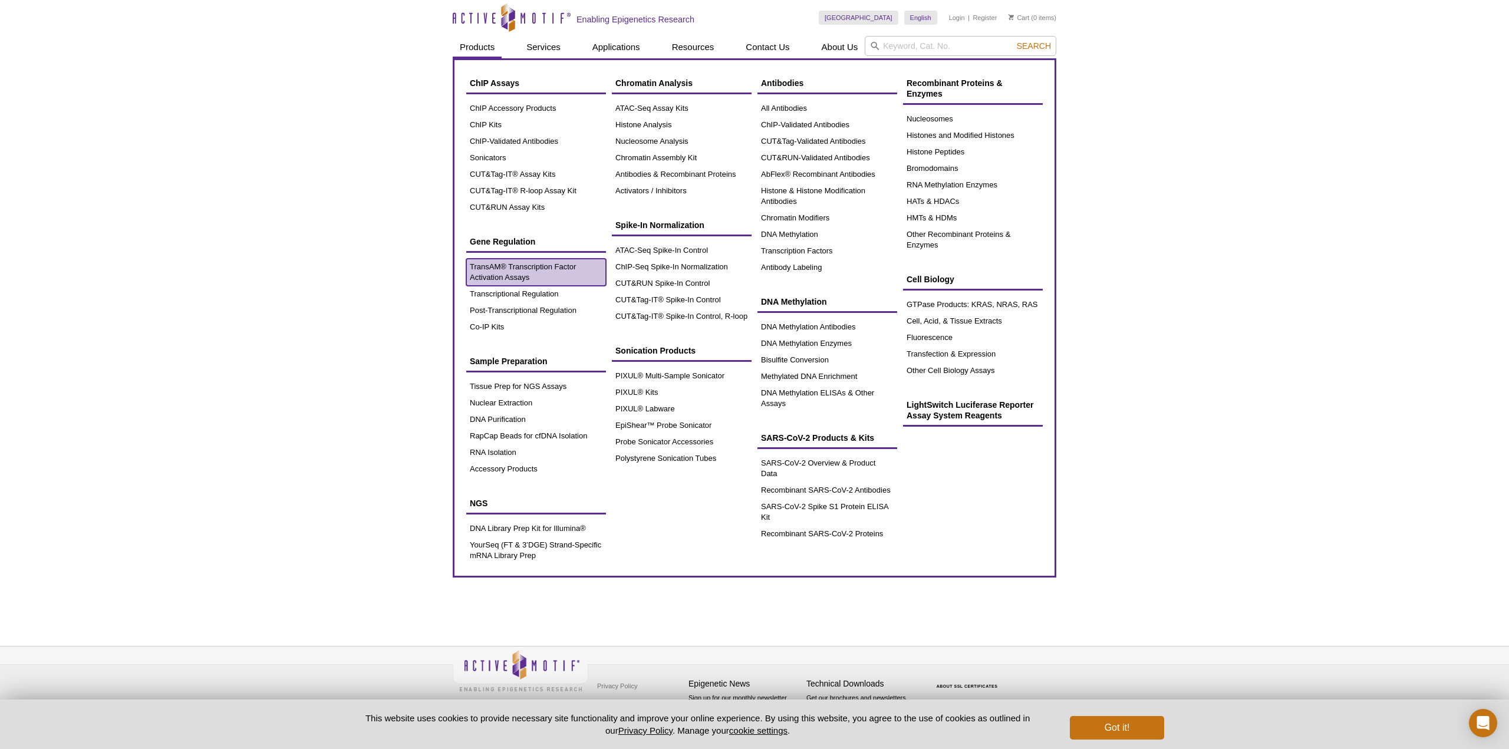
click at [543, 266] on link "TransAM® Transcription Factor Activation Assays" at bounding box center [536, 272] width 140 height 27
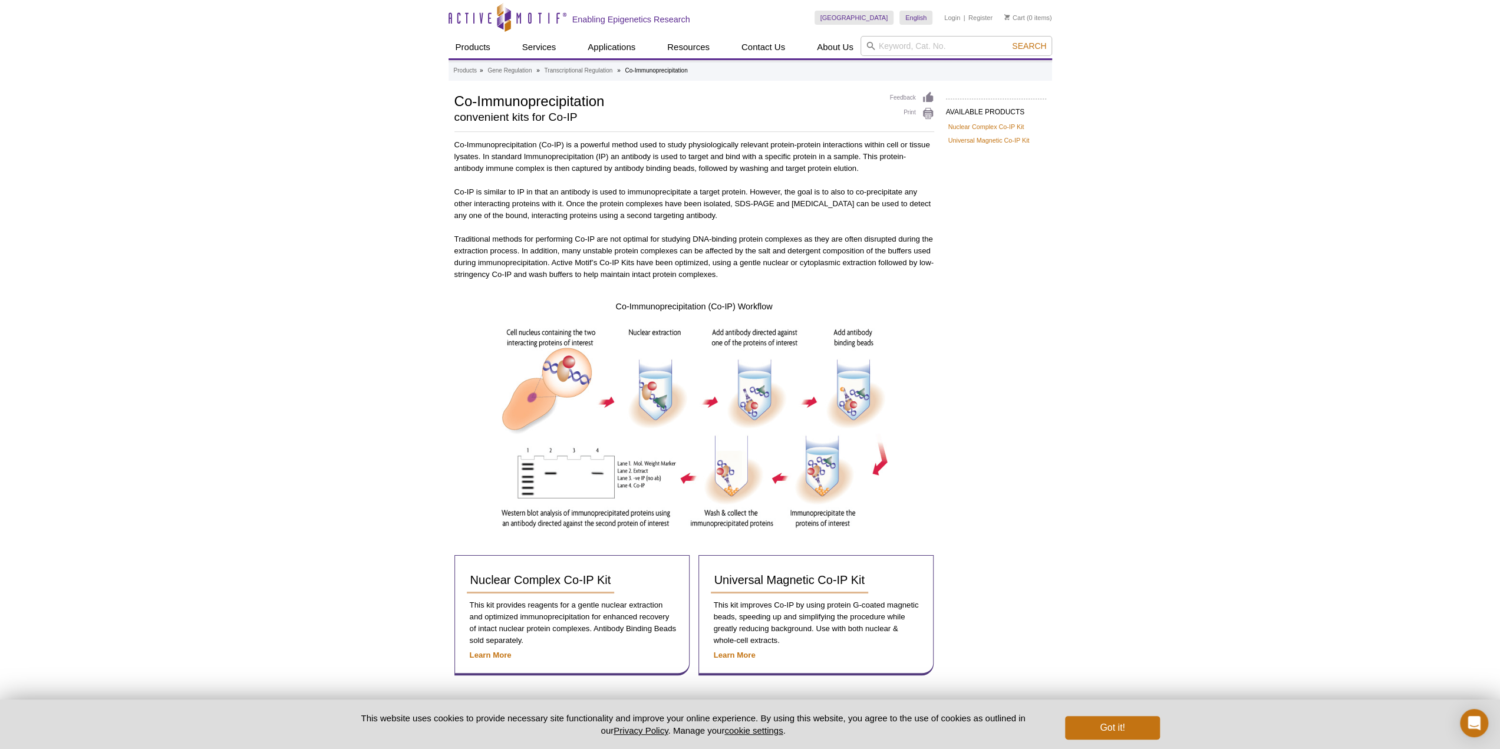
scroll to position [67, 0]
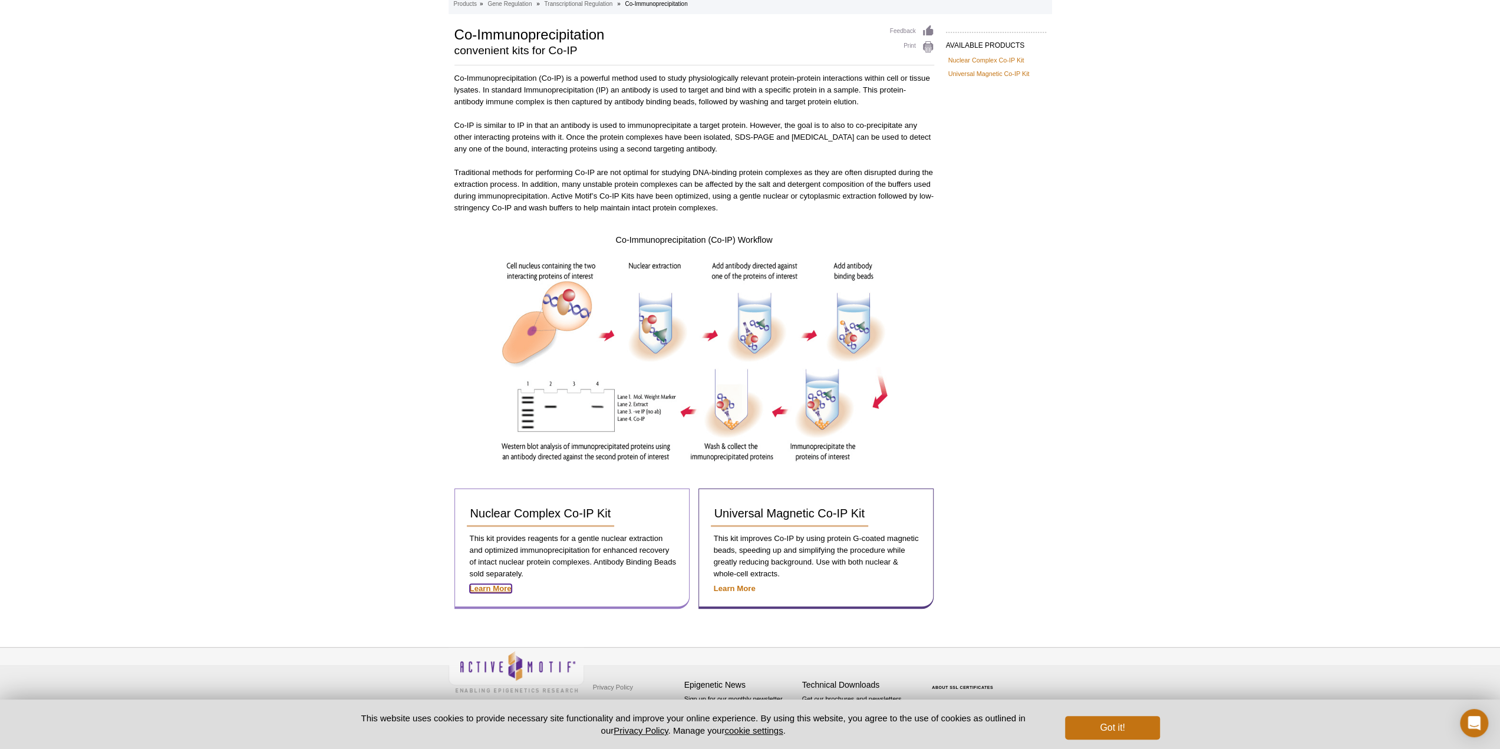
click at [493, 585] on strong "Learn More" at bounding box center [491, 588] width 42 height 9
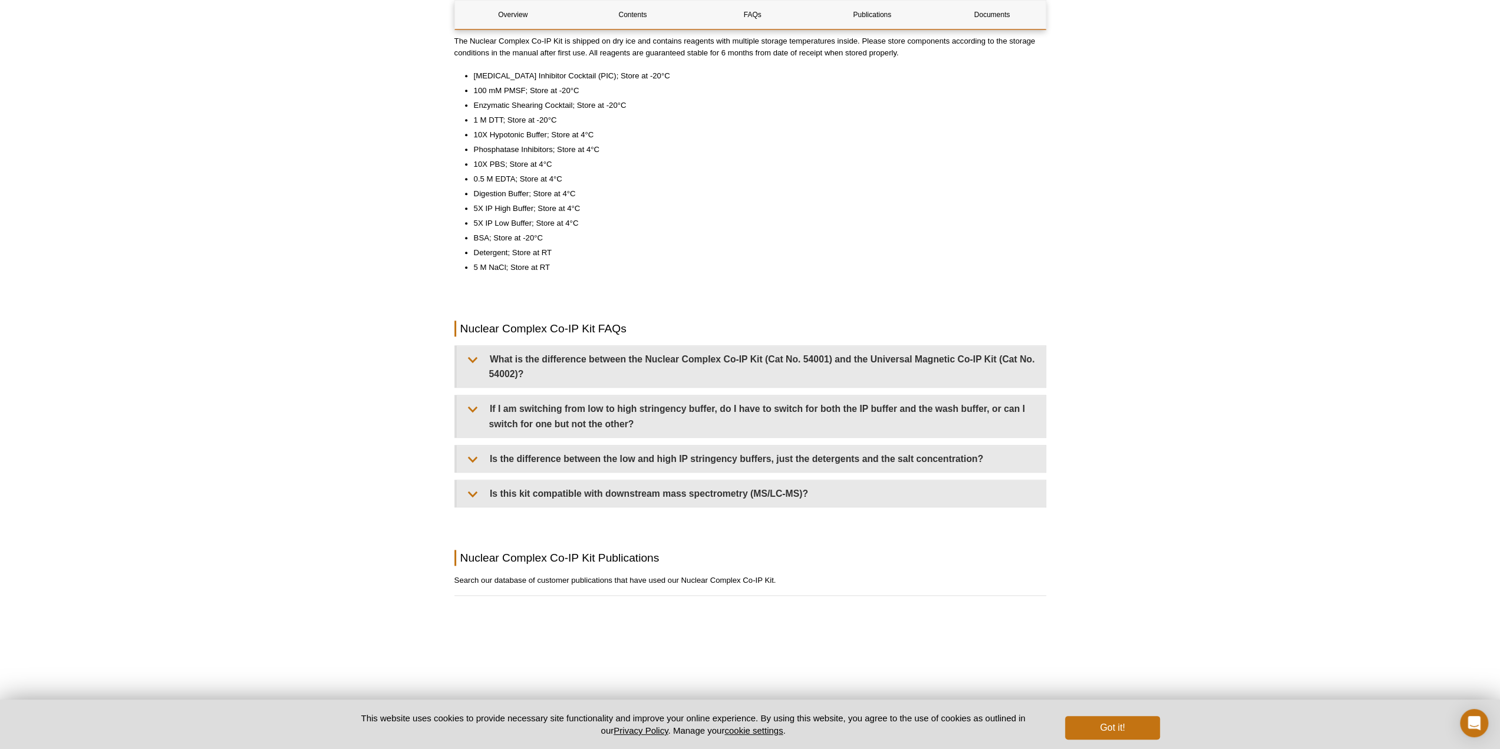
scroll to position [884, 0]
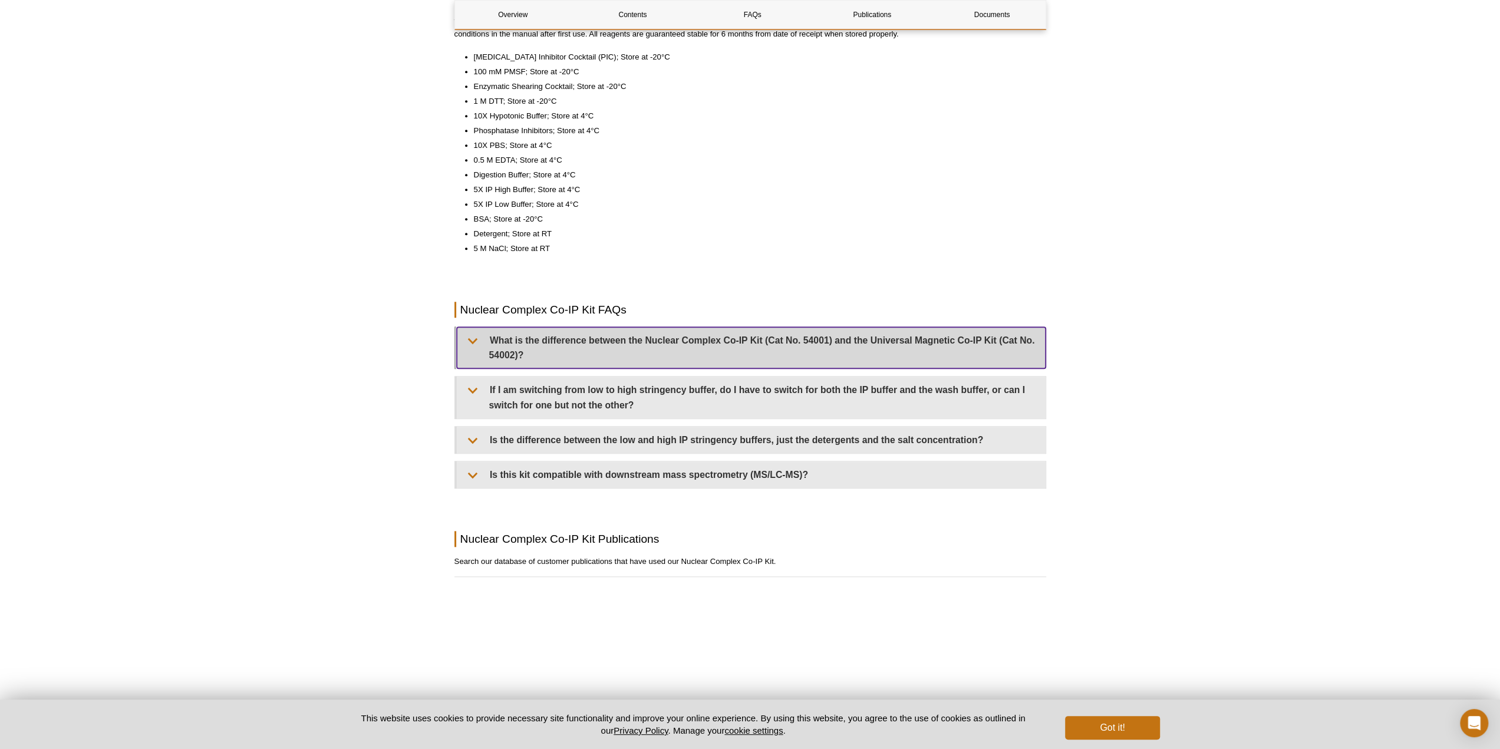
click at [575, 354] on summary "What is the difference between the Nuclear Complex Co-IP Kit (Cat No. 54001) an…" at bounding box center [751, 347] width 589 height 41
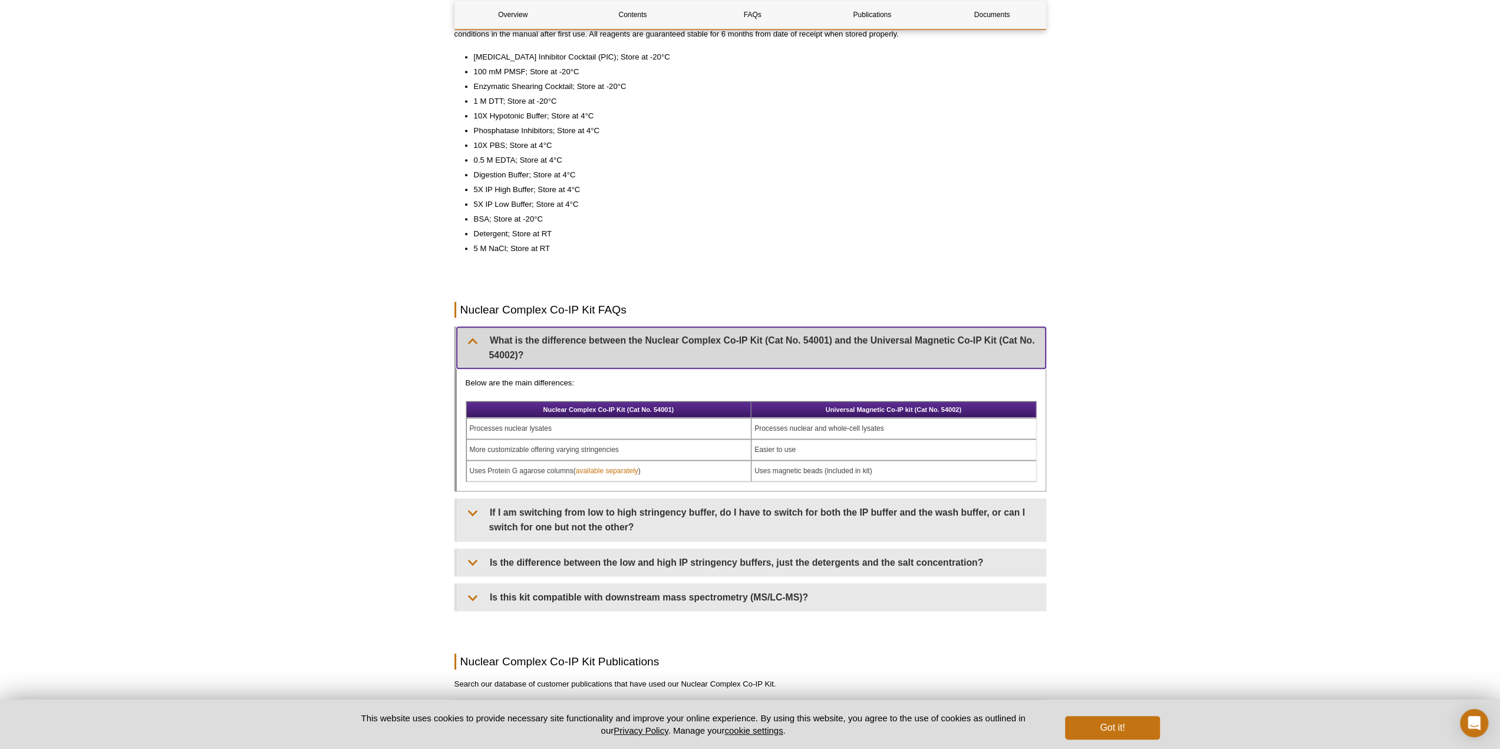
click at [576, 351] on summary "What is the difference between the Nuclear Complex Co-IP Kit (Cat No. 54001) an…" at bounding box center [751, 347] width 589 height 41
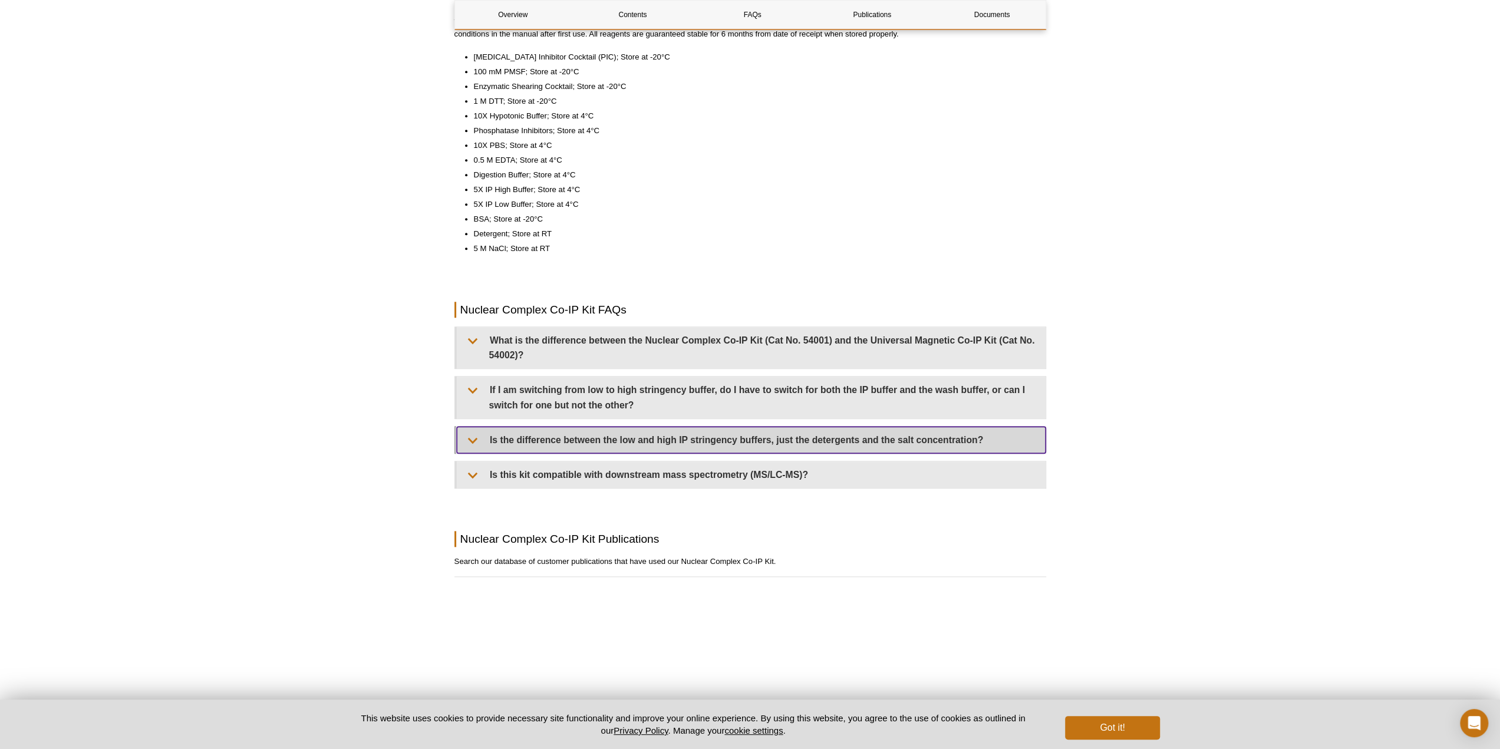
click at [634, 441] on summary "Is the difference between the low and high IP stringency buffers, just the dete…" at bounding box center [751, 440] width 589 height 27
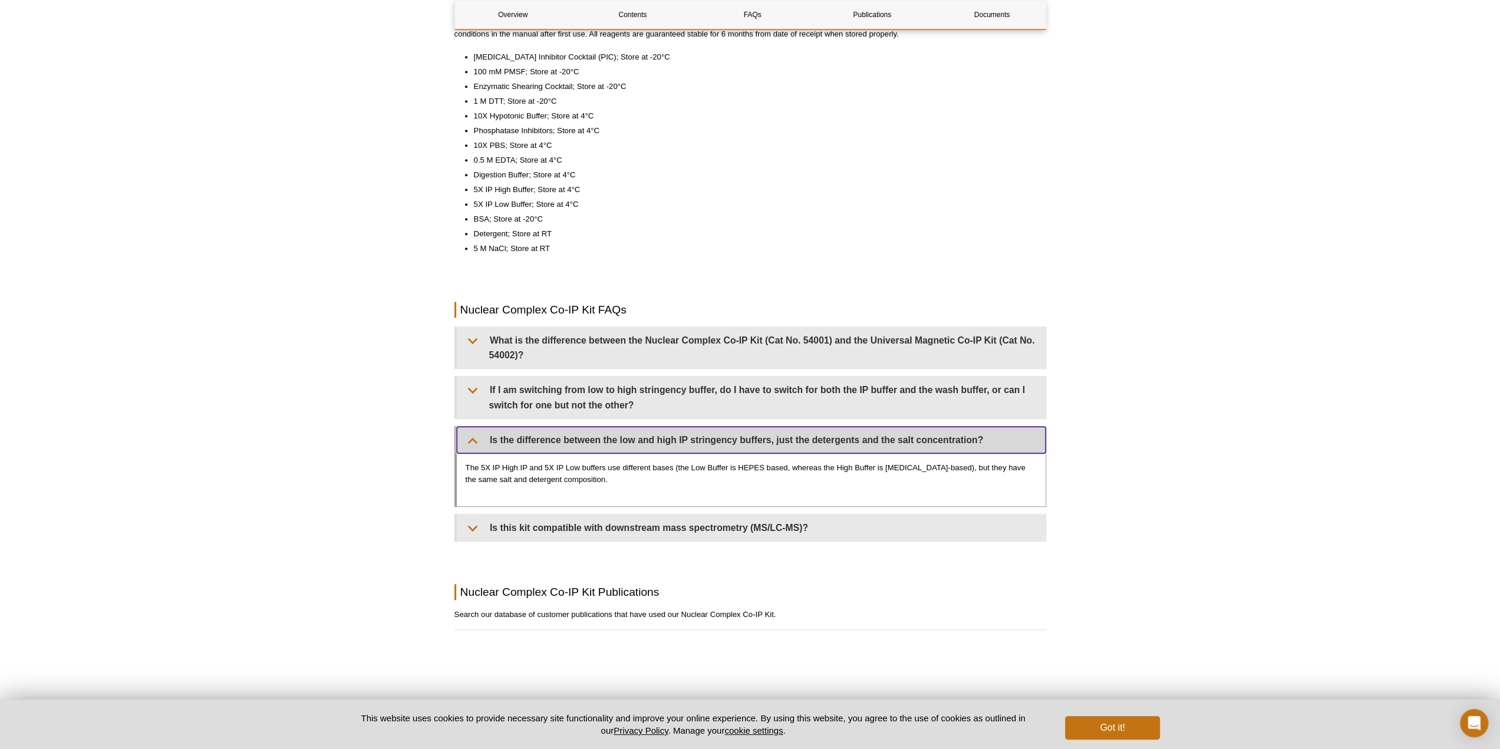
click at [634, 441] on summary "Is the difference between the low and high IP stringency buffers, just the dete…" at bounding box center [751, 440] width 589 height 27
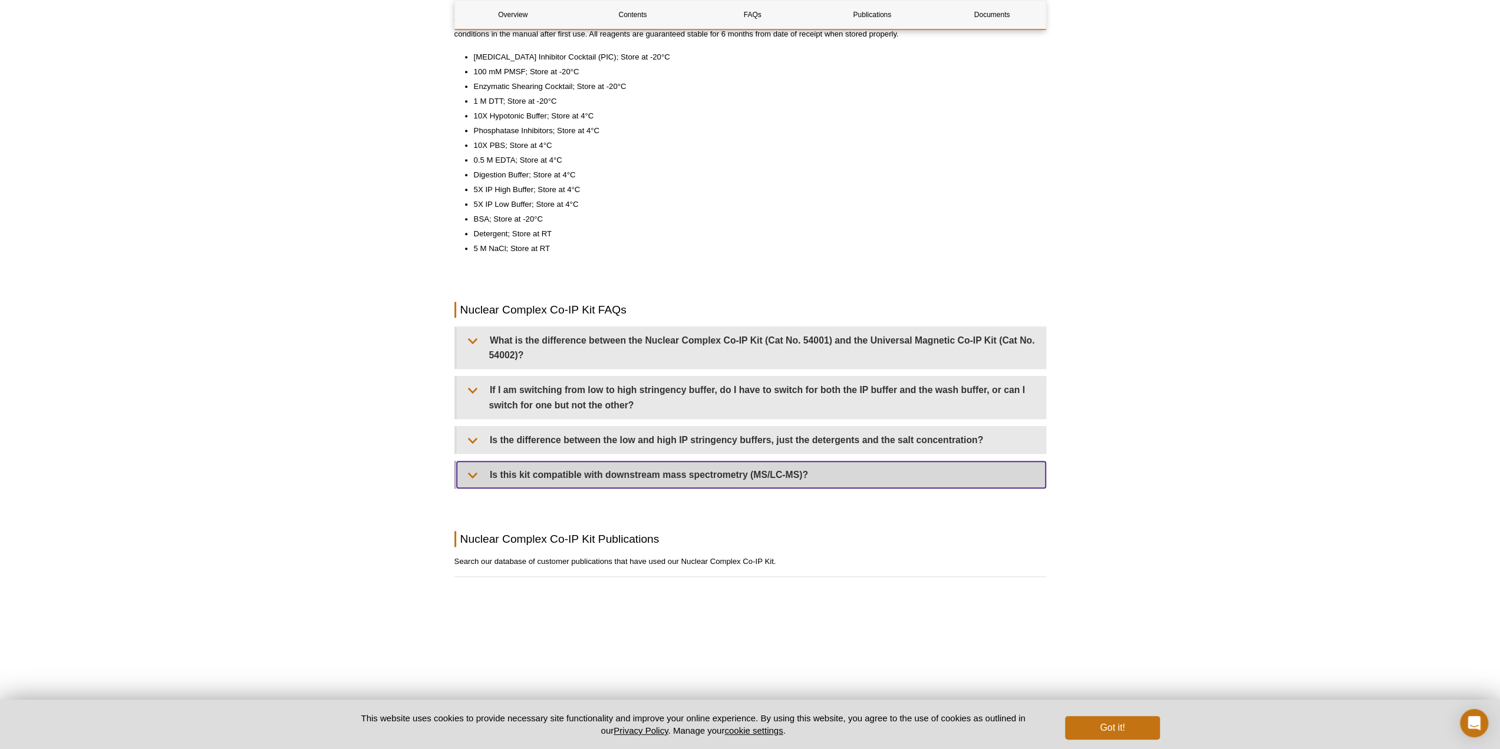
click at [623, 469] on summary "Is this kit compatible with downstream mass spectrometry (MS/LC-MS)?" at bounding box center [751, 475] width 589 height 27
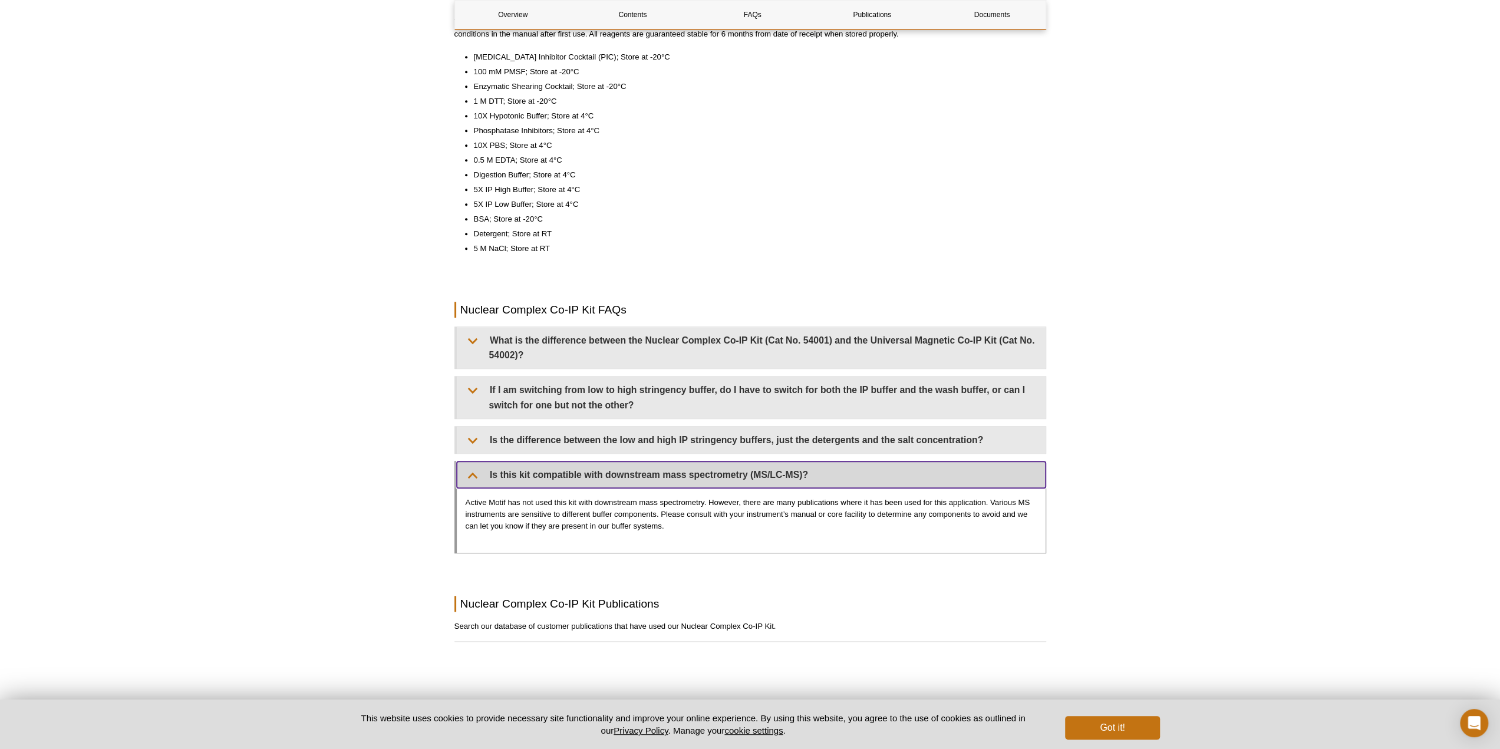
click at [634, 473] on summary "Is this kit compatible with downstream mass spectrometry (MS/LC-MS)?" at bounding box center [751, 475] width 589 height 27
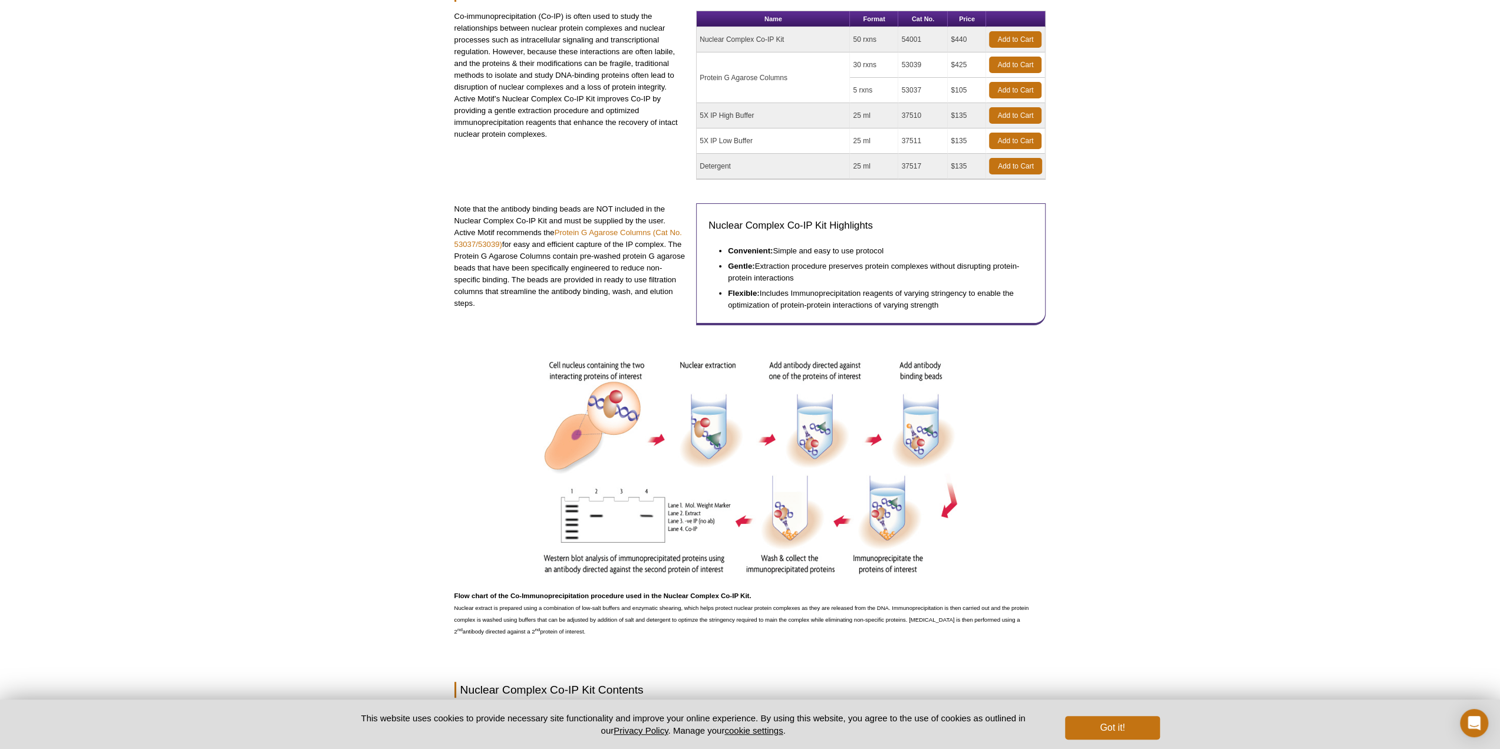
scroll to position [0, 0]
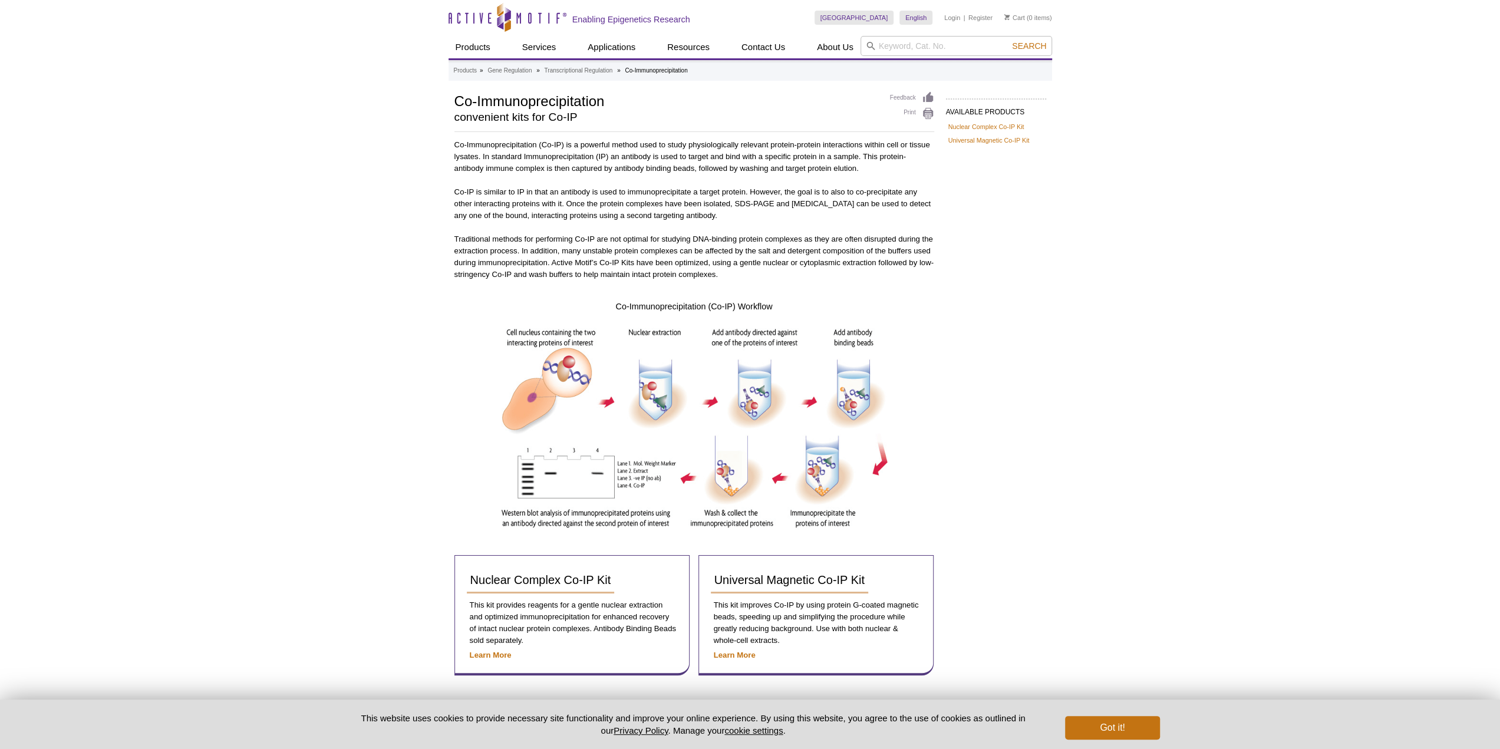
scroll to position [66, 0]
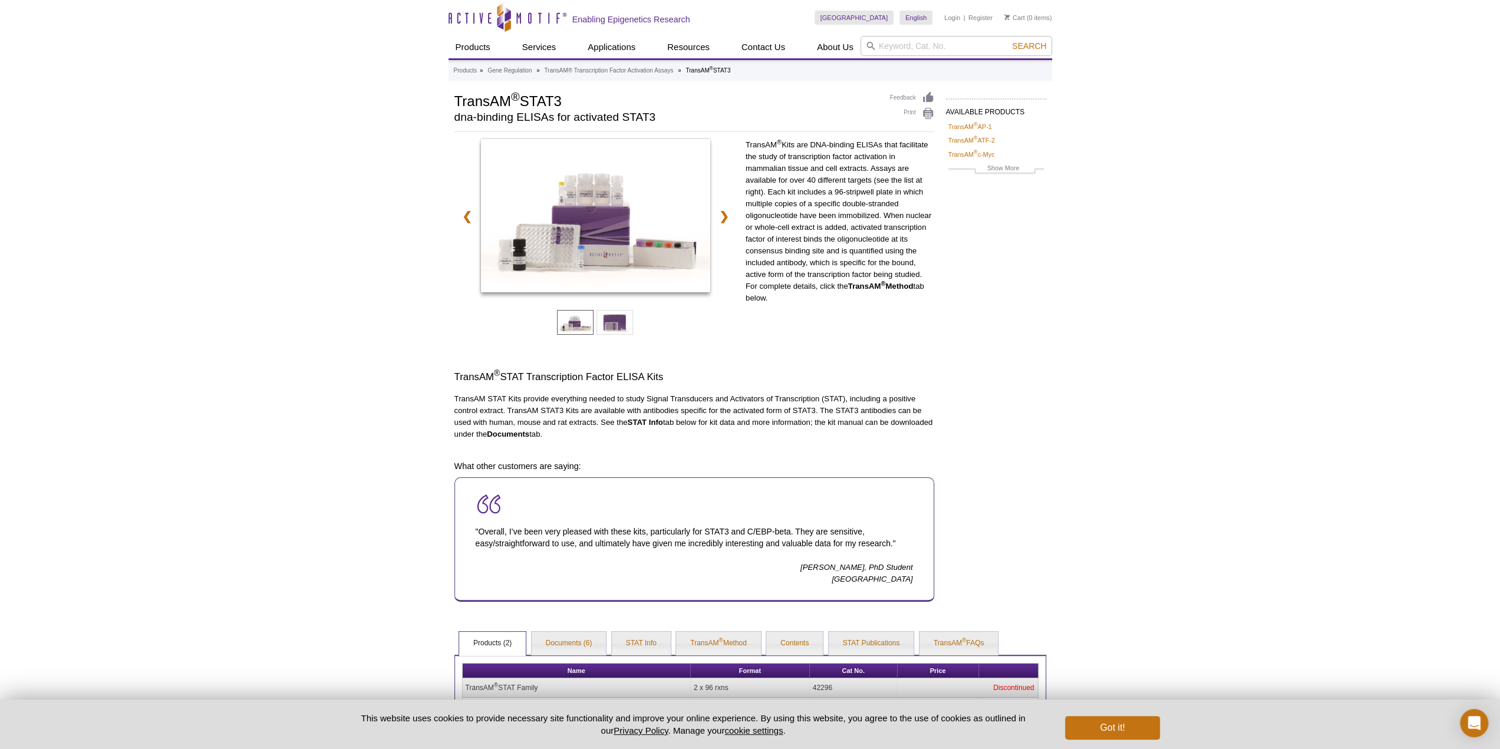
click at [643, 425] on strong "STAT Info" at bounding box center [644, 422] width 35 height 9
click at [529, 437] on strong "Documents" at bounding box center [508, 434] width 42 height 9
click at [529, 436] on strong "Documents" at bounding box center [508, 434] width 42 height 9
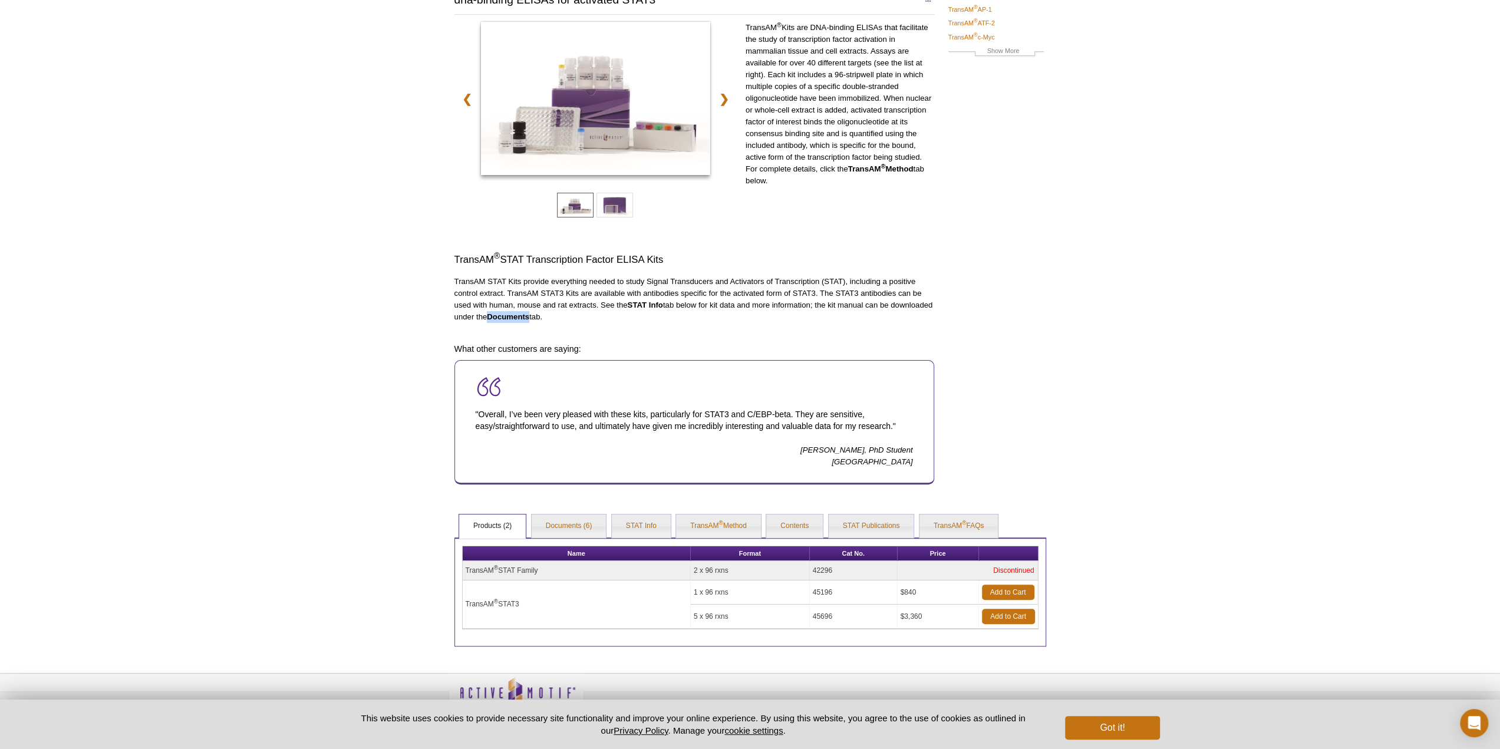
scroll to position [141, 0]
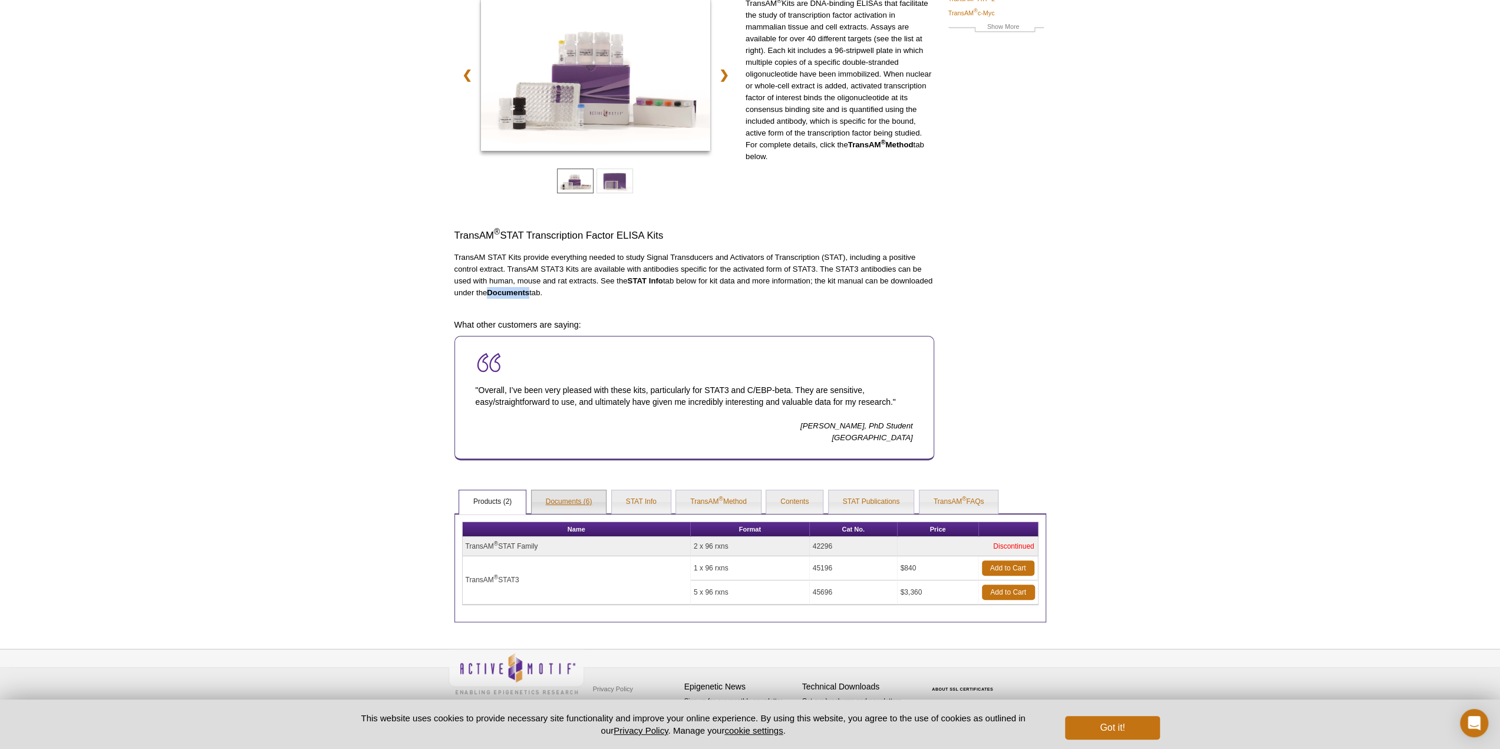
click at [565, 491] on link "Documents (6)" at bounding box center [569, 502] width 75 height 24
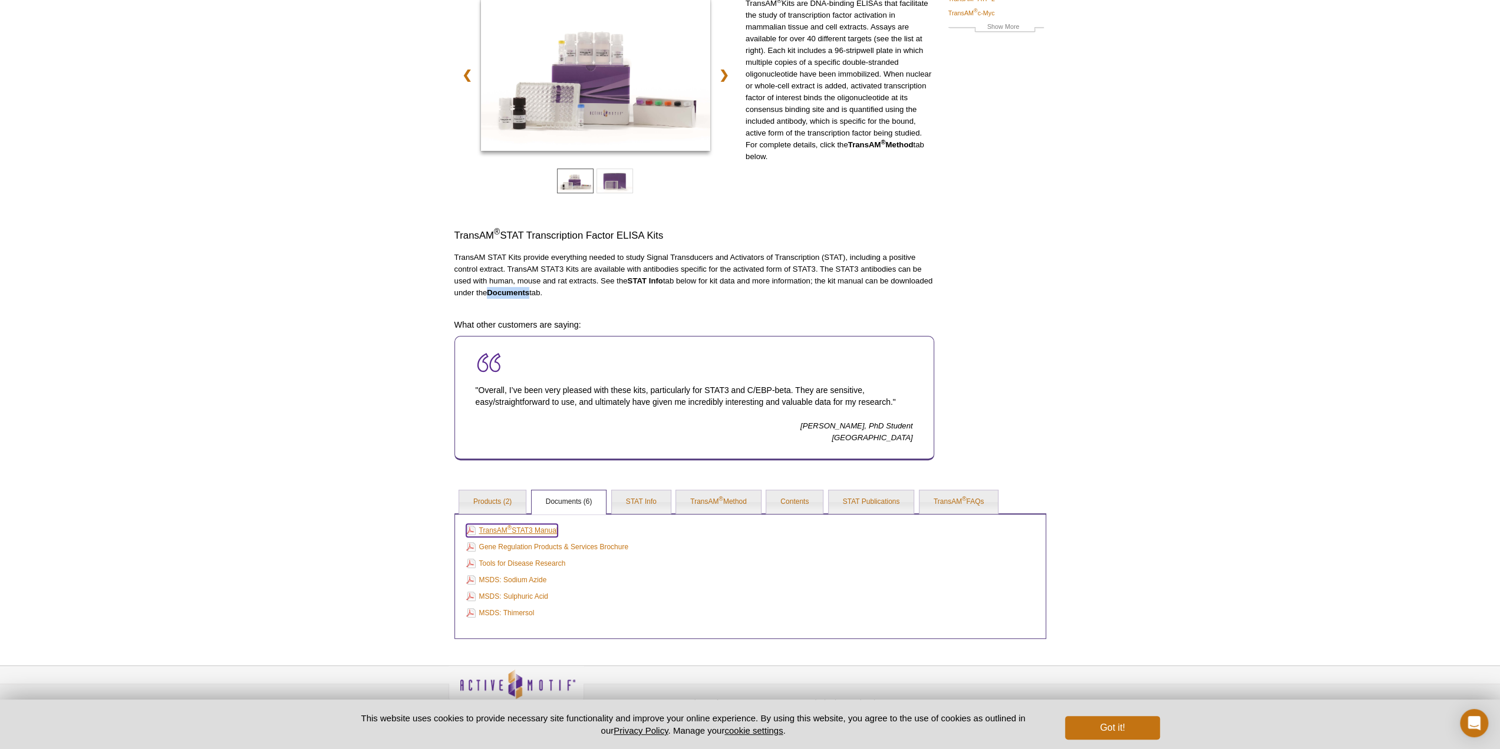
click at [541, 528] on link "TransAM ® STAT3 Manual" at bounding box center [512, 530] width 92 height 13
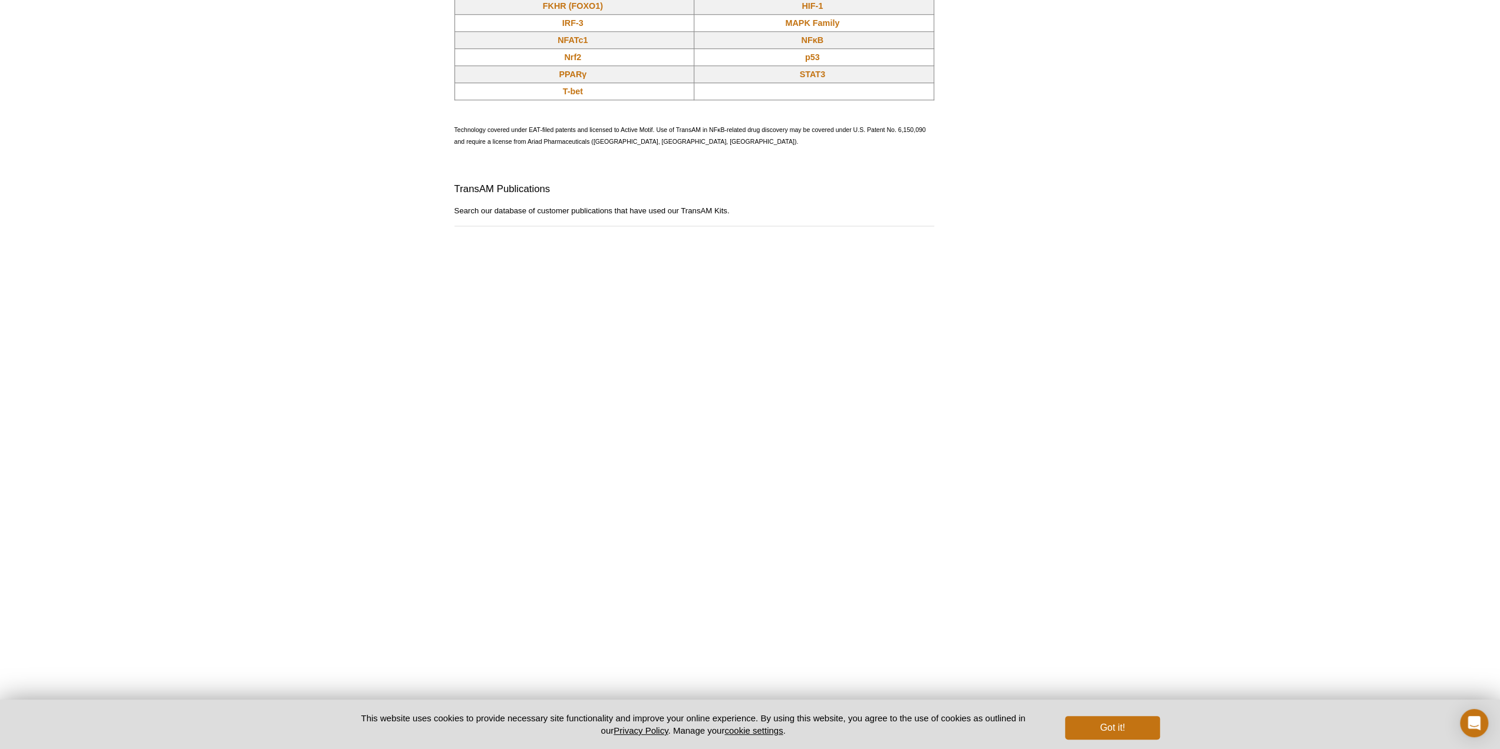
scroll to position [1061, 0]
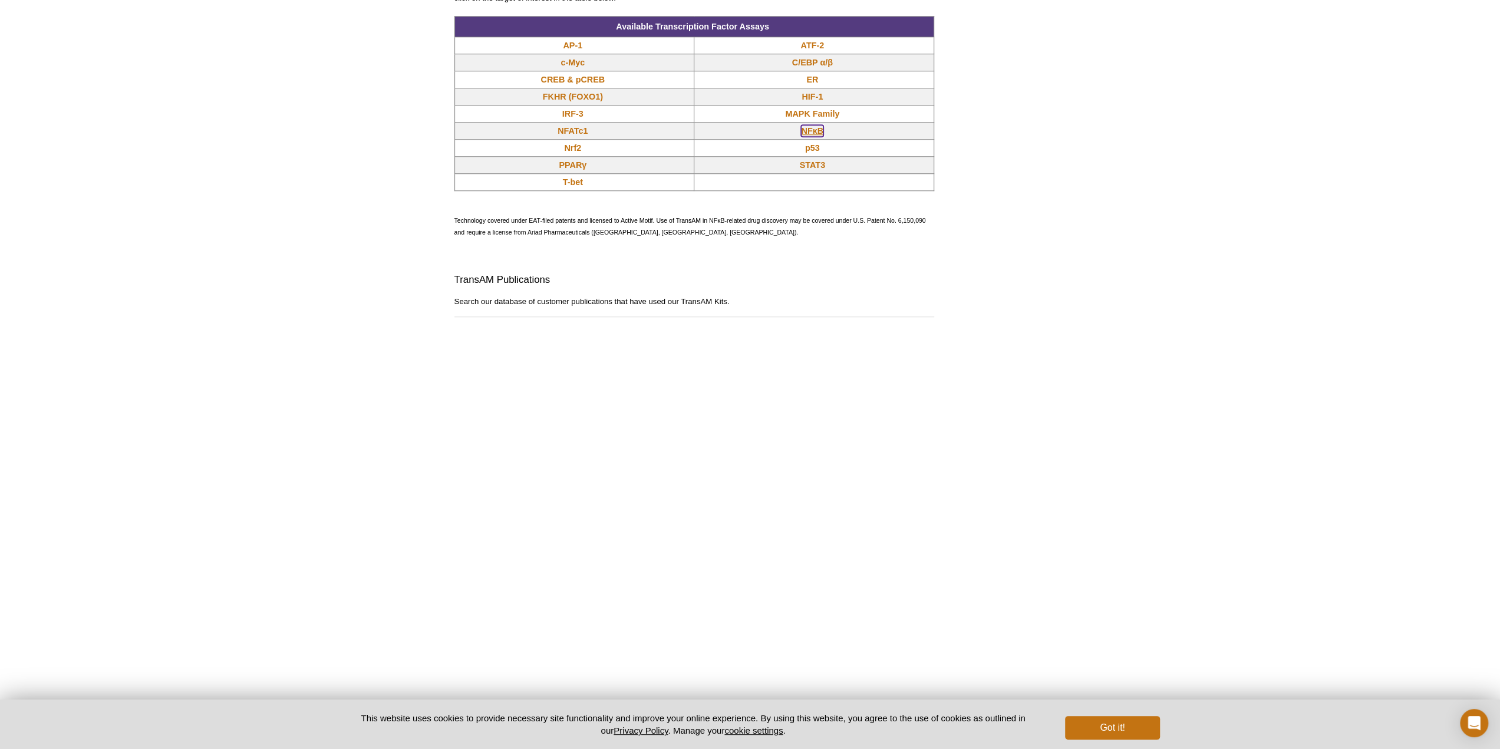
click at [811, 134] on link "NFκB" at bounding box center [812, 131] width 22 height 12
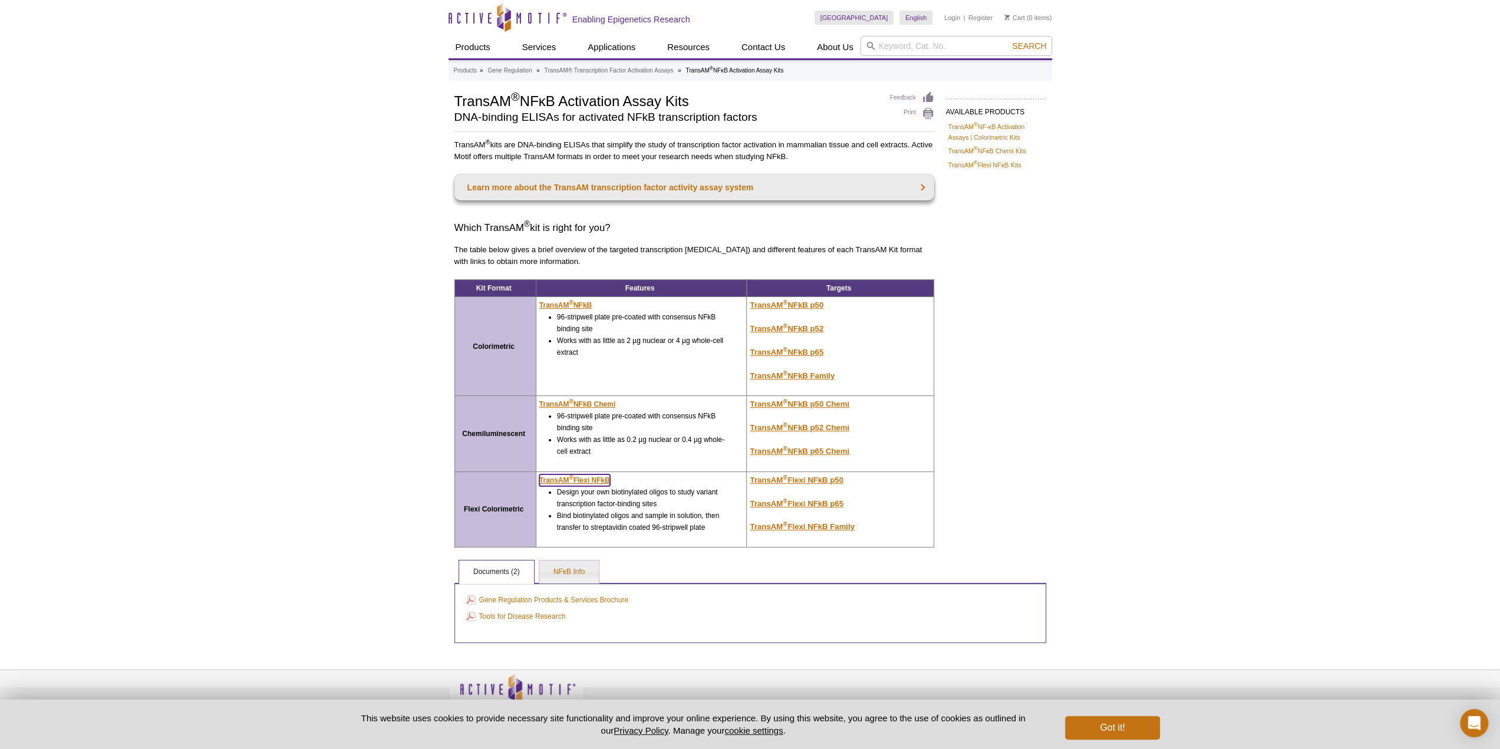
click at [574, 476] on u "TransAM ® Flexi NFkB" at bounding box center [574, 480] width 71 height 8
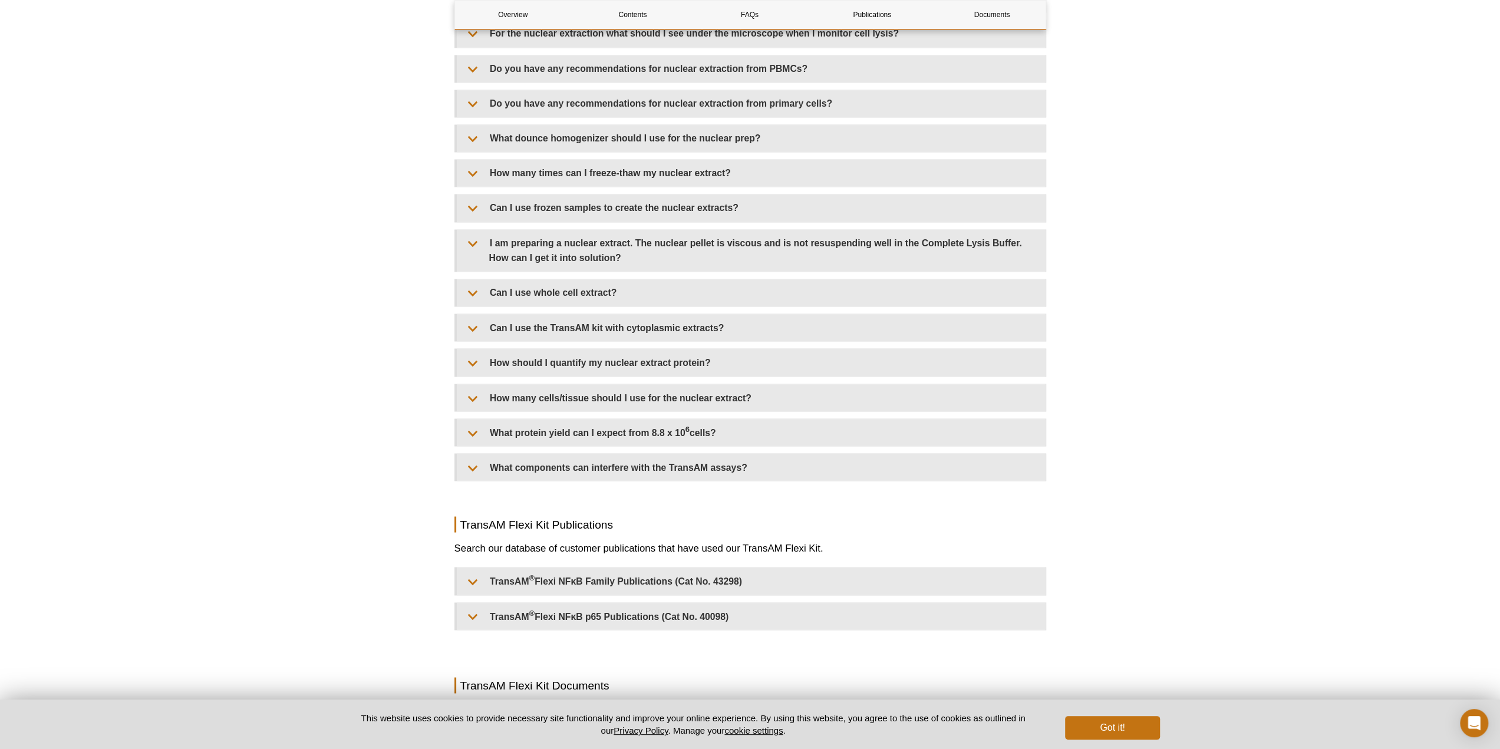
scroll to position [2299, 0]
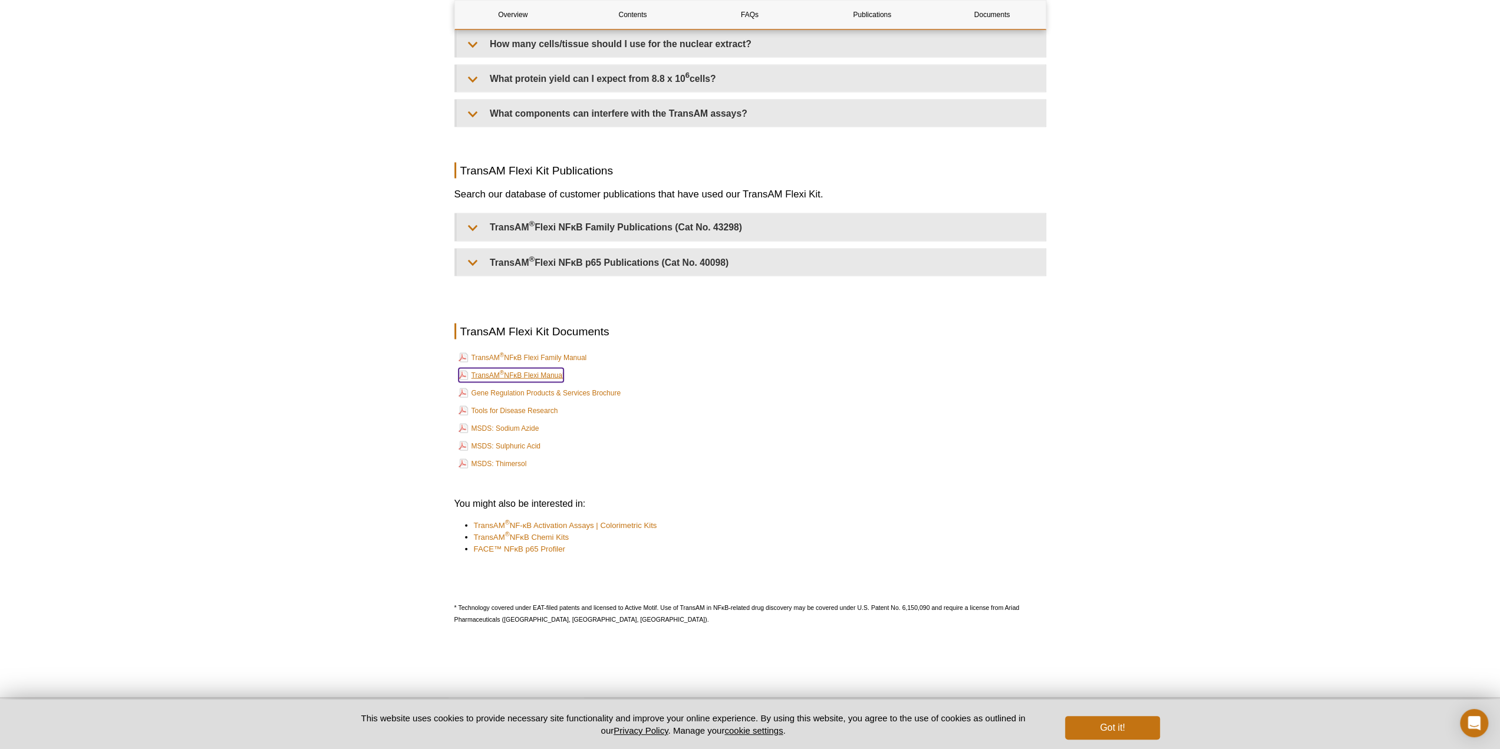
click at [558, 368] on link "TransAM ® NFκB Flexi Manual" at bounding box center [512, 375] width 106 height 14
